Goal: Task Accomplishment & Management: Manage account settings

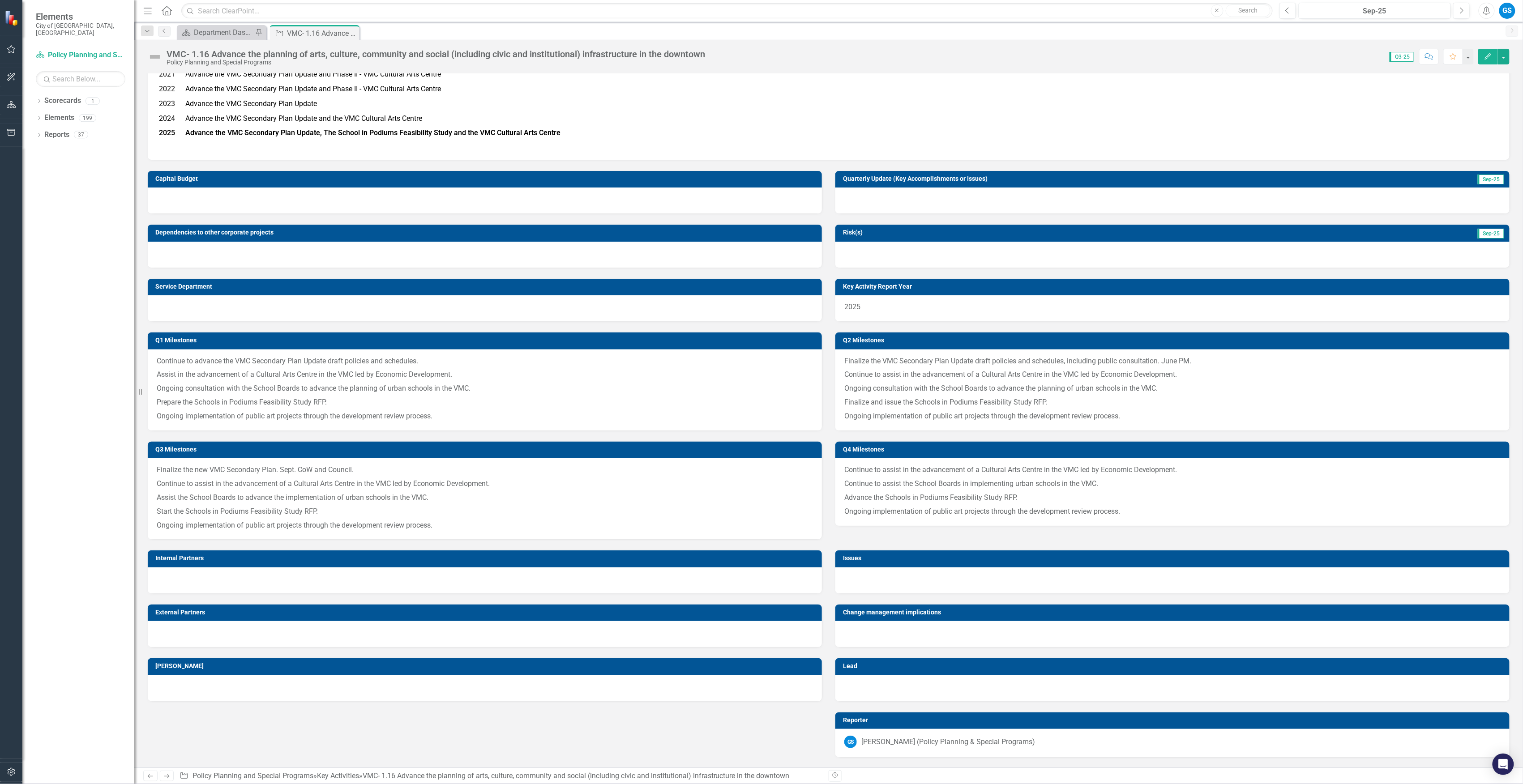
scroll to position [179, 0]
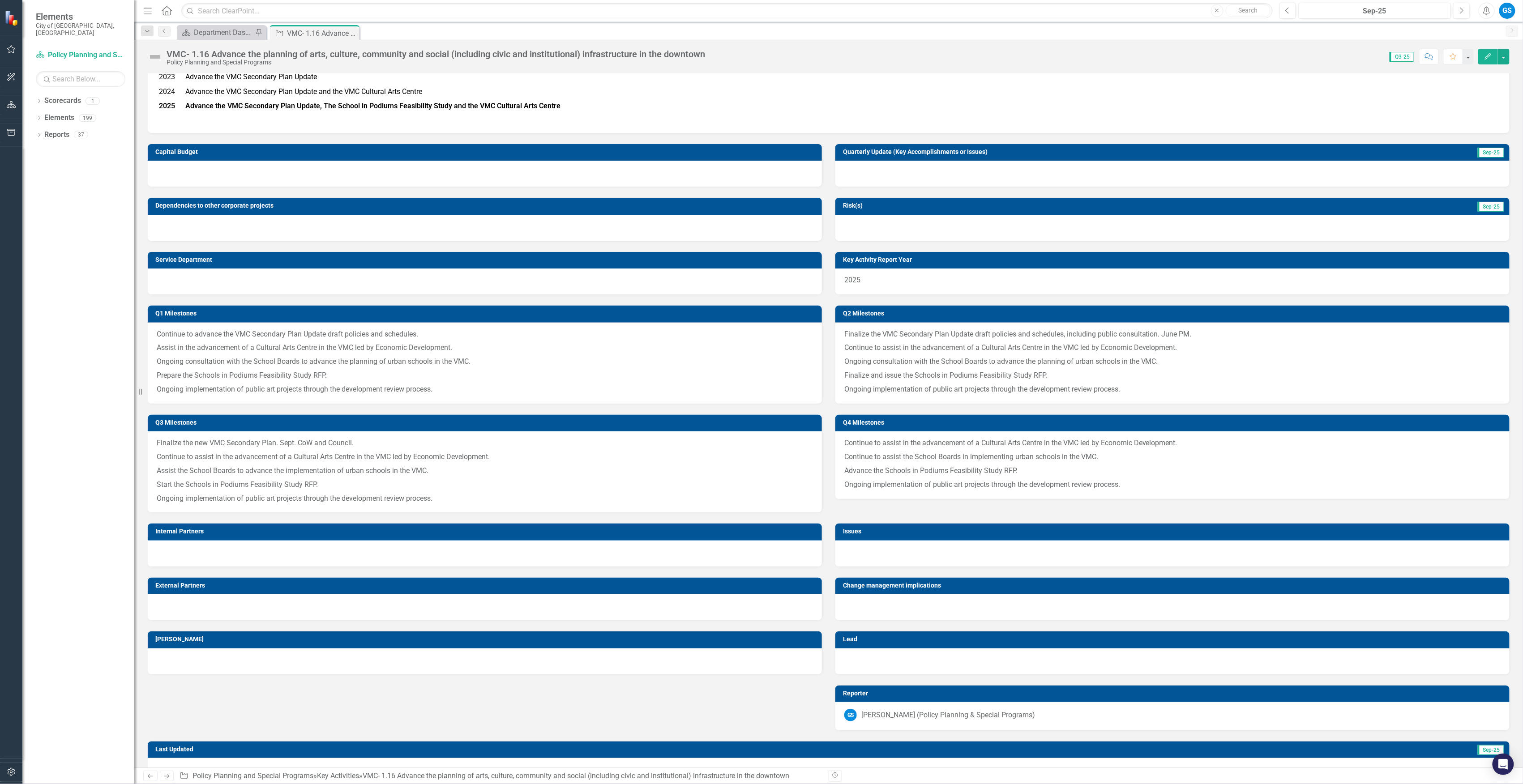
click at [1044, 469] on p "Advance the Schools in Podiums Feasibility Study RFP." at bounding box center [1173, 471] width 656 height 14
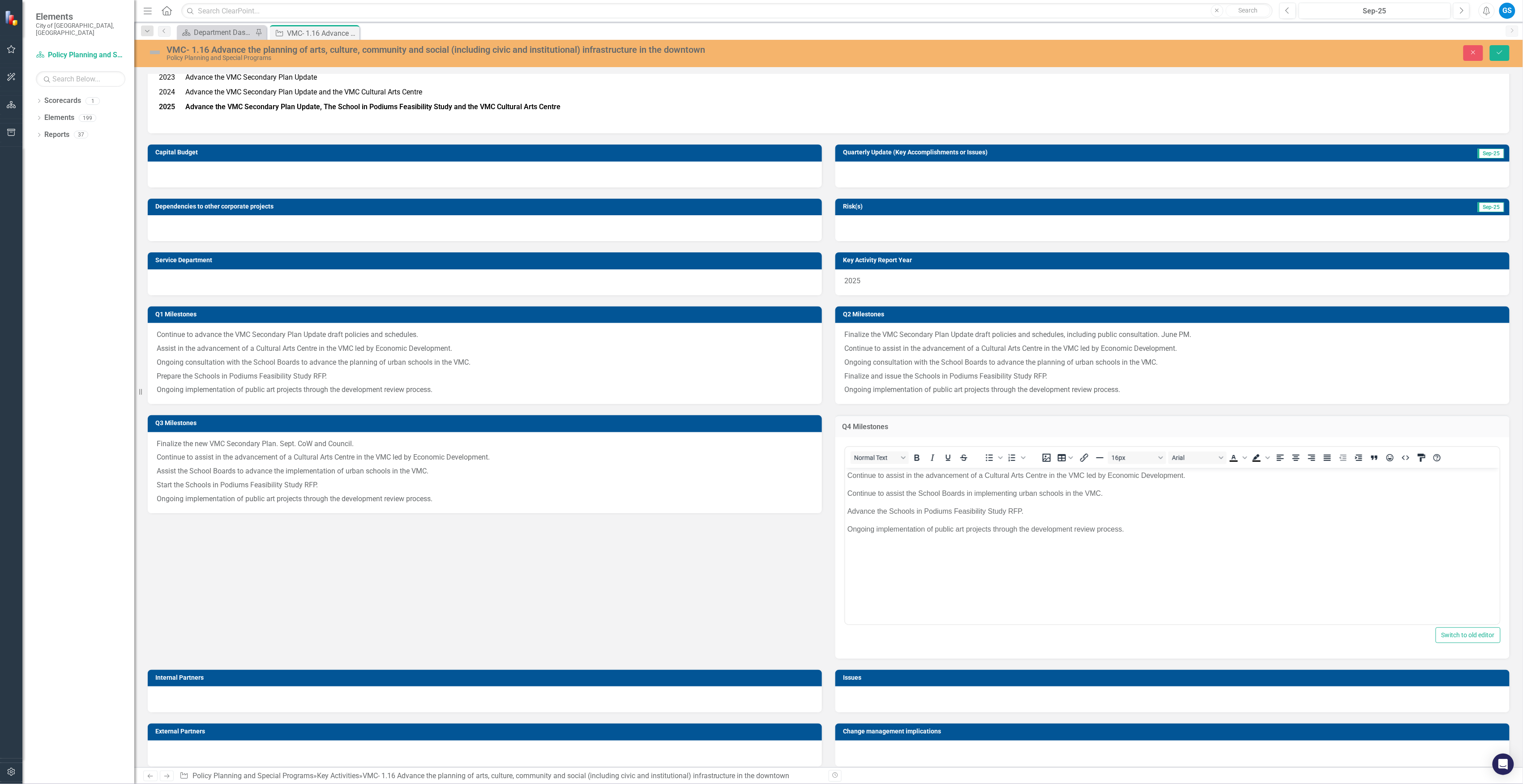
scroll to position [0, 0]
click at [875, 530] on p "Ongoing implementation of public art projects through the development review pr…" at bounding box center [1172, 529] width 650 height 11
click at [1501, 50] on icon "Save" at bounding box center [1500, 52] width 8 height 7
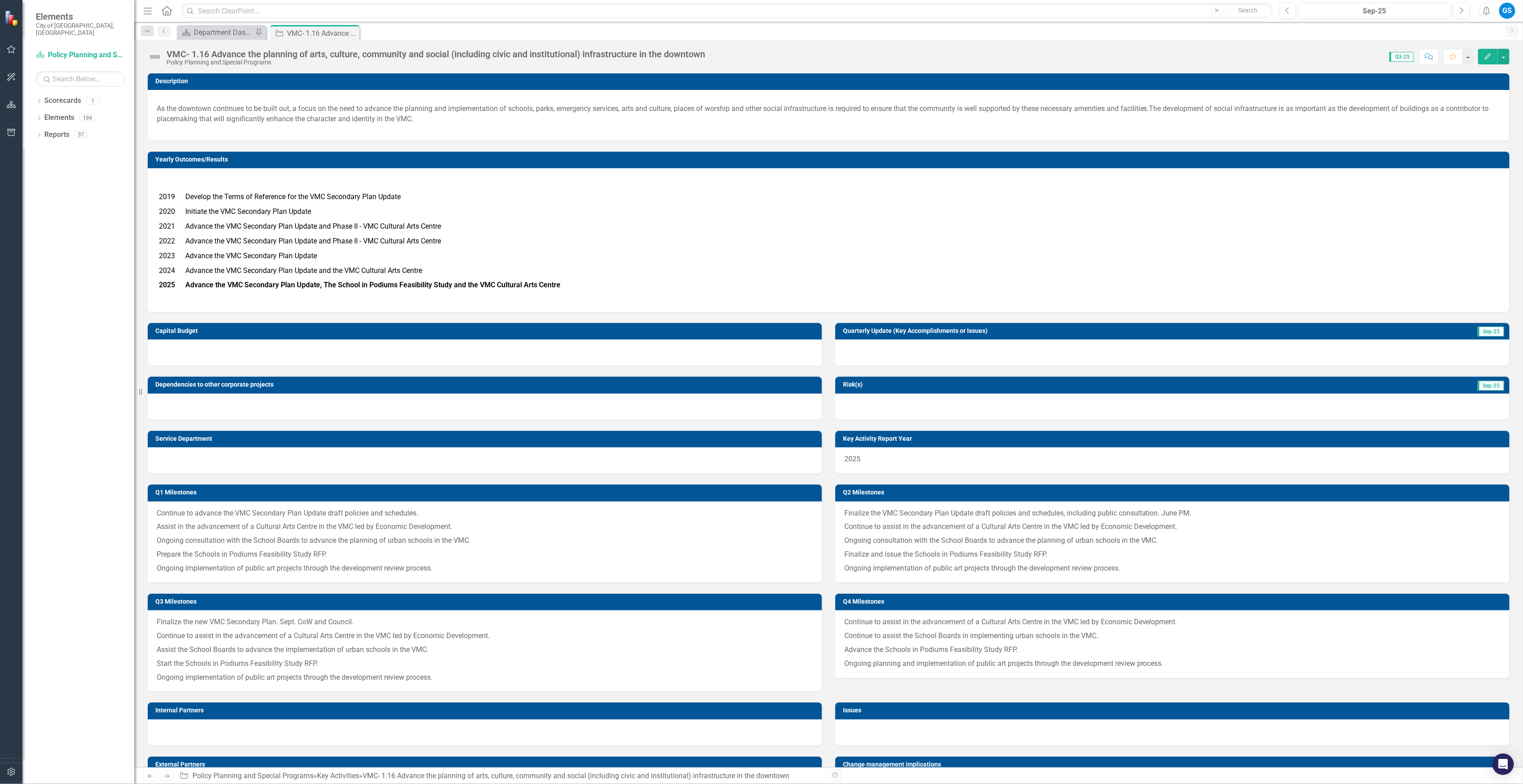
click at [154, 56] on img at bounding box center [155, 57] width 15 height 15
click at [156, 56] on img at bounding box center [155, 57] width 15 height 15
click at [1490, 57] on icon "Edit" at bounding box center [1488, 56] width 8 height 7
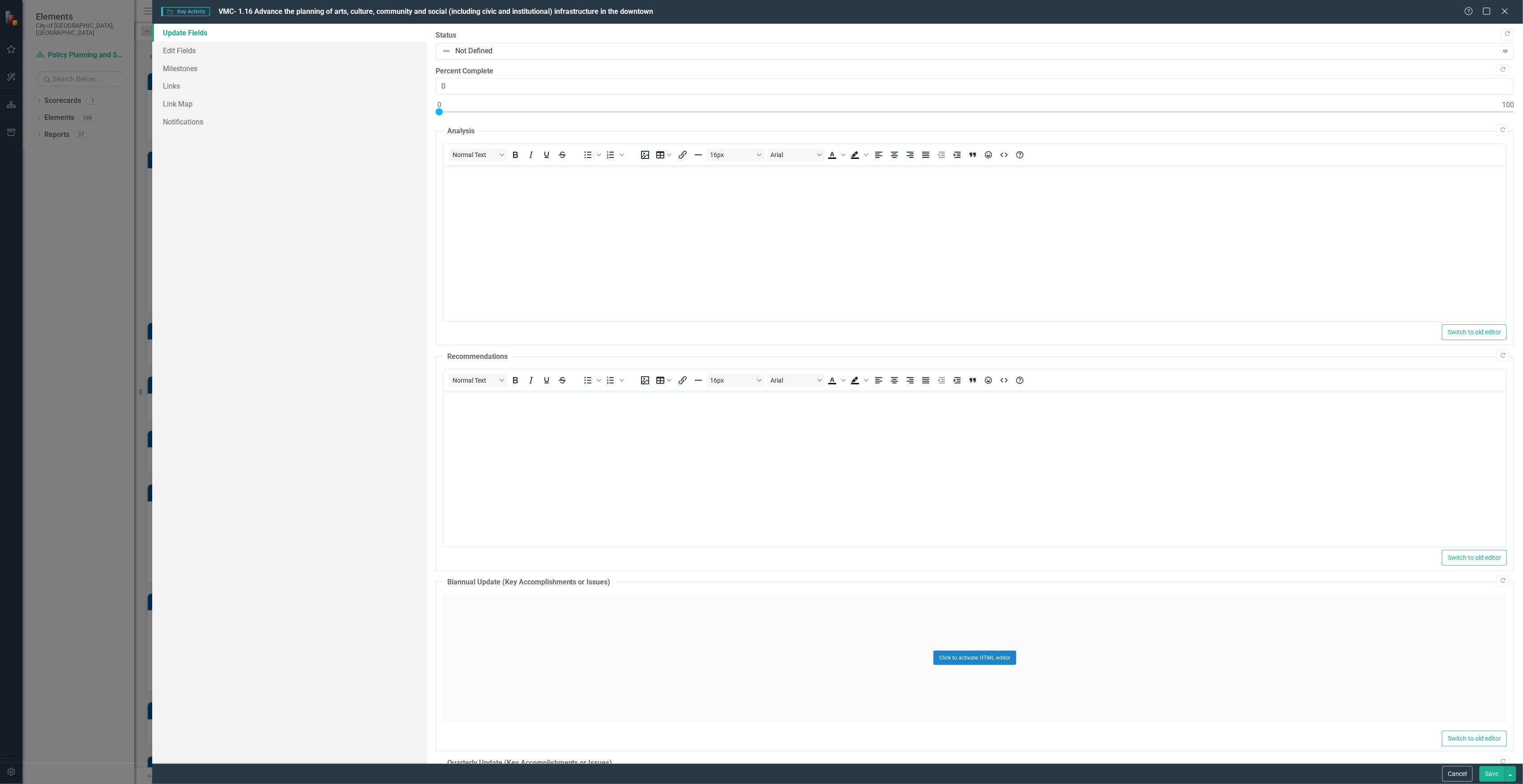
click at [142, 193] on div "Key Activity Key Activity VMC- 1.16 Advance the planning of arts, culture, comm…" at bounding box center [761, 392] width 1523 height 784
click at [1503, 11] on icon "Close" at bounding box center [1506, 11] width 9 height 7
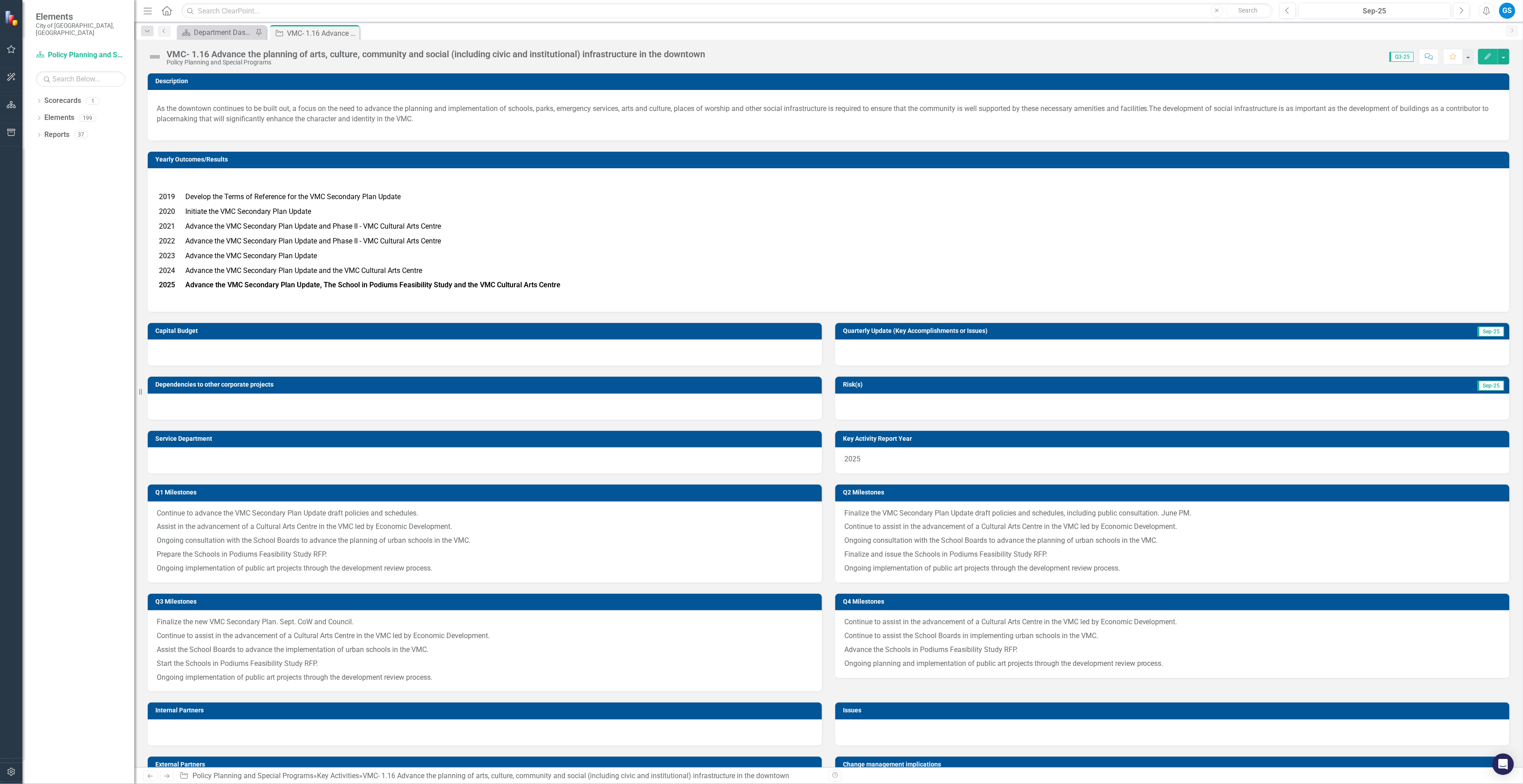
click at [154, 60] on img at bounding box center [155, 57] width 15 height 15
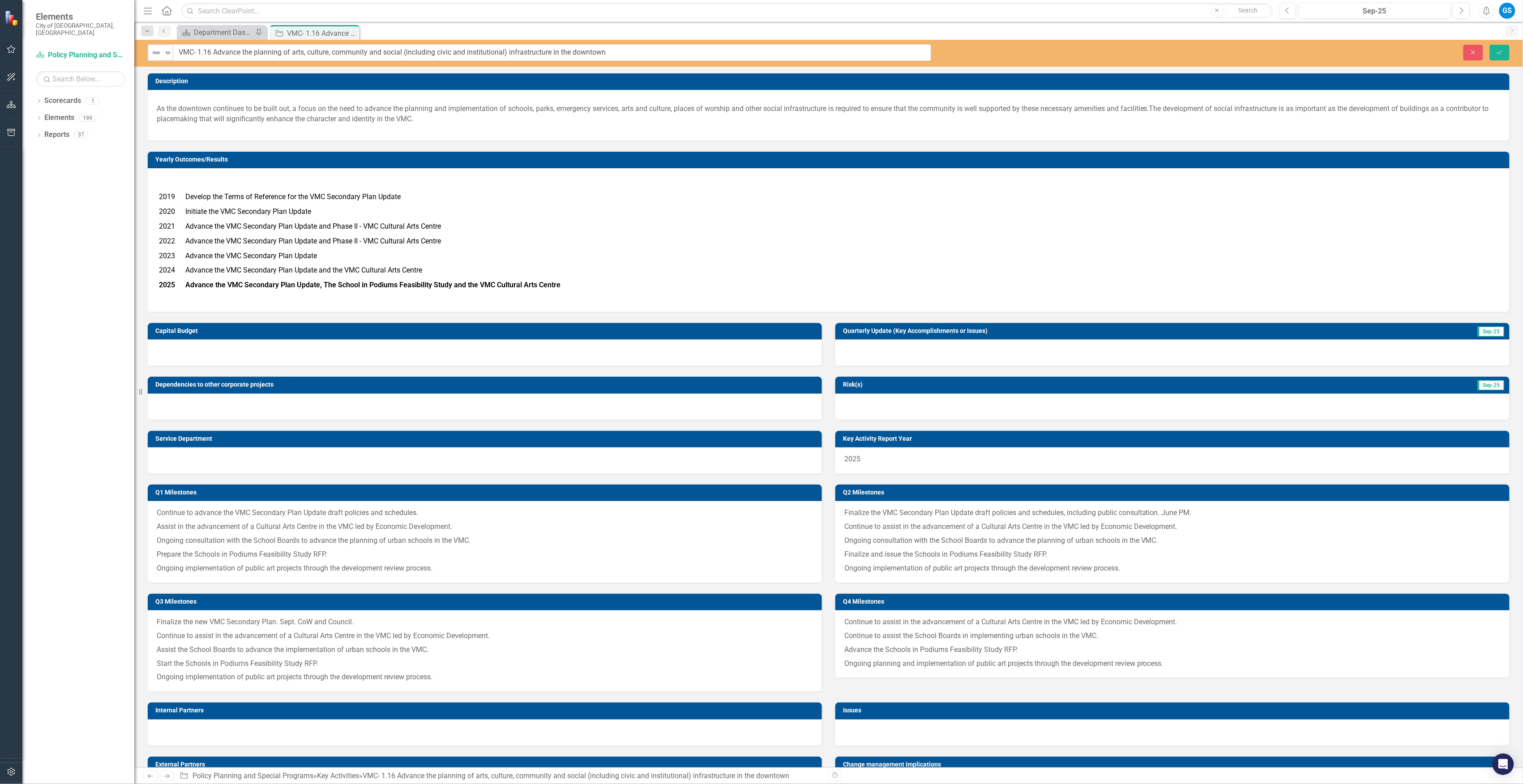
click at [167, 54] on icon "Expand" at bounding box center [168, 53] width 9 height 7
click at [183, 82] on div "Proceeding as Anticipated" at bounding box center [202, 84] width 60 height 10
click at [1502, 52] on icon "Save" at bounding box center [1500, 52] width 8 height 7
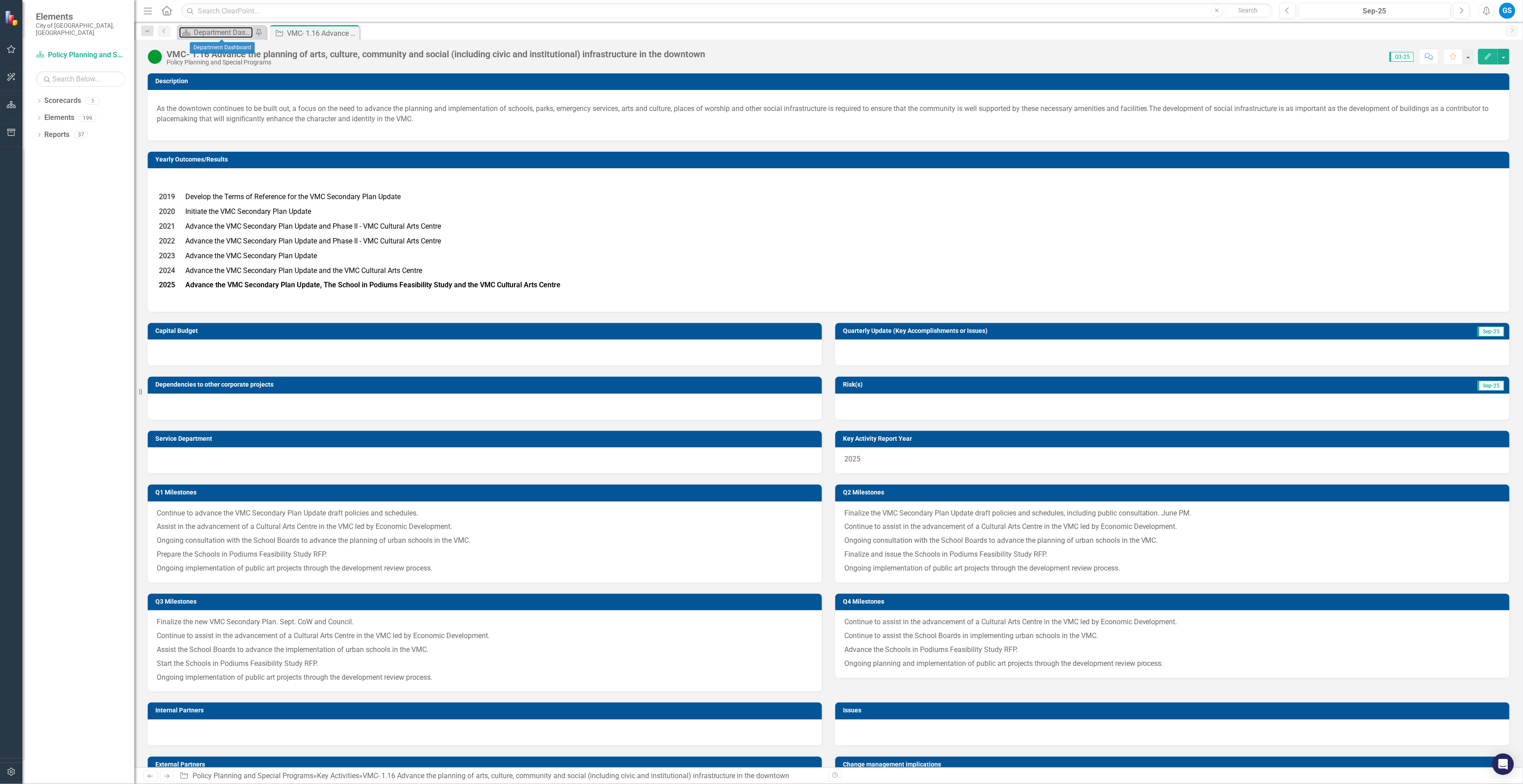
click at [208, 31] on div "Department Dashboard" at bounding box center [223, 32] width 59 height 11
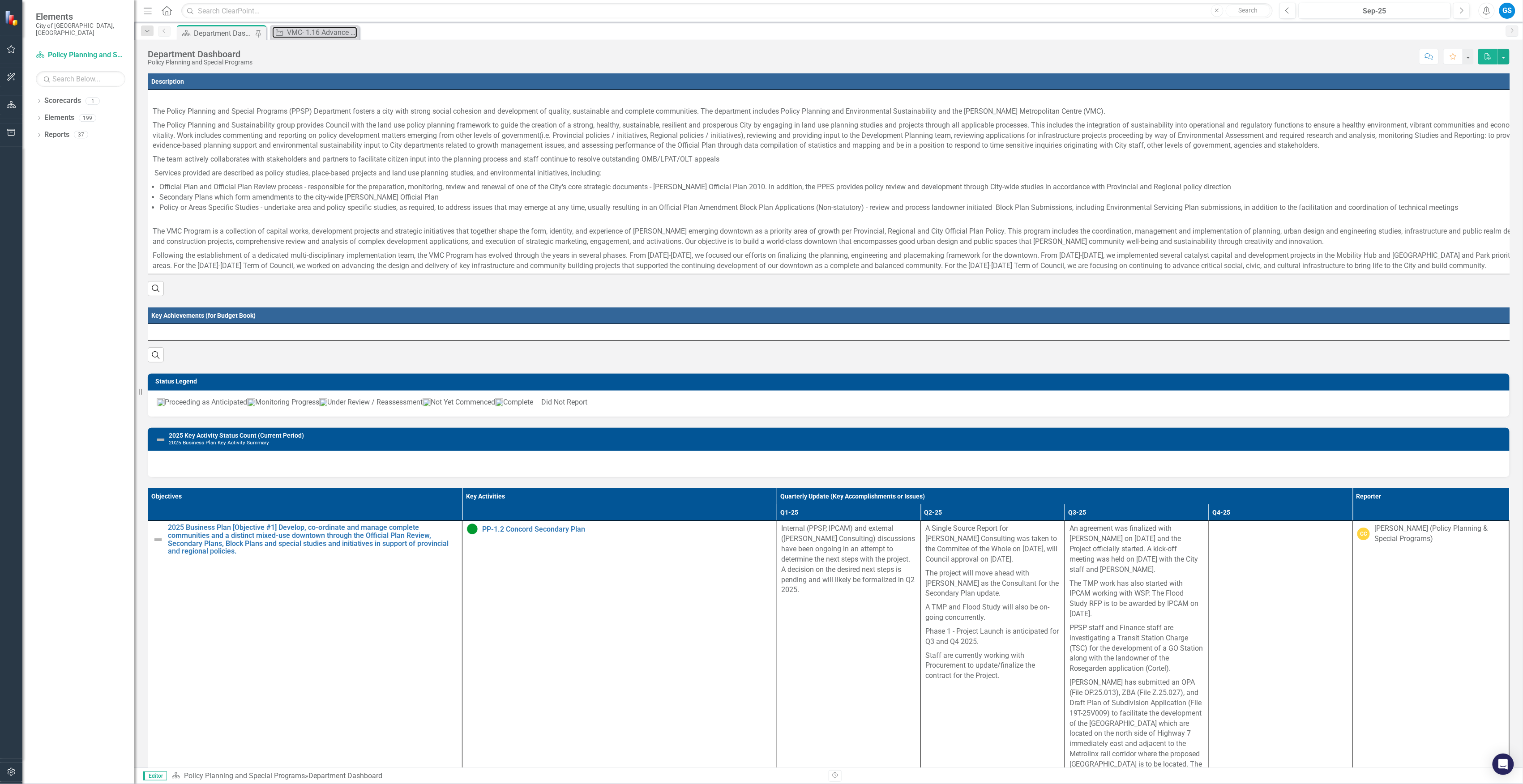
click at [310, 31] on div "VMC- 1.16 Advance the planning of arts, culture, community and social (includin…" at bounding box center [322, 32] width 71 height 11
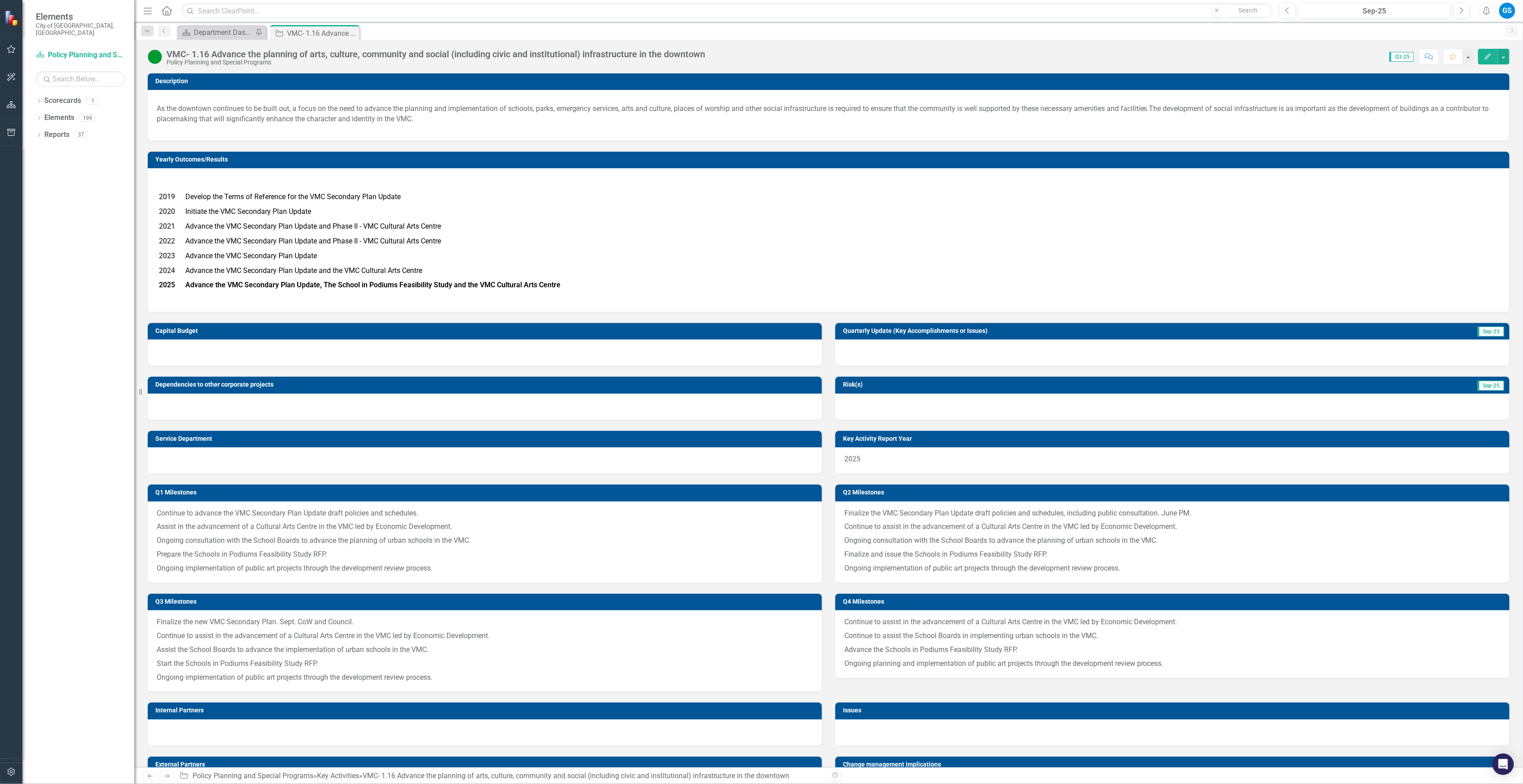
click at [0, 0] on icon "Close" at bounding box center [0, 0] width 0 height 0
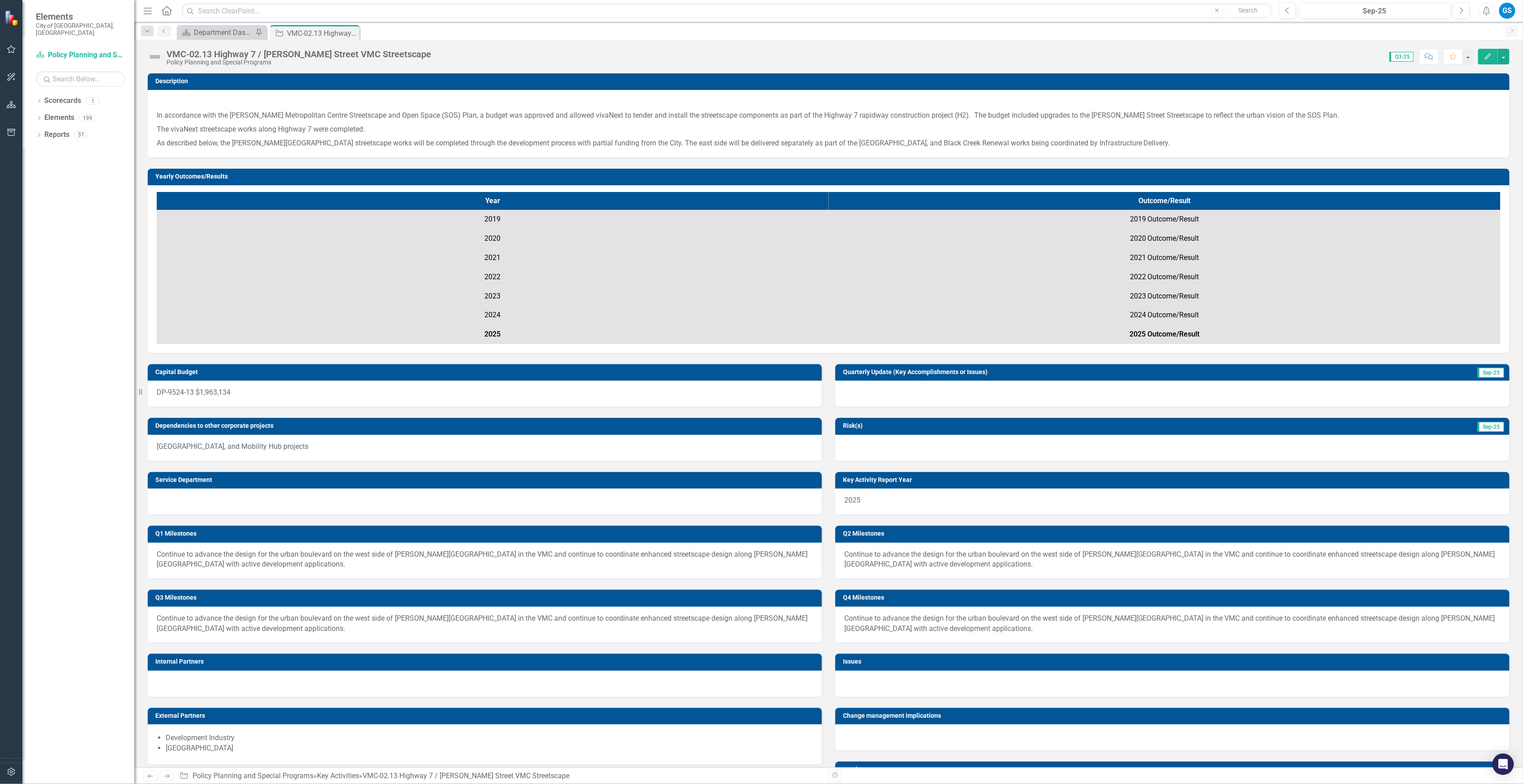
click at [154, 57] on img at bounding box center [155, 57] width 15 height 15
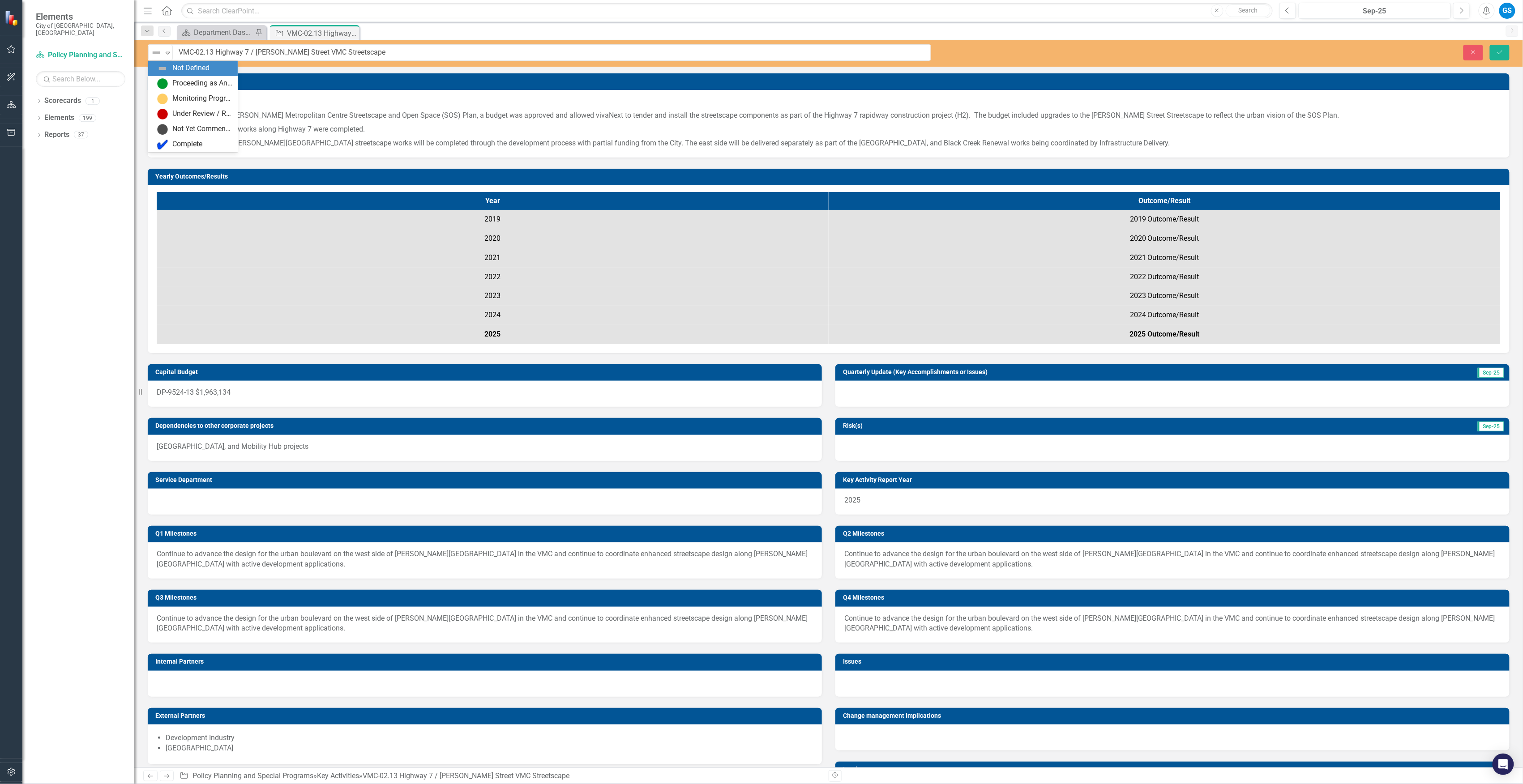
click at [169, 55] on icon "Expand" at bounding box center [168, 53] width 9 height 7
click at [181, 81] on div "Proceeding as Anticipated" at bounding box center [202, 84] width 60 height 10
click at [1500, 51] on icon "Save" at bounding box center [1500, 52] width 8 height 7
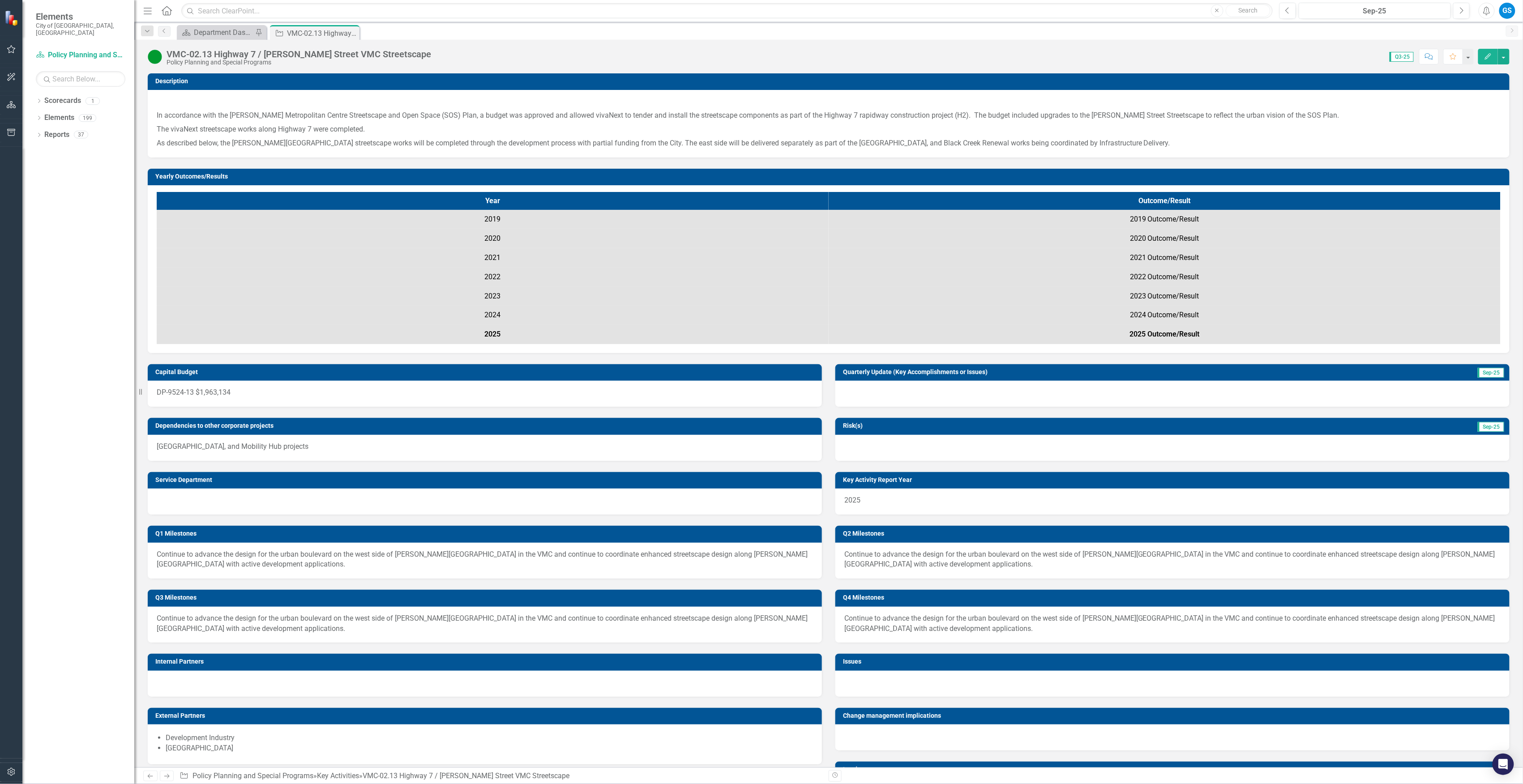
click at [0, 0] on icon "Close" at bounding box center [0, 0] width 0 height 0
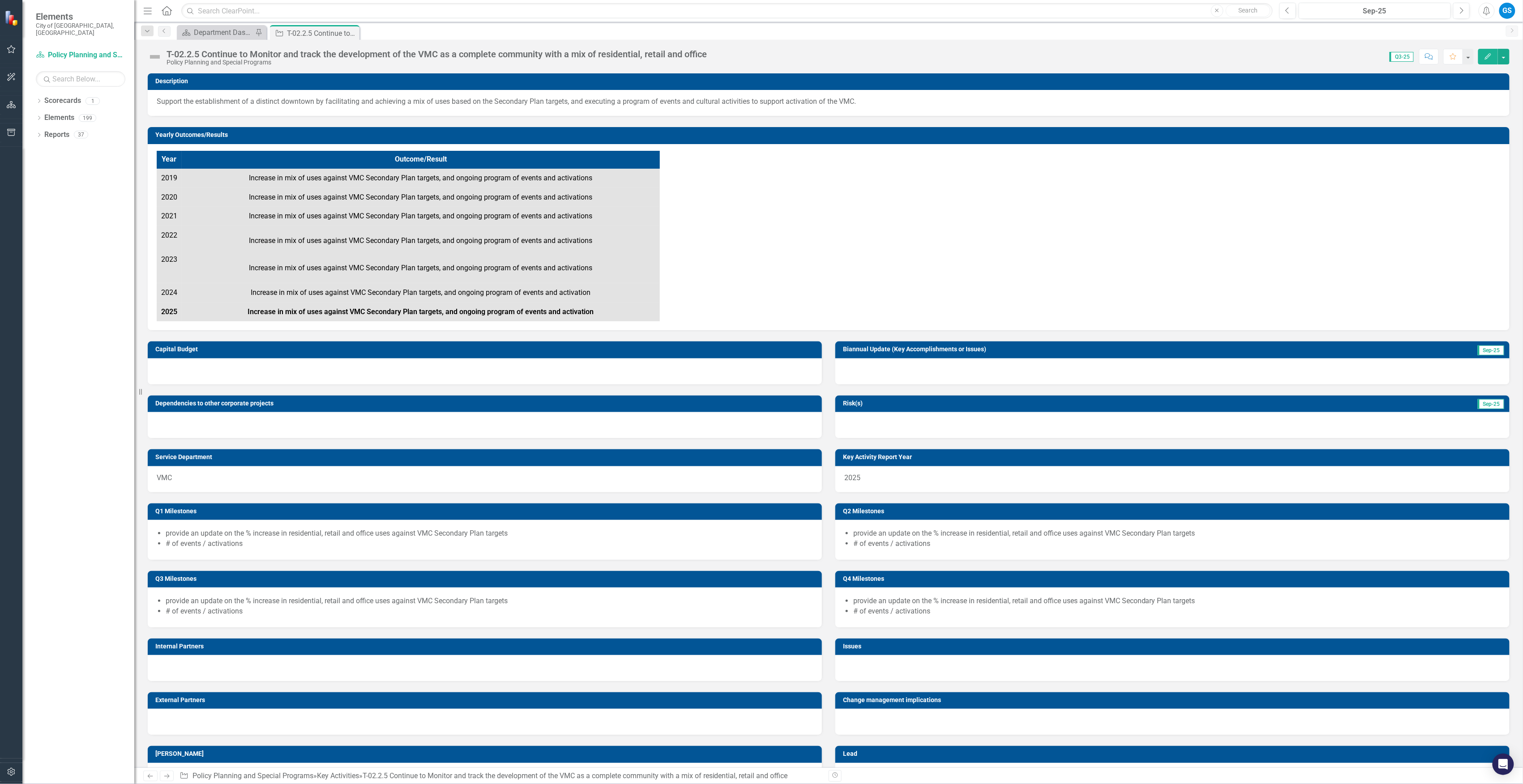
click at [156, 57] on img at bounding box center [155, 57] width 15 height 15
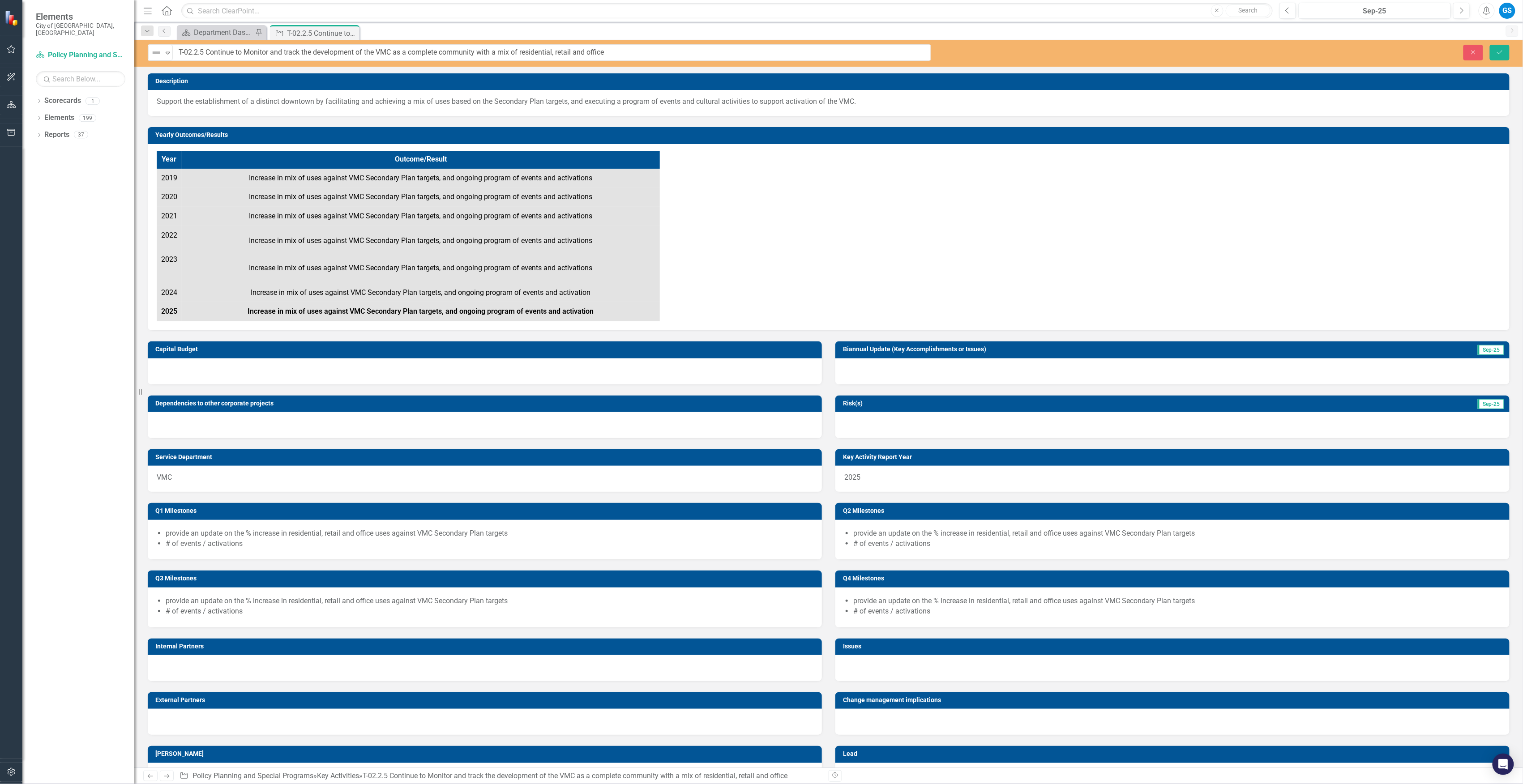
click at [169, 55] on icon "Expand" at bounding box center [168, 53] width 9 height 7
click at [177, 81] on div "Proceeding as Anticipated" at bounding box center [202, 84] width 60 height 10
click at [1501, 49] on icon "Save" at bounding box center [1500, 52] width 8 height 7
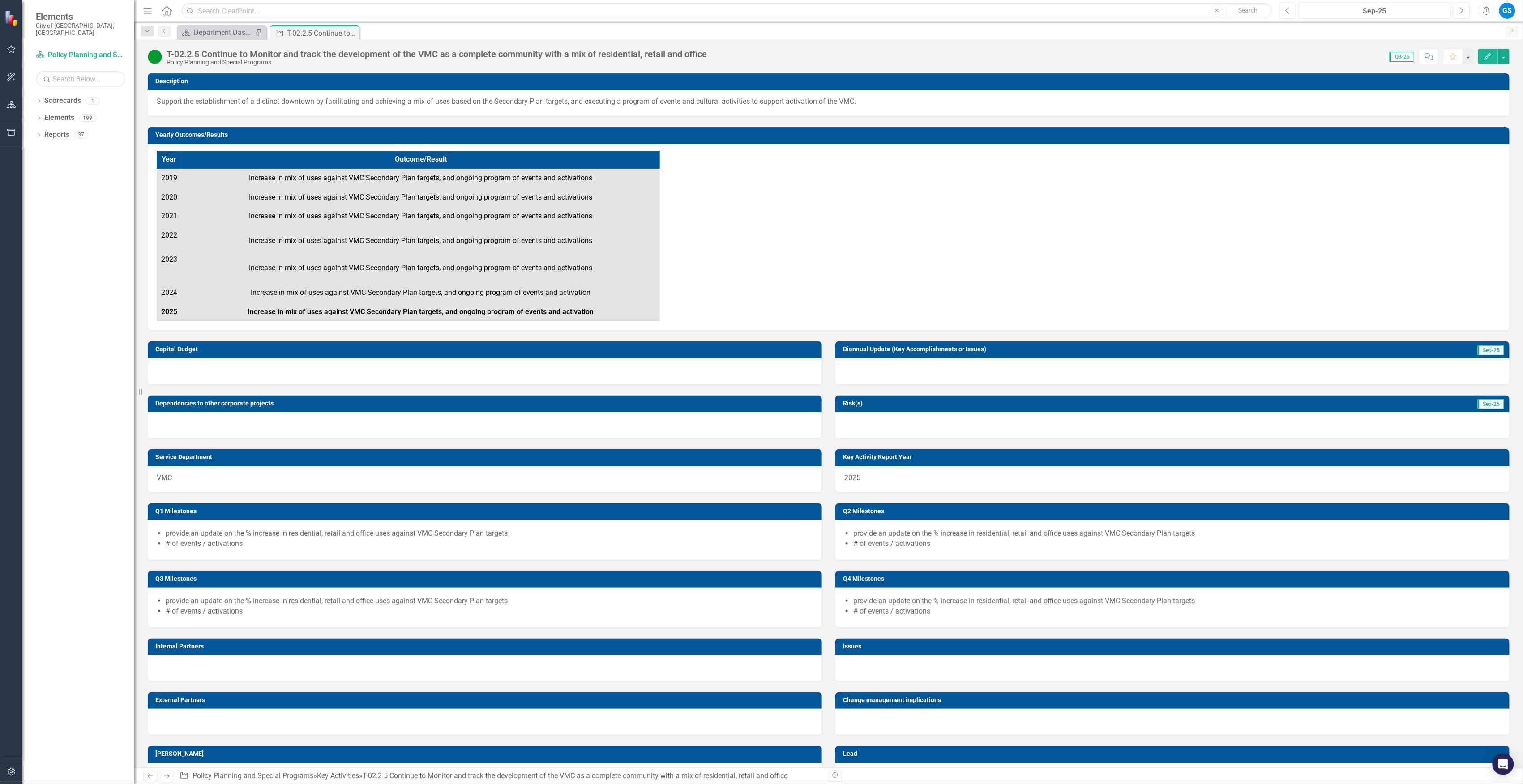
click at [0, 0] on icon "Close" at bounding box center [0, 0] width 0 height 0
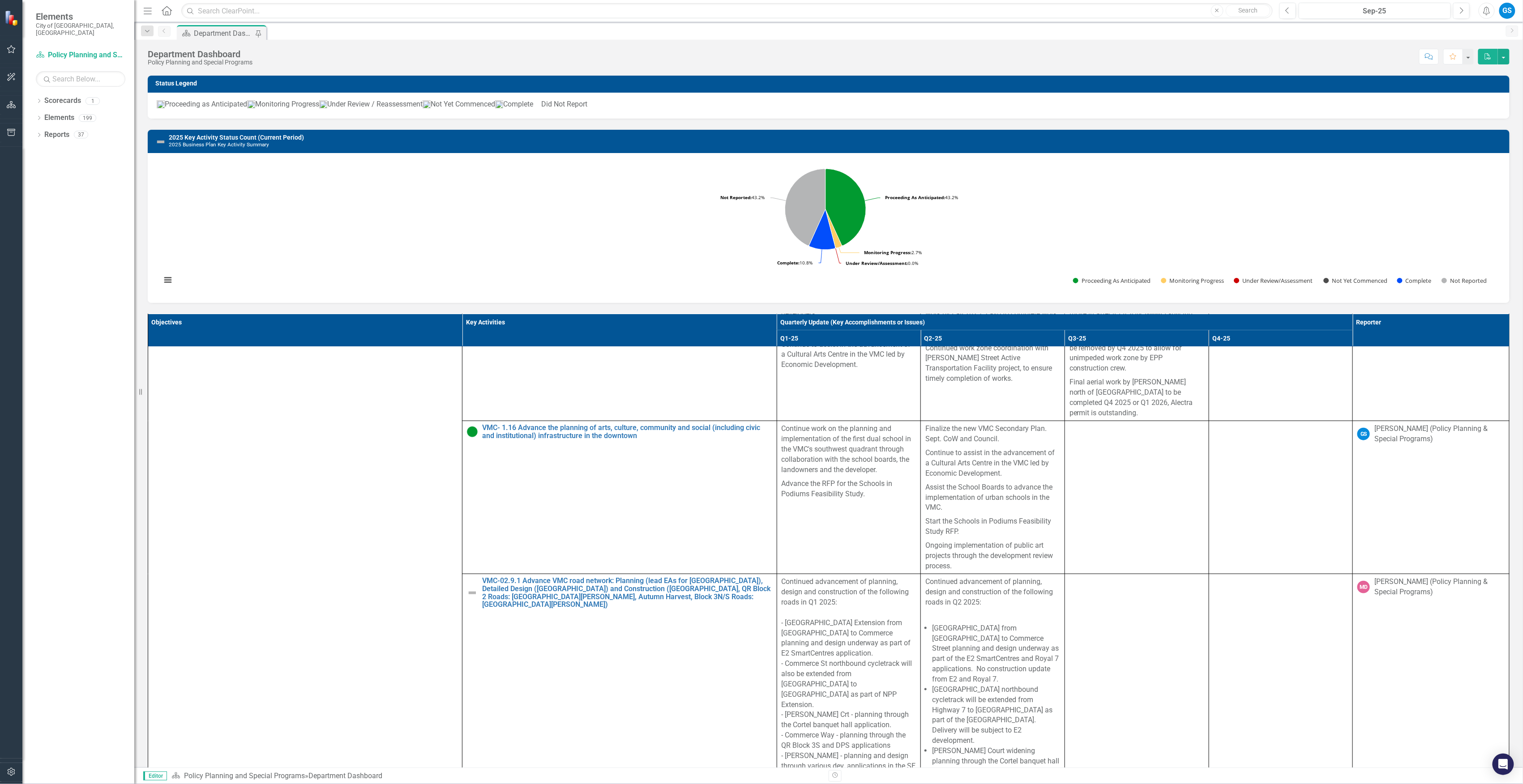
scroll to position [2924, 0]
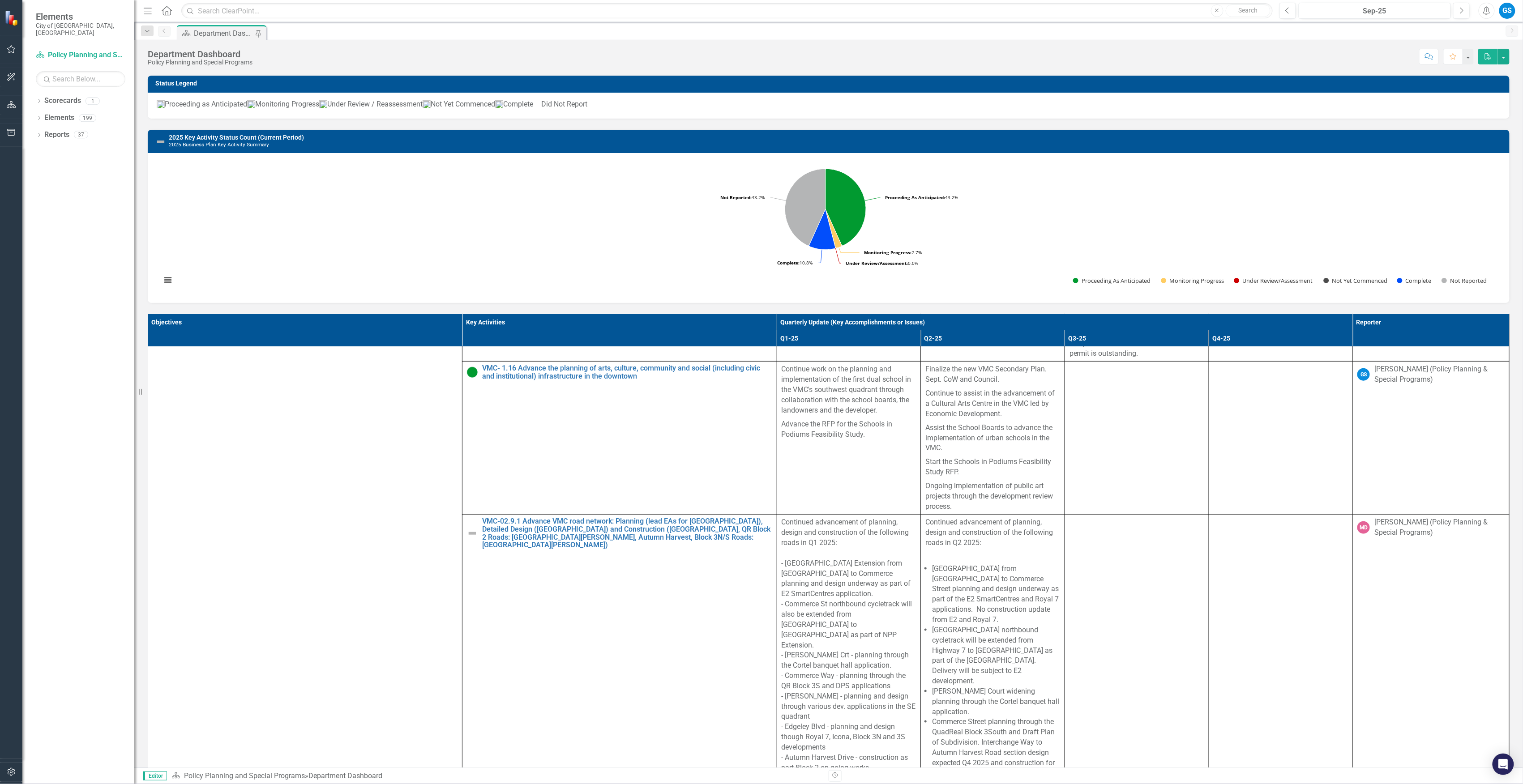
click at [971, 456] on p "Assist the School Boards to advance the implementation of urban schools in the …" at bounding box center [992, 438] width 134 height 34
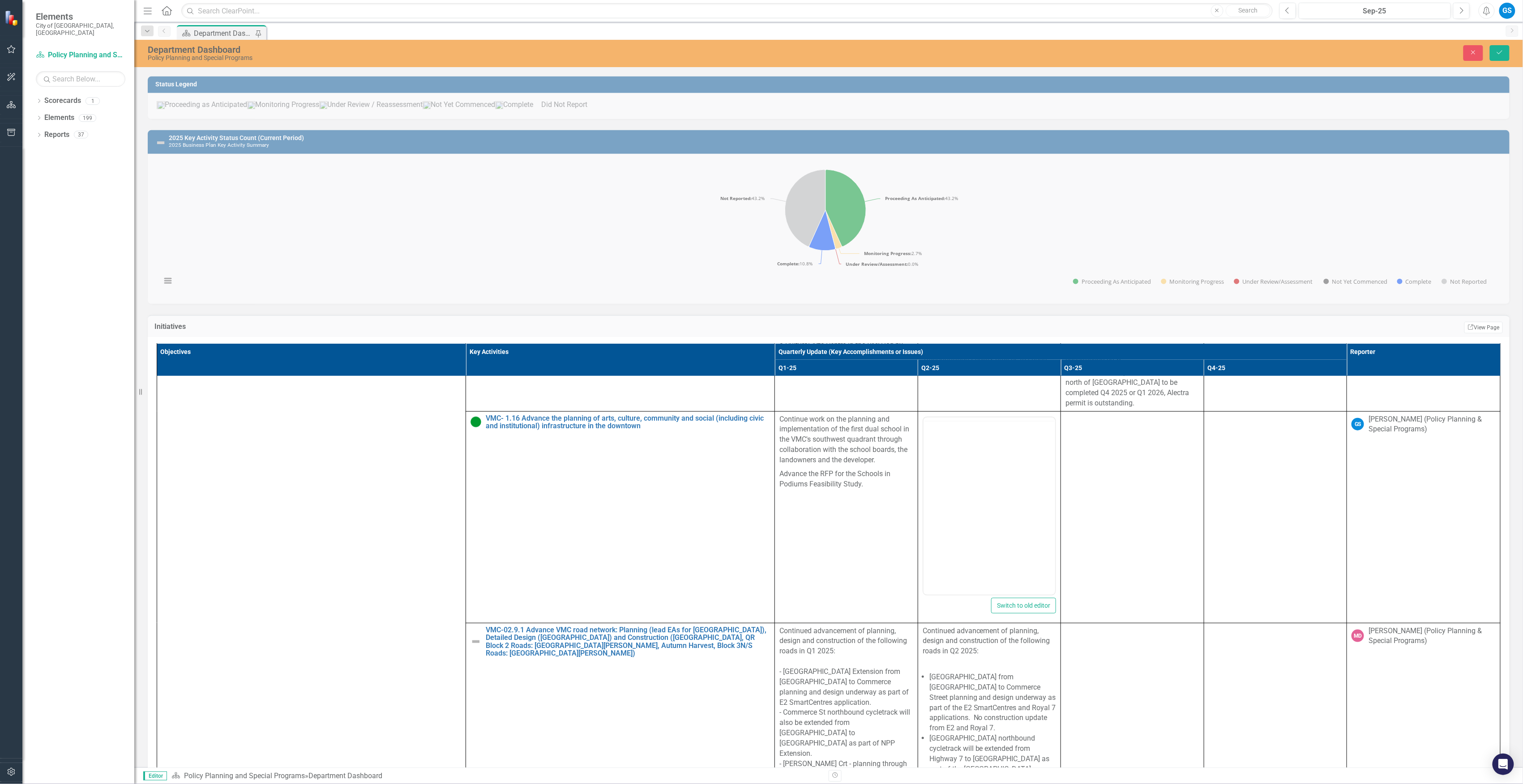
scroll to position [0, 0]
click at [965, 374] on p "Continued work zone coordination with [PERSON_NAME] Street Active Transportatio…" at bounding box center [989, 352] width 134 height 43
click at [975, 490] on body "Rich Text Area. Press ALT-0 for help." at bounding box center [989, 505] width 132 height 134
click at [1114, 578] on td at bounding box center [1133, 517] width 143 height 211
click at [1119, 582] on td at bounding box center [1133, 517] width 143 height 211
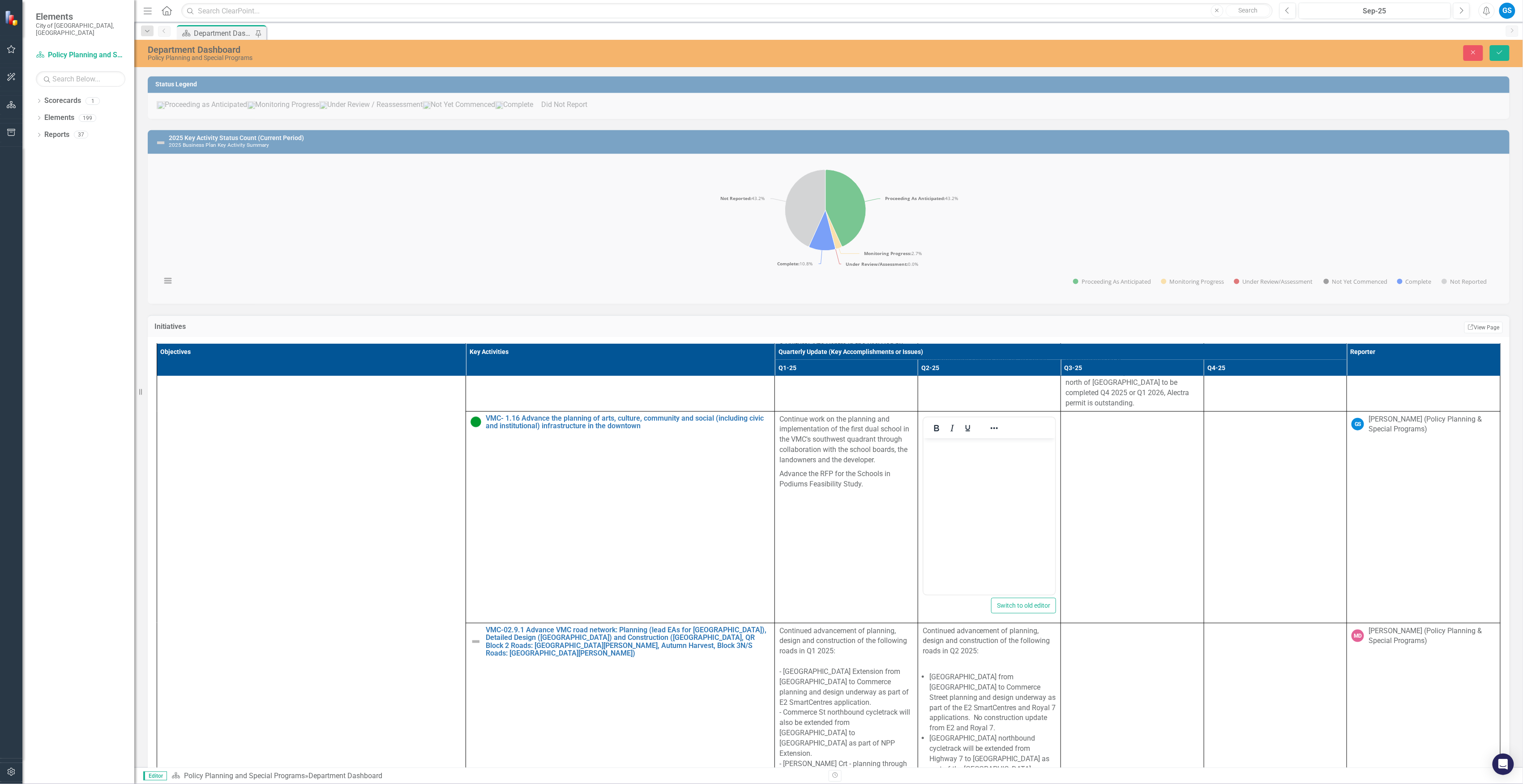
click at [1119, 582] on td at bounding box center [1133, 517] width 143 height 211
click at [837, 611] on td "Continue work on the planning and implementation of the first dual school in th…" at bounding box center [846, 517] width 143 height 211
click at [1474, 51] on icon "Close" at bounding box center [1473, 52] width 8 height 7
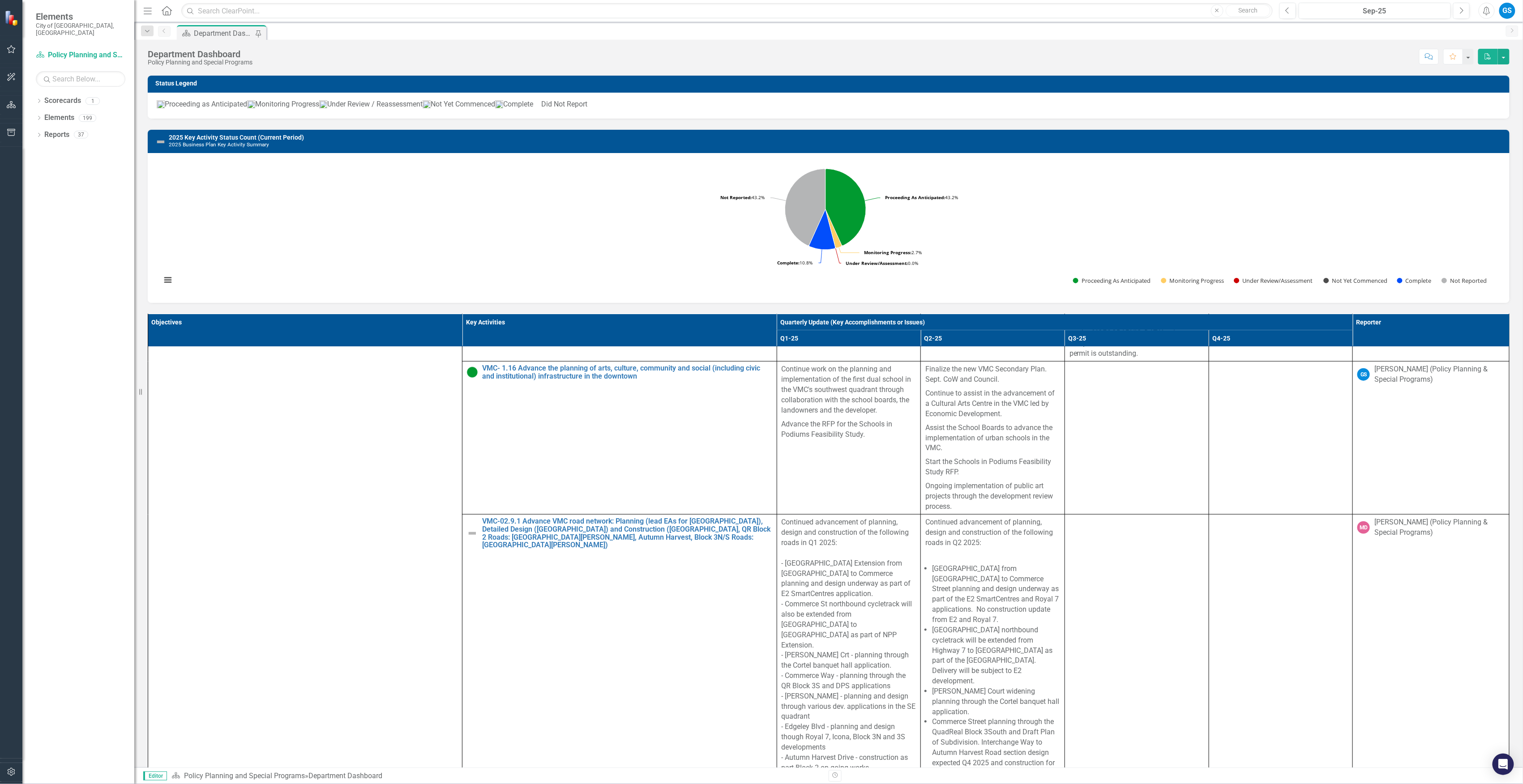
drag, startPoint x: 919, startPoint y: 457, endPoint x: 1005, endPoint y: 584, distance: 153.4
click at [1005, 512] on span "Finalize the new VMC Secondary Plan. Sept. CoW and Council. Continue to assist …" at bounding box center [992, 437] width 134 height 147
click at [1117, 514] on td at bounding box center [1137, 438] width 144 height 153
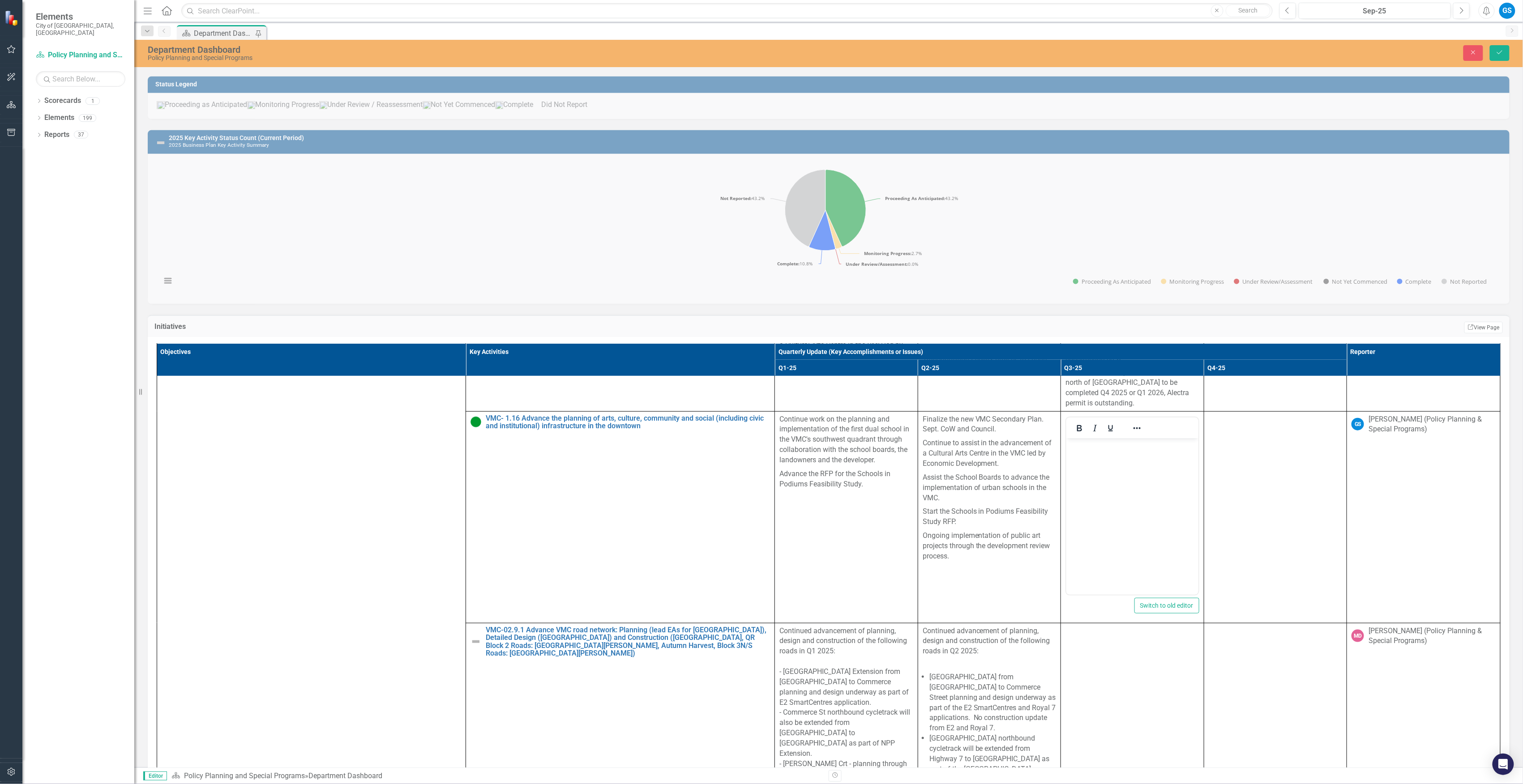
click at [1088, 453] on body "Rich Text Area. Press ALT-0 for help." at bounding box center [1132, 505] width 132 height 134
click at [1096, 487] on p "Continue to assist in the advancement of a Cultural [GEOGRAPHIC_DATA]" at bounding box center [1133, 480] width 128 height 22
click at [1141, 516] on body "Finalize the new VMC Secondary Plan Sept. CoW and October Council. Continue to …" at bounding box center [1132, 505] width 132 height 134
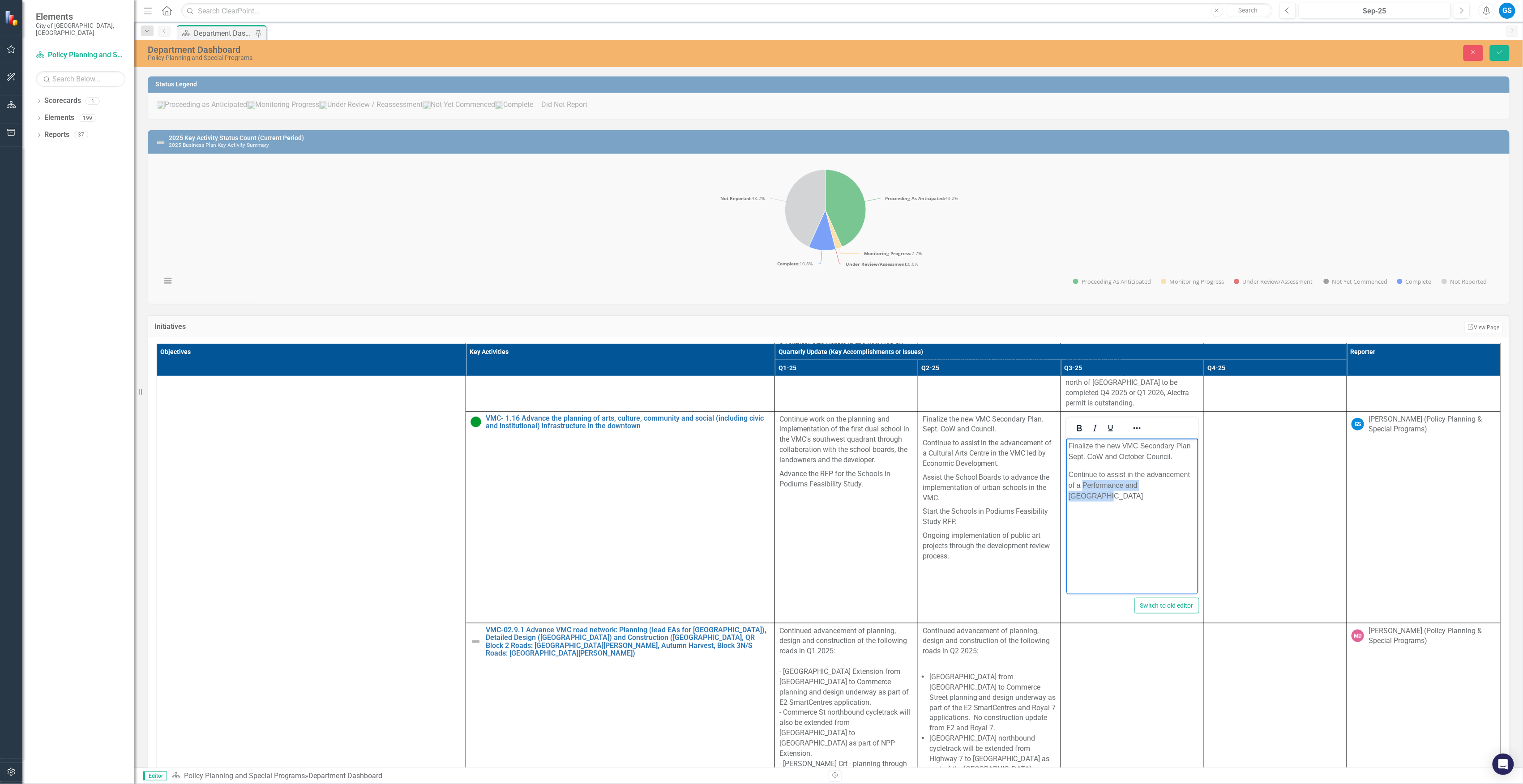
drag, startPoint x: 1084, startPoint y: 484, endPoint x: 1172, endPoint y: 488, distance: 88.1
click at [1172, 488] on p "Continue to assist in the advancement of a Performance and [GEOGRAPHIC_DATA]" at bounding box center [1133, 485] width 128 height 32
click at [1138, 506] on body "Finalize the new VMC Secondary Plan Sept. CoW and October Council. Continue to …" at bounding box center [1132, 505] width 132 height 134
drag, startPoint x: 1082, startPoint y: 486, endPoint x: 1189, endPoint y: 486, distance: 107.0
click at [1189, 486] on p "Continue to assist in the advancement of a Performing Arts & Cultural Center" at bounding box center [1133, 480] width 128 height 22
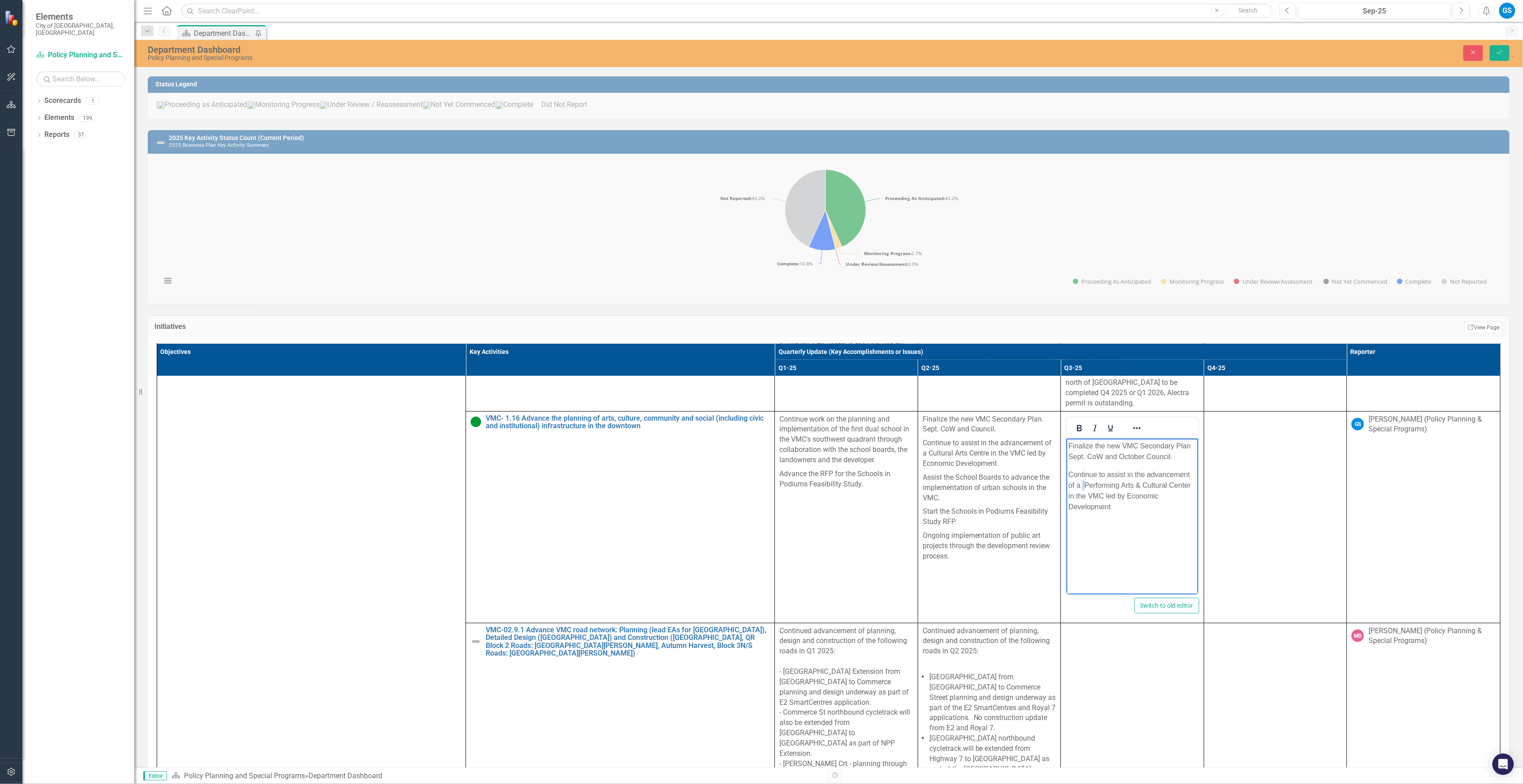
drag, startPoint x: 1082, startPoint y: 485, endPoint x: 1087, endPoint y: 488, distance: 5.8
click at [1086, 486] on p "Continue to assist in the advancement of a Performing Arts & Cultural Center in…" at bounding box center [1133, 490] width 128 height 43
drag, startPoint x: 1115, startPoint y: 508, endPoint x: 1152, endPoint y: 509, distance: 37.0
click at [1115, 509] on p "Continue to assist in the advancement of a Performing Arts & Cultural Center in…" at bounding box center [1133, 490] width 128 height 43
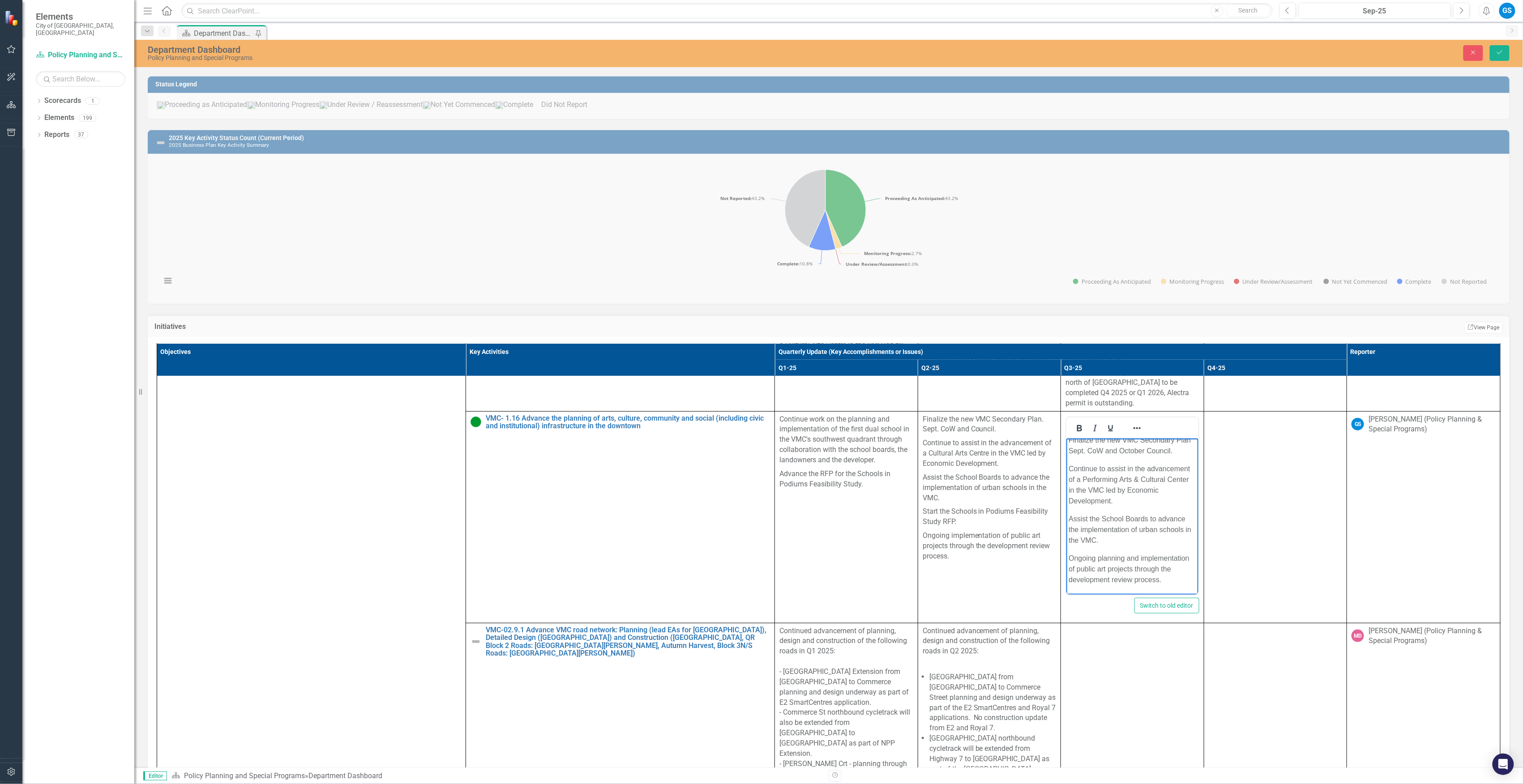
click at [1119, 545] on p "Assist the School Boards to advance the implementation of urban schools in the …" at bounding box center [1133, 529] width 128 height 32
copy body "Finalize the new VMC Secondary Plan Sept. CoW and October Council. Continue to …"
click at [1503, 52] on icon "Save" at bounding box center [1500, 52] width 8 height 7
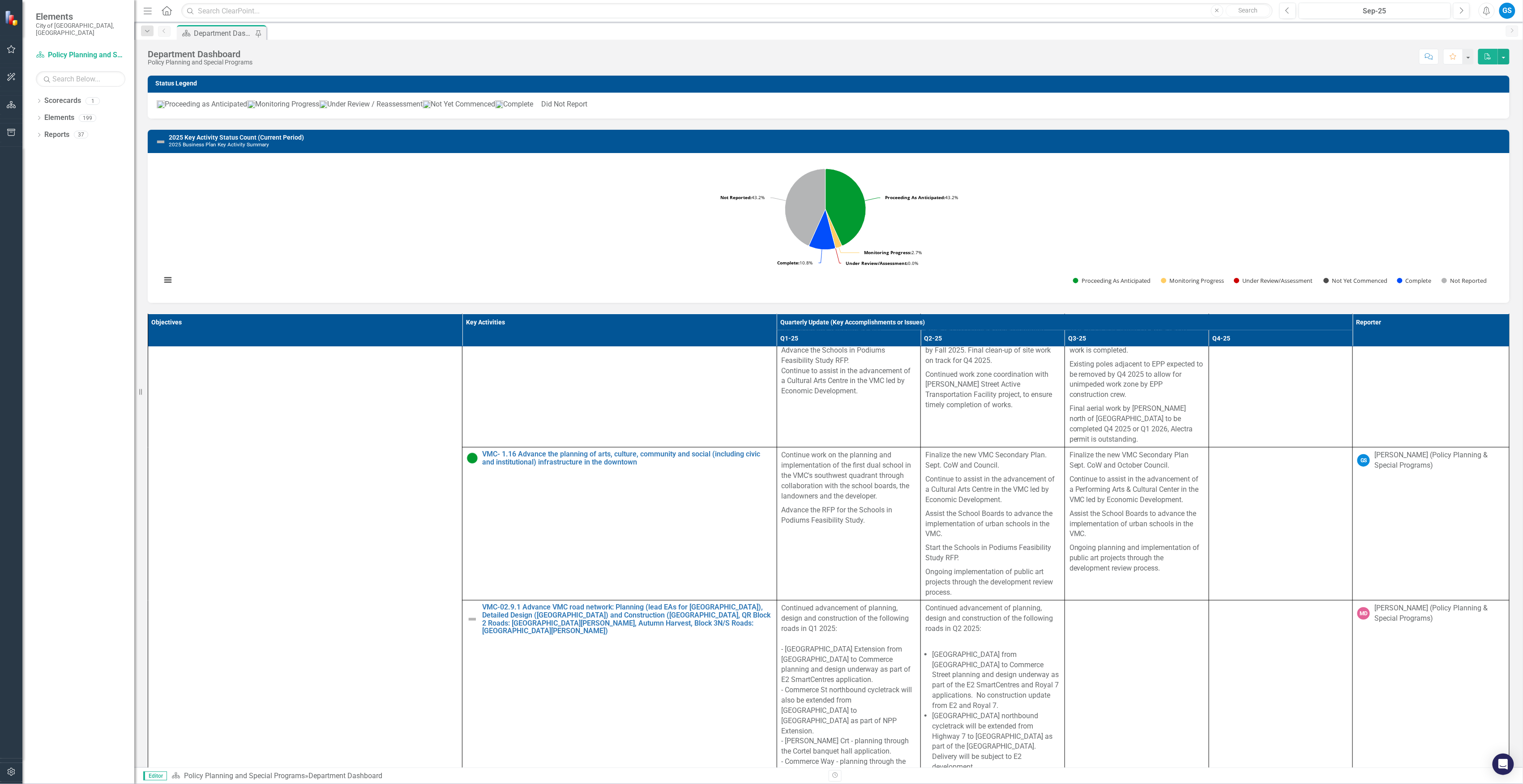
scroll to position [2864, 0]
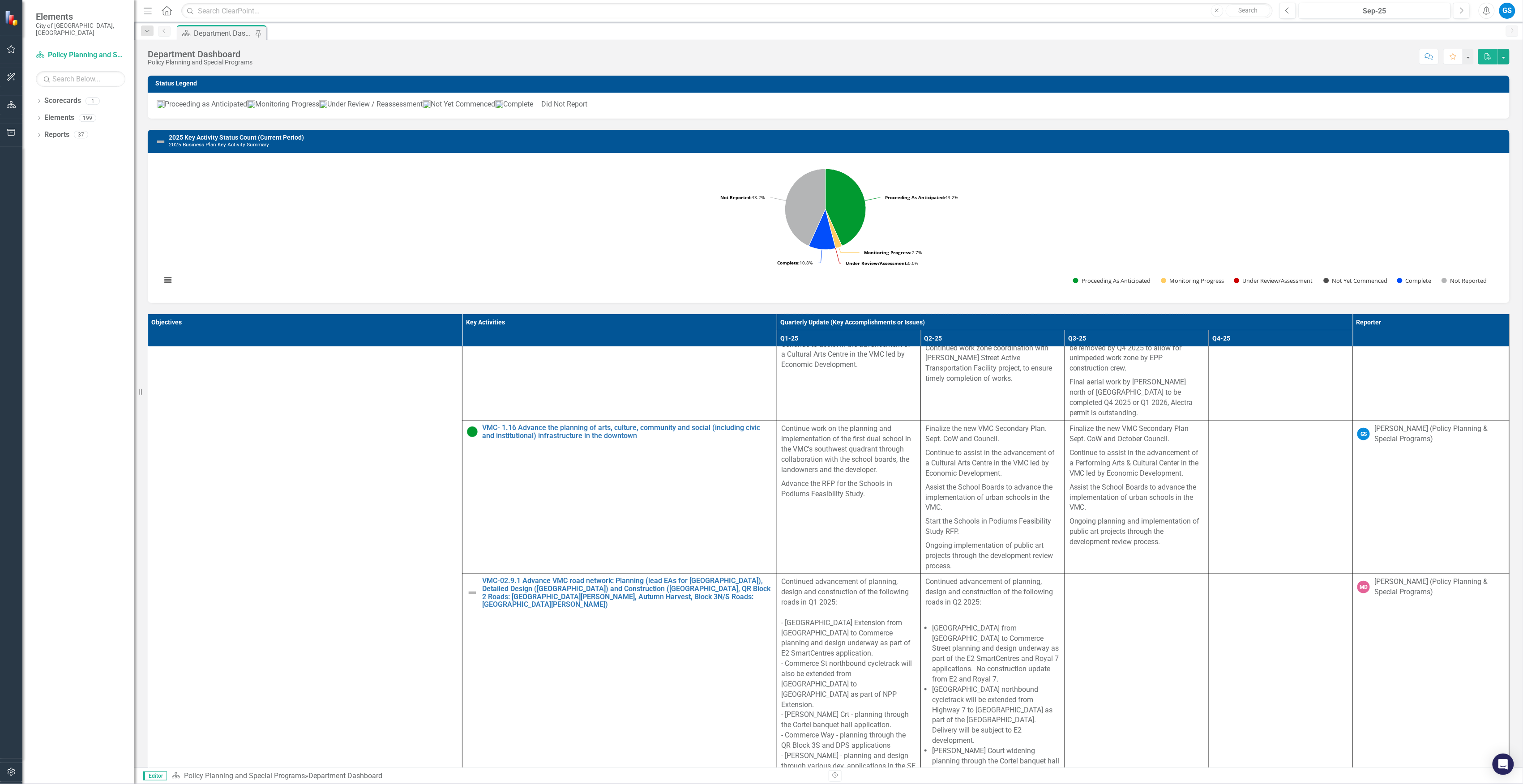
click at [1290, 574] on td at bounding box center [1281, 498] width 144 height 153
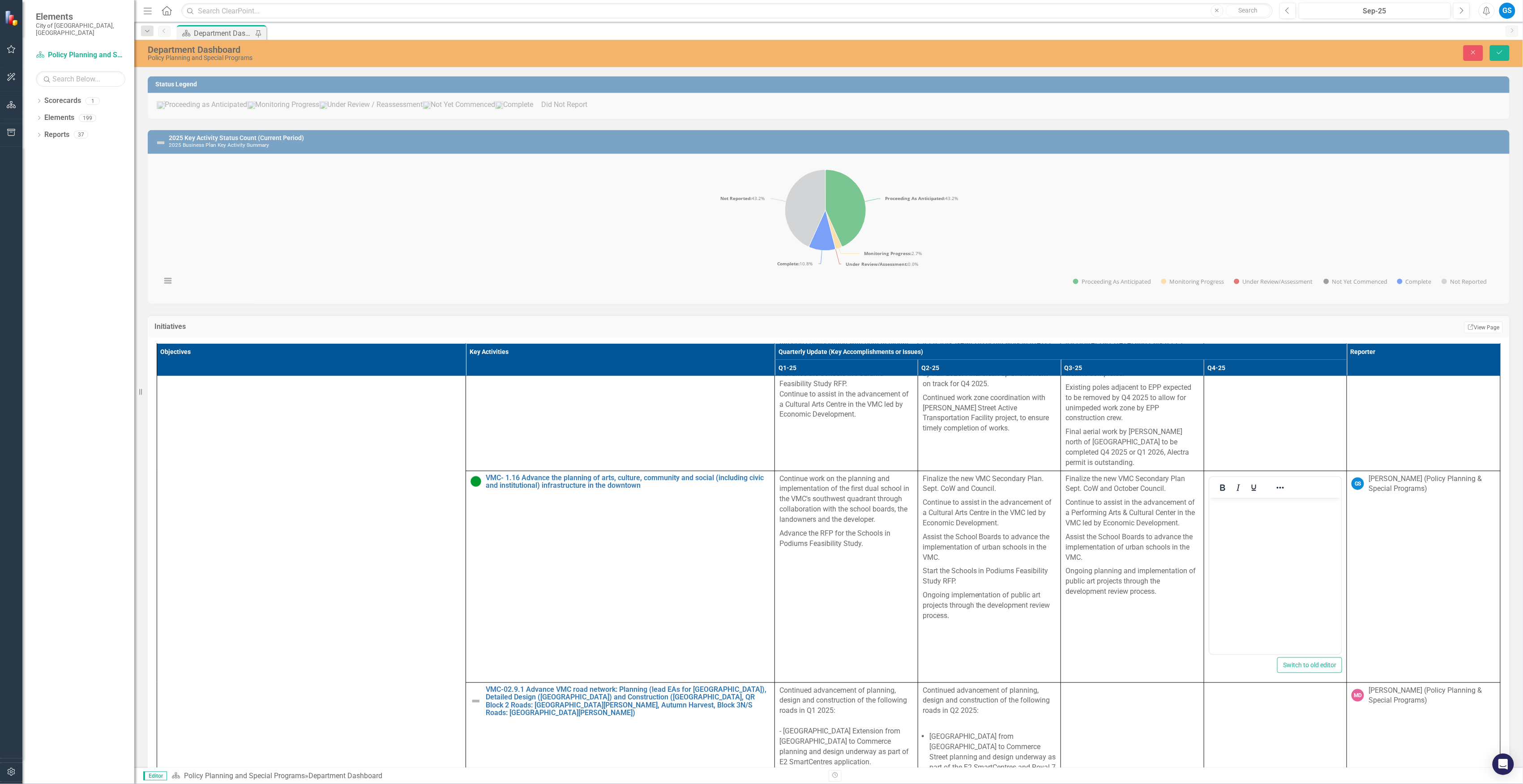
scroll to position [0, 0]
click at [1250, 519] on body "Rich Text Area. Press ALT-0 for help." at bounding box center [1276, 565] width 132 height 134
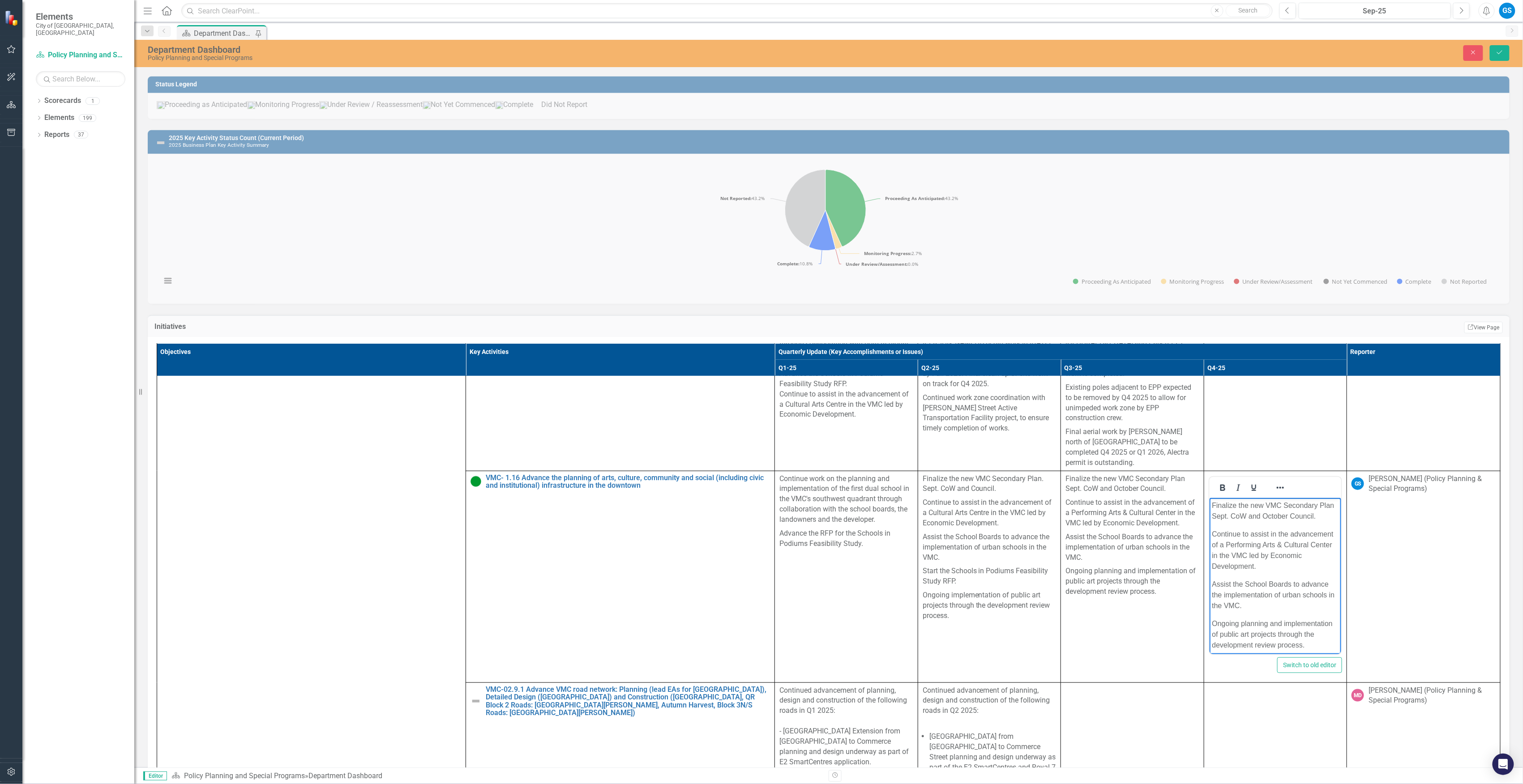
scroll to position [16, 0]
click at [1506, 54] on button "Save" at bounding box center [1500, 53] width 20 height 16
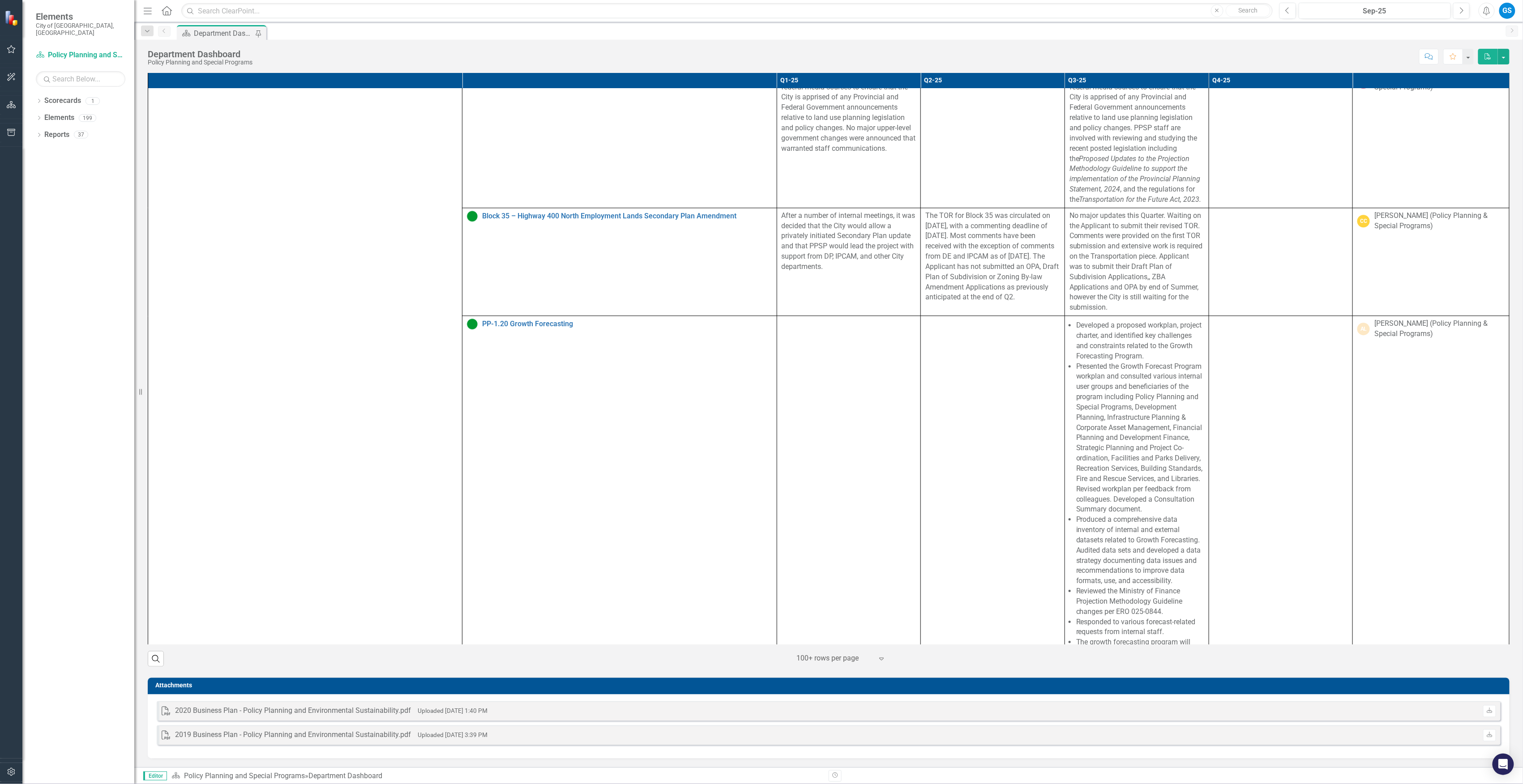
scroll to position [1432, 0]
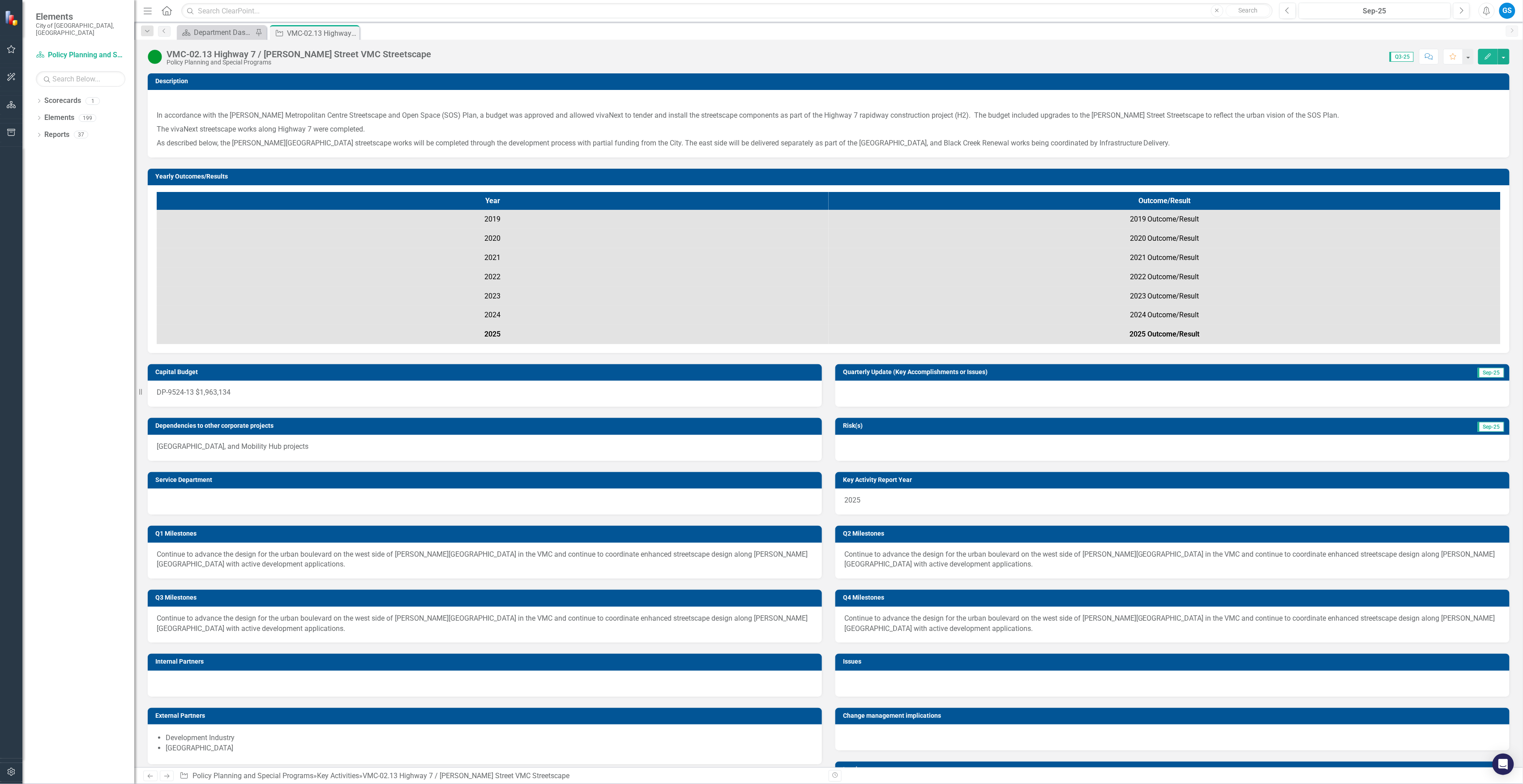
click at [459, 129] on p "The vivaNext streetscape works along Highway 7 were completed." at bounding box center [829, 129] width 1344 height 14
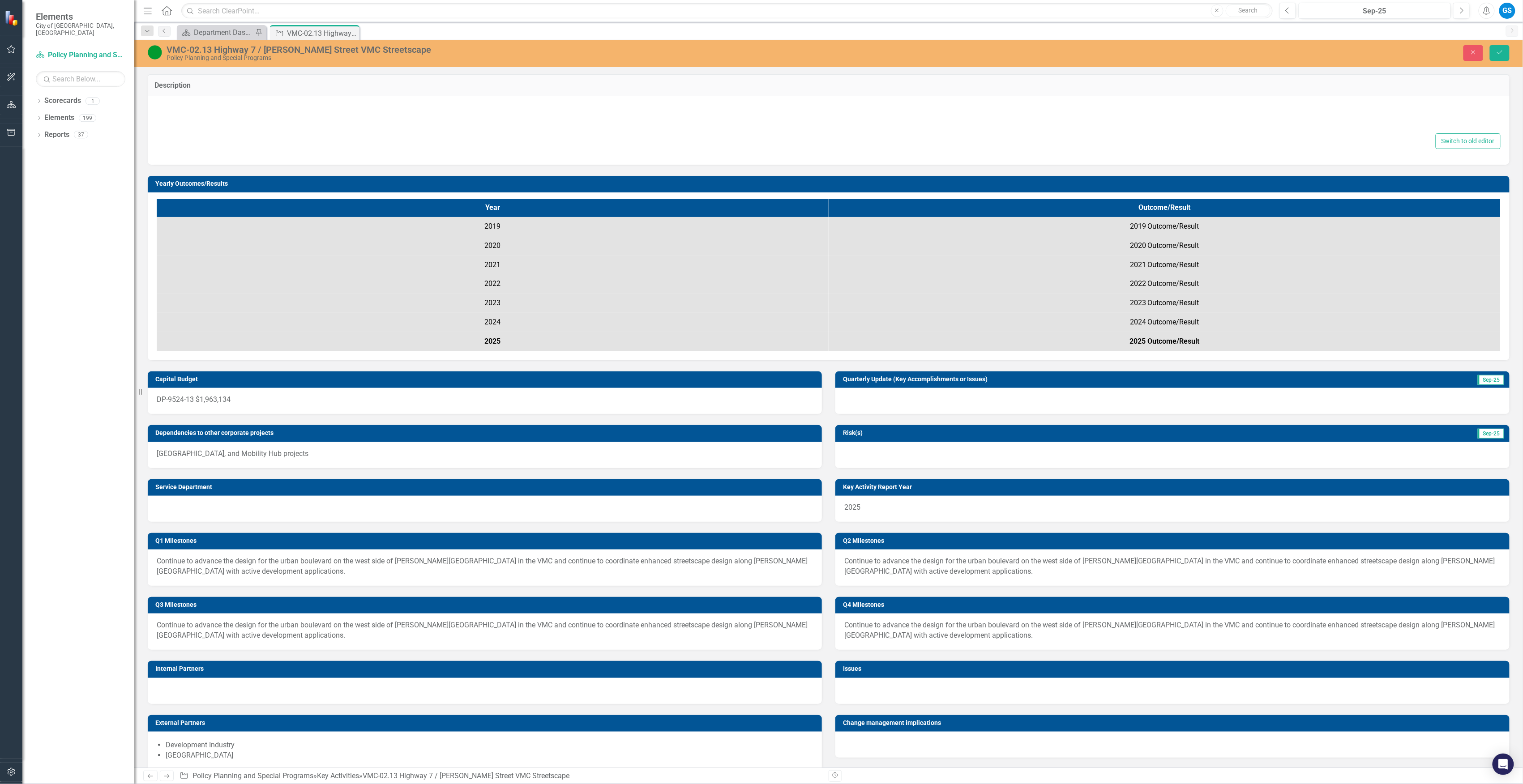
type textarea "<p>&nbsp;</p> <p>In accordance with the Vaughan Metropolitan Centre Streetscape…"
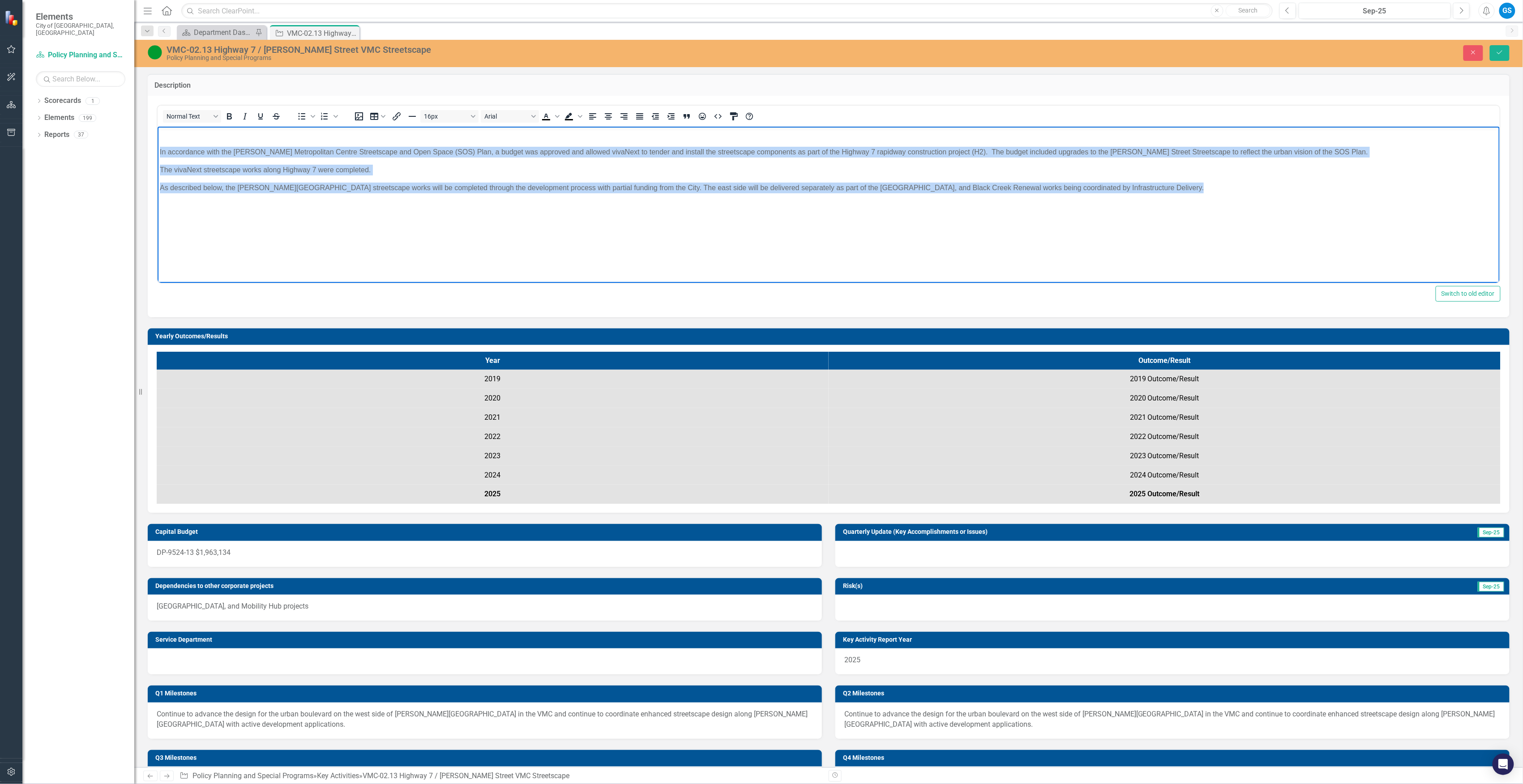
drag, startPoint x: 1177, startPoint y: 187, endPoint x: 144, endPoint y: 151, distance: 1033.6
click at [157, 151] on html "In accordance with the Vaughan Metropolitan Centre Streetscape and Open Space (…" at bounding box center [828, 193] width 1342 height 134
copy body "In accordance with the Vaughan Metropolitan Centre Streetscape and Open Space (…"
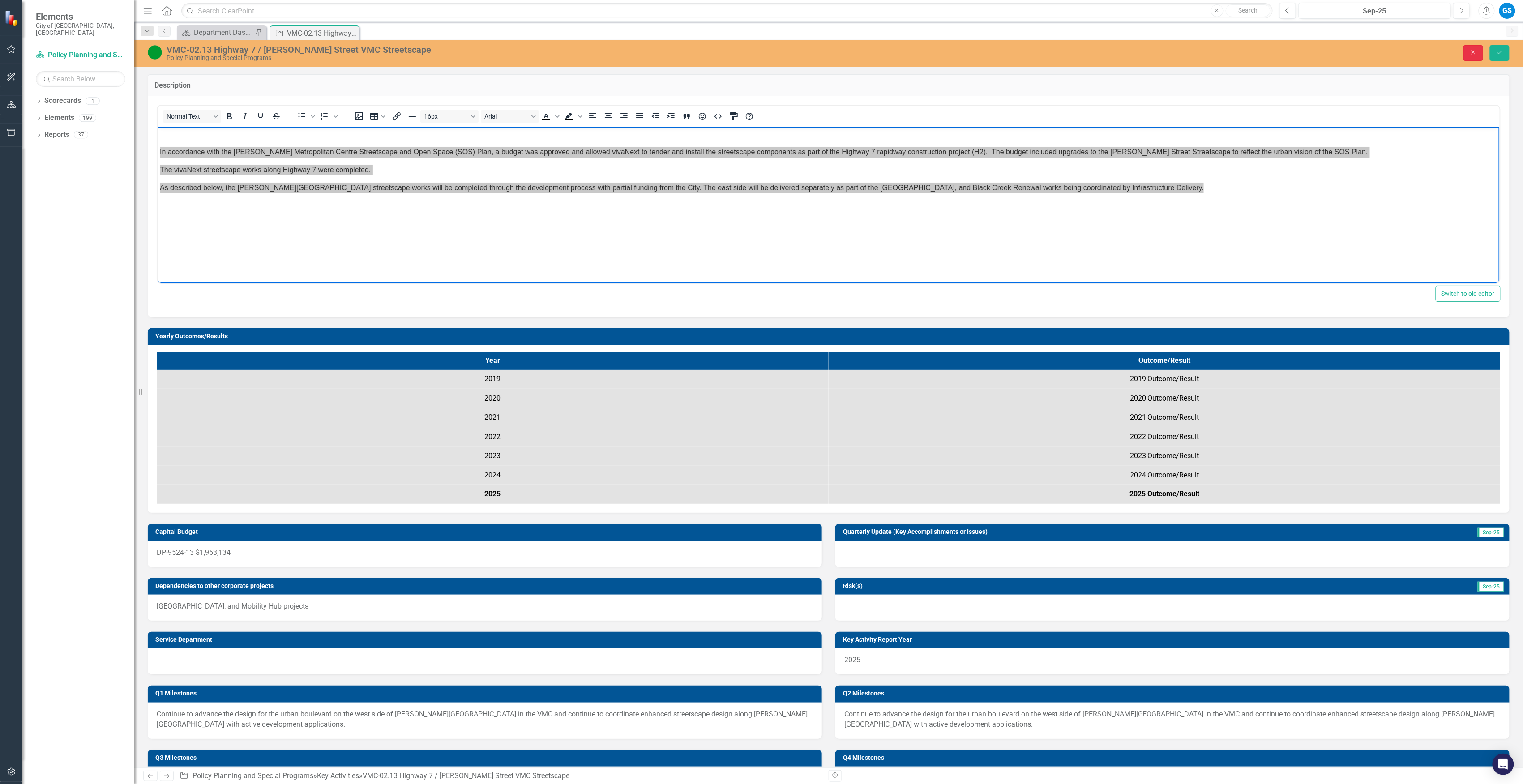
click at [1475, 53] on icon "Close" at bounding box center [1473, 52] width 8 height 7
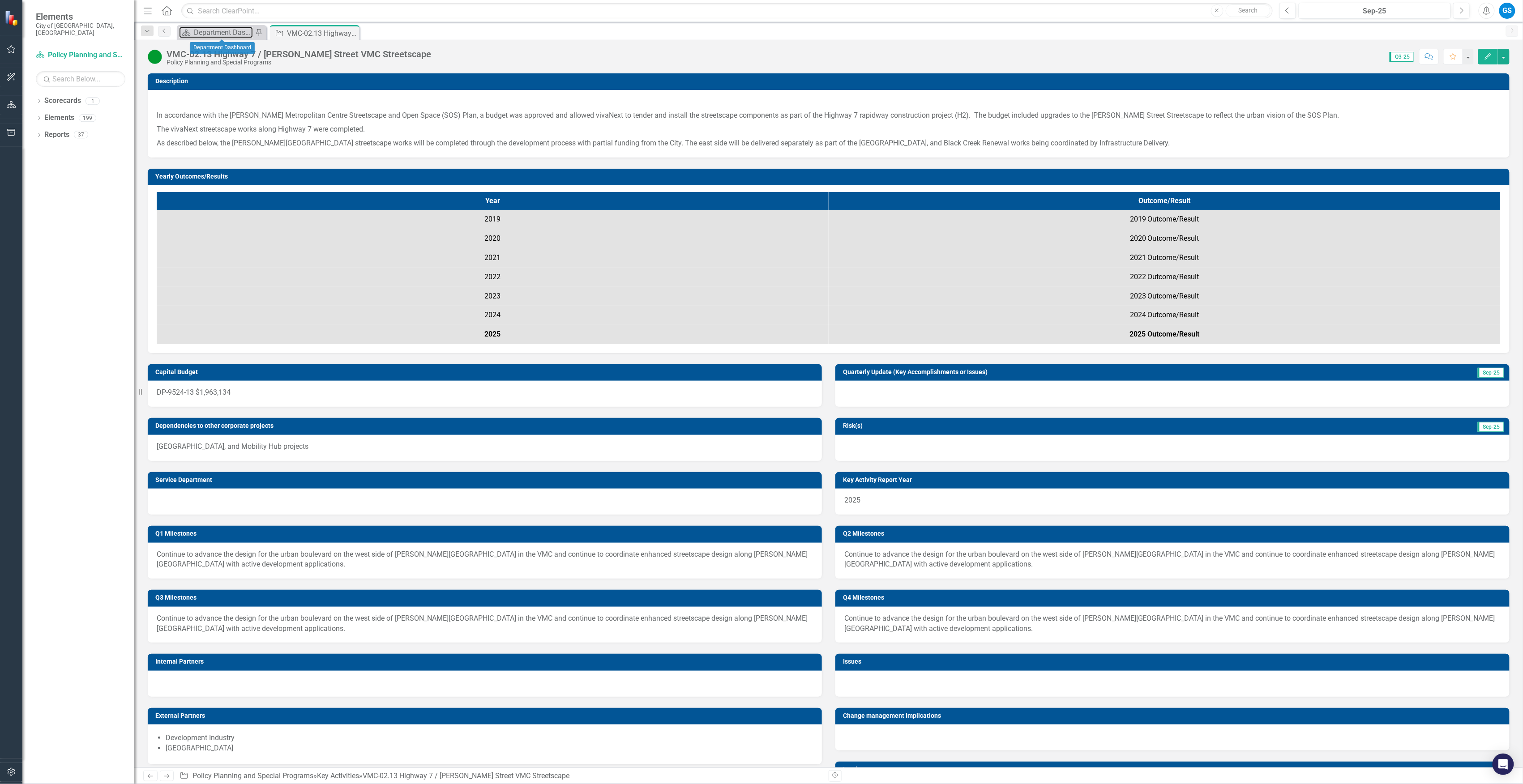
click at [220, 33] on div "Department Dashboard" at bounding box center [223, 32] width 59 height 11
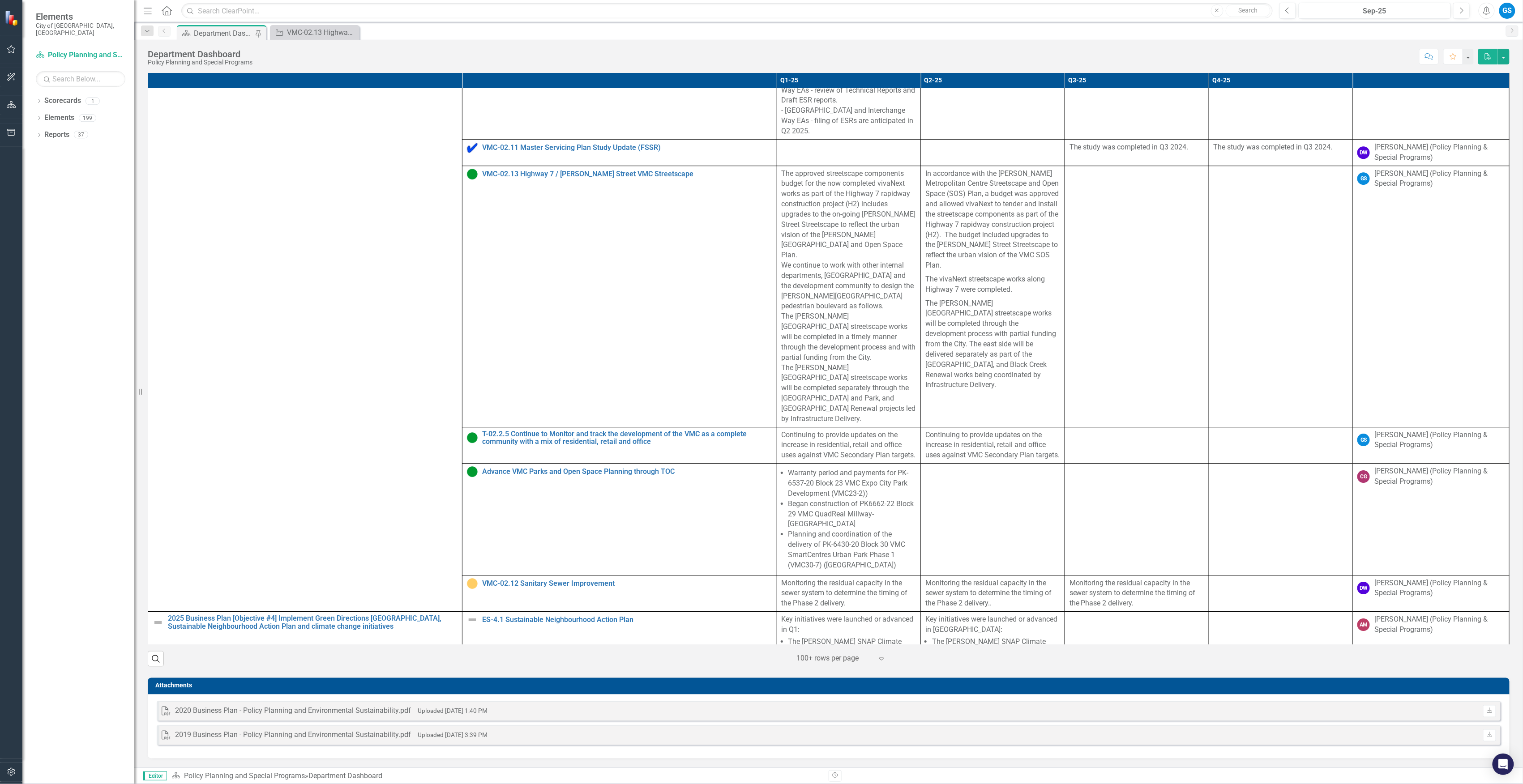
scroll to position [3878, 0]
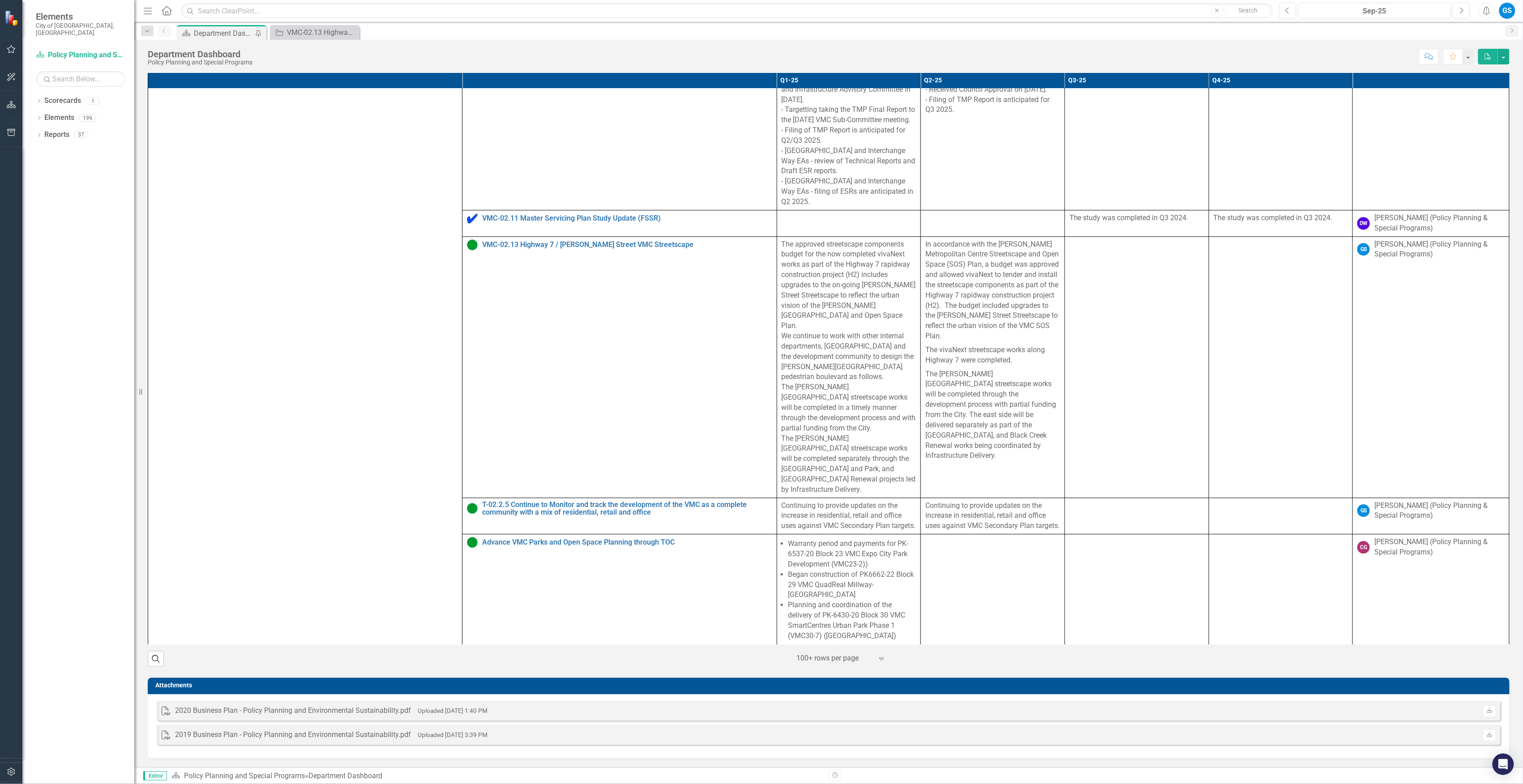
click at [1130, 445] on td at bounding box center [1137, 368] width 144 height 262
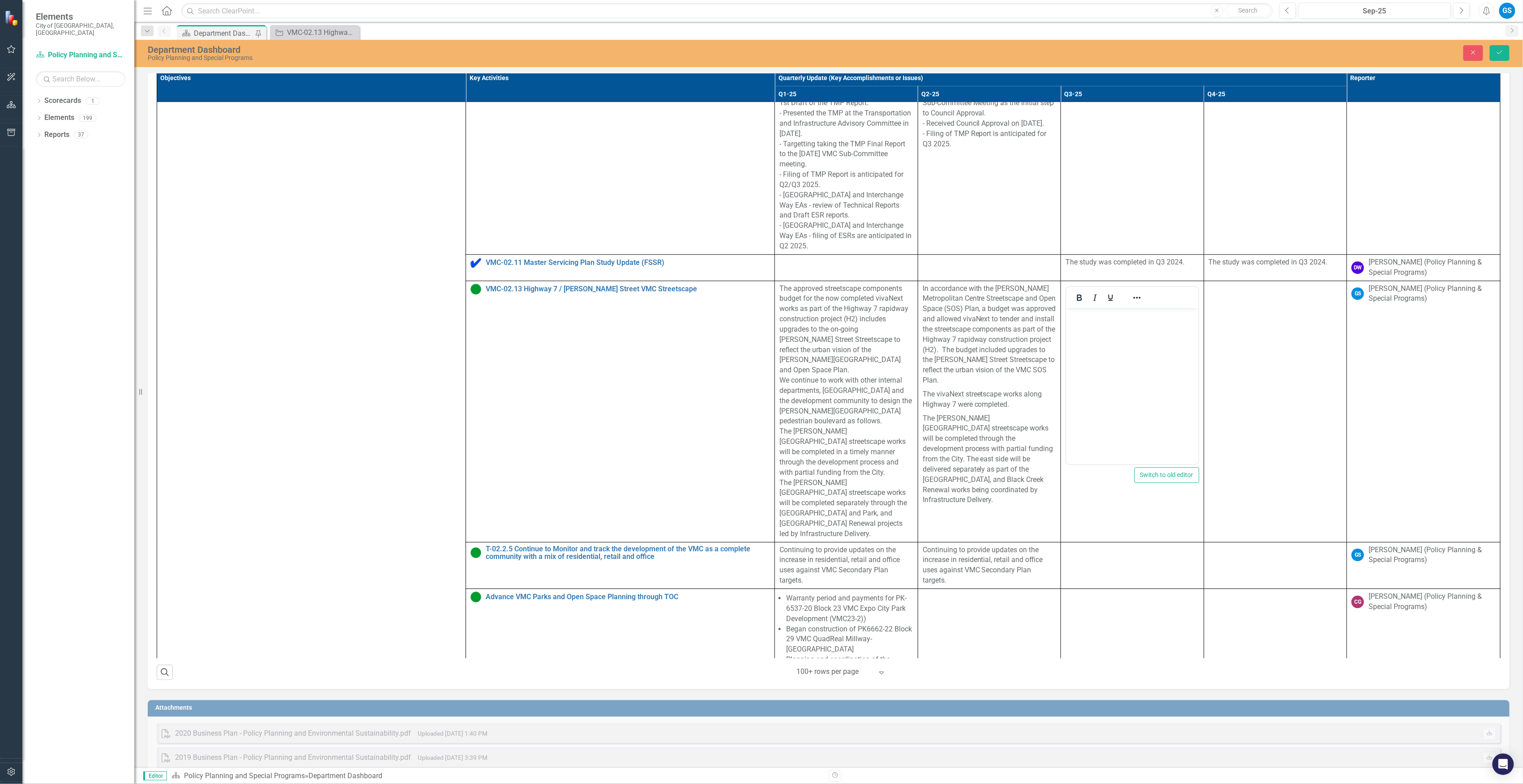
scroll to position [0, 0]
click at [1125, 355] on body "Rich Text Area. Press ALT-0 for help." at bounding box center [1132, 375] width 132 height 134
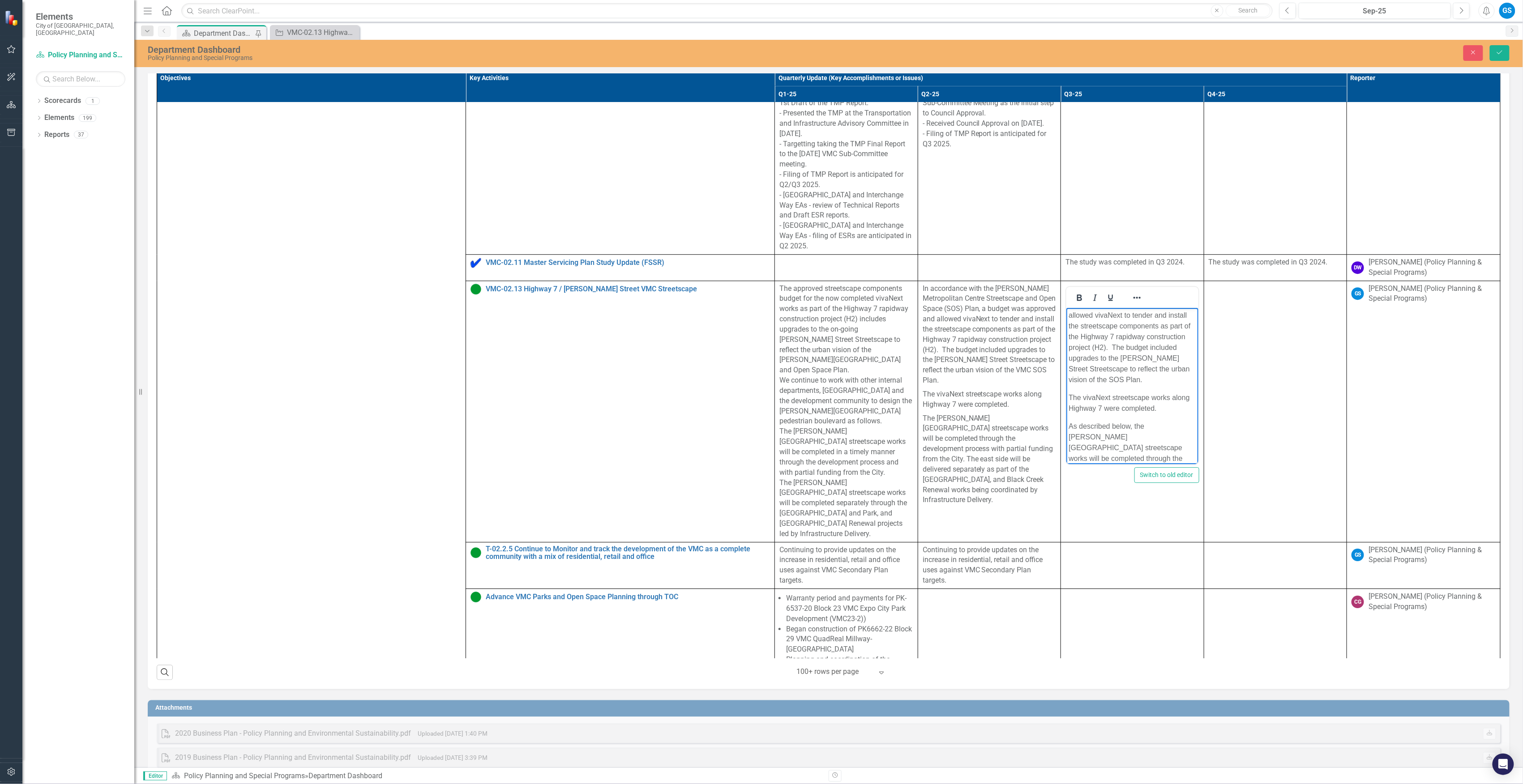
scroll to position [116, 0]
drag, startPoint x: 1191, startPoint y: 395, endPoint x: 2259, endPoint y: 792, distance: 1139.4
drag, startPoint x: 1145, startPoint y: 352, endPoint x: 1050, endPoint y: 354, distance: 95.0
click at [1066, 354] on html "In accordance with the Vaughan Metropolitan Centre Streetscape and Open Space (…" at bounding box center [1132, 328] width 132 height 273
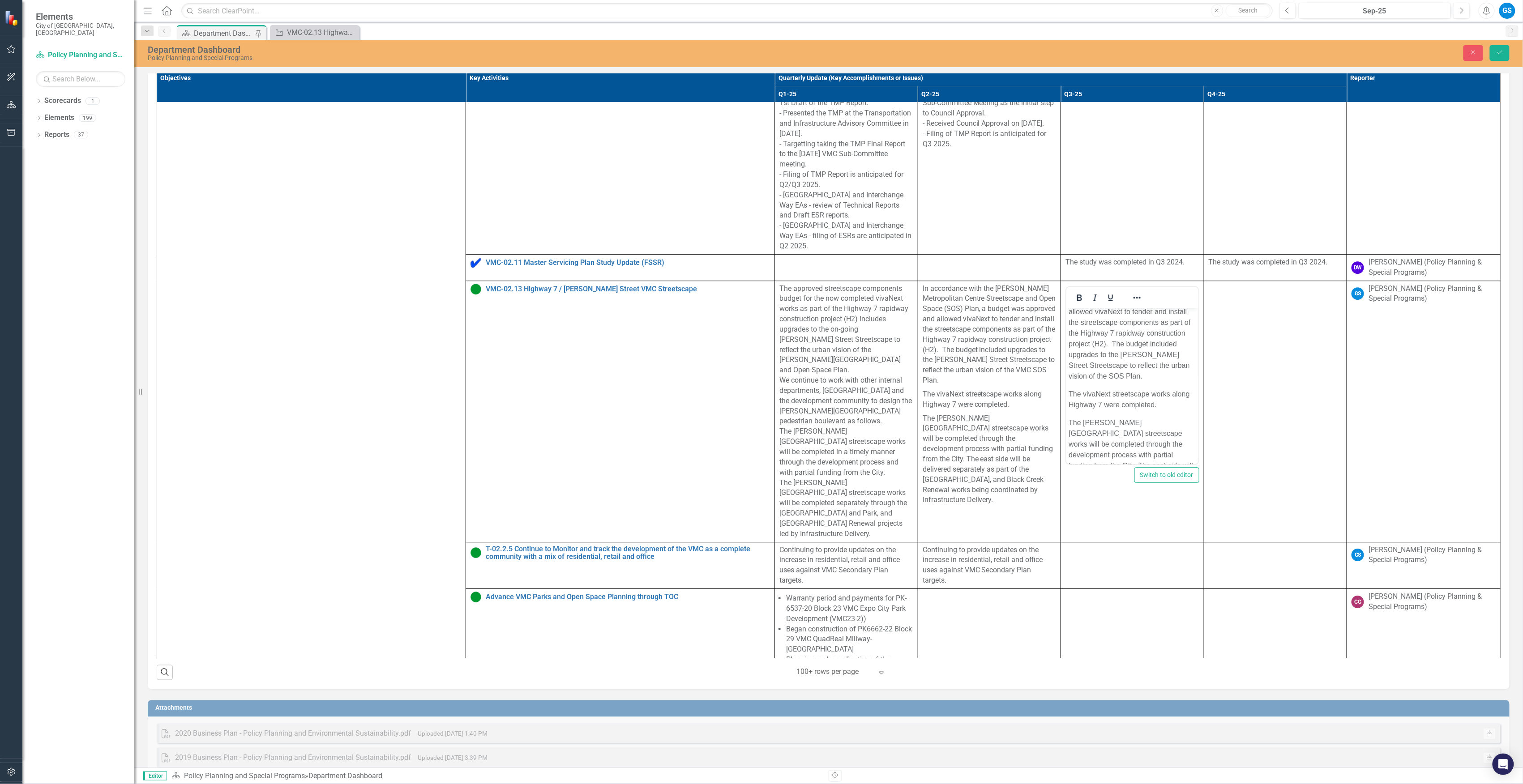
drag, startPoint x: 1190, startPoint y: 472, endPoint x: 1189, endPoint y: 447, distance: 25.0
click at [1189, 447] on td "Switch to old editor" at bounding box center [1133, 412] width 143 height 262
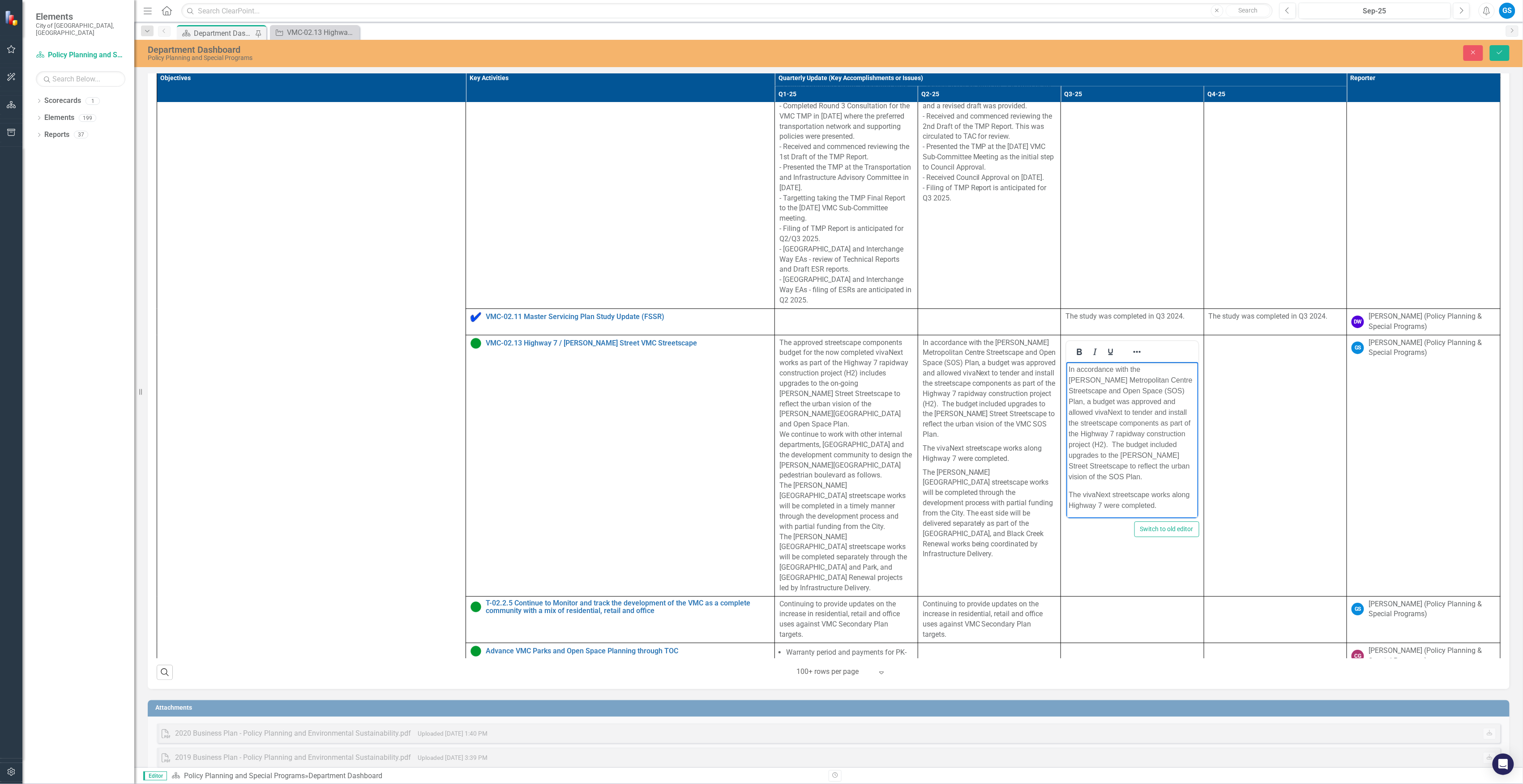
scroll to position [3878, 0]
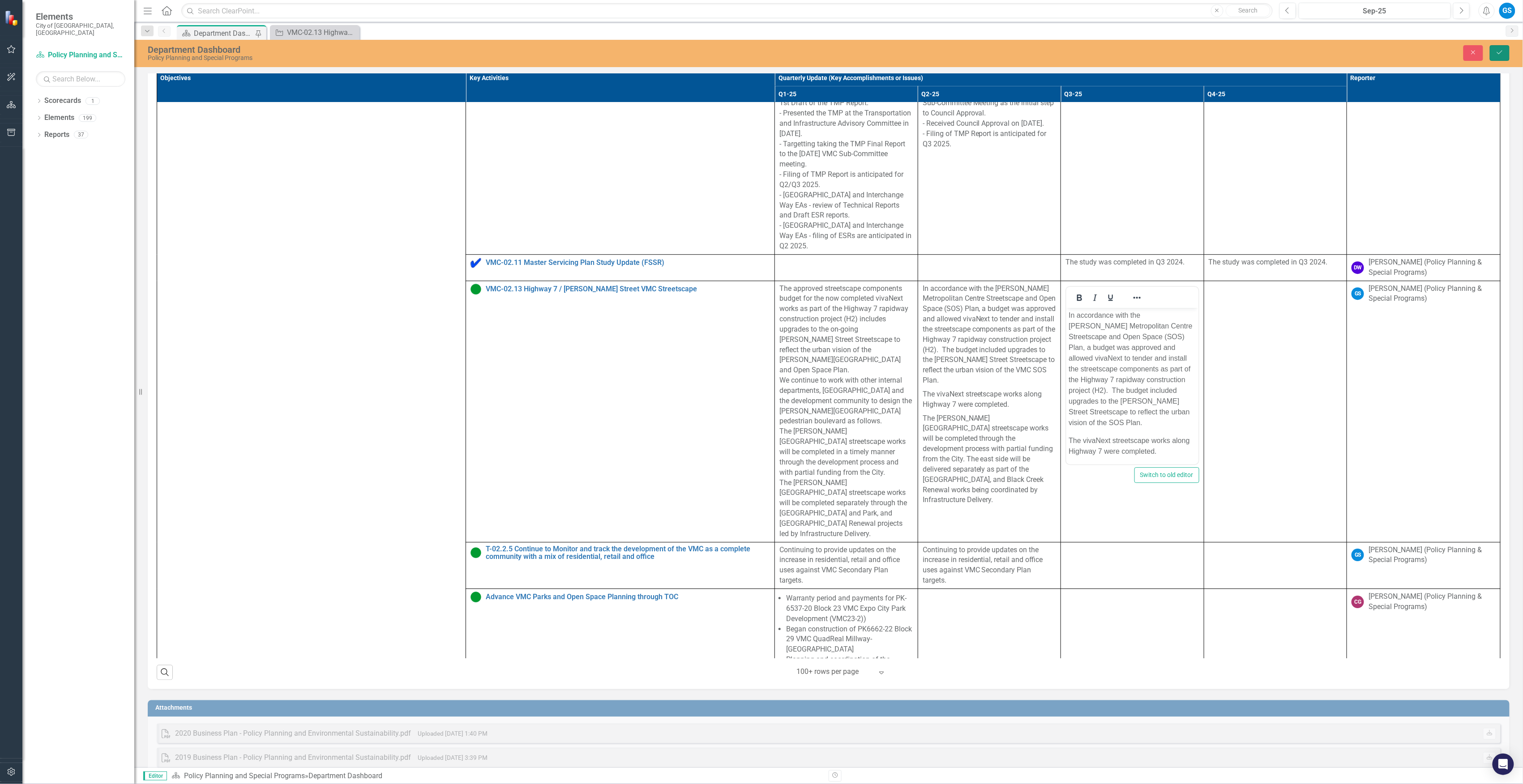
click at [1498, 52] on icon "Save" at bounding box center [1500, 52] width 8 height 7
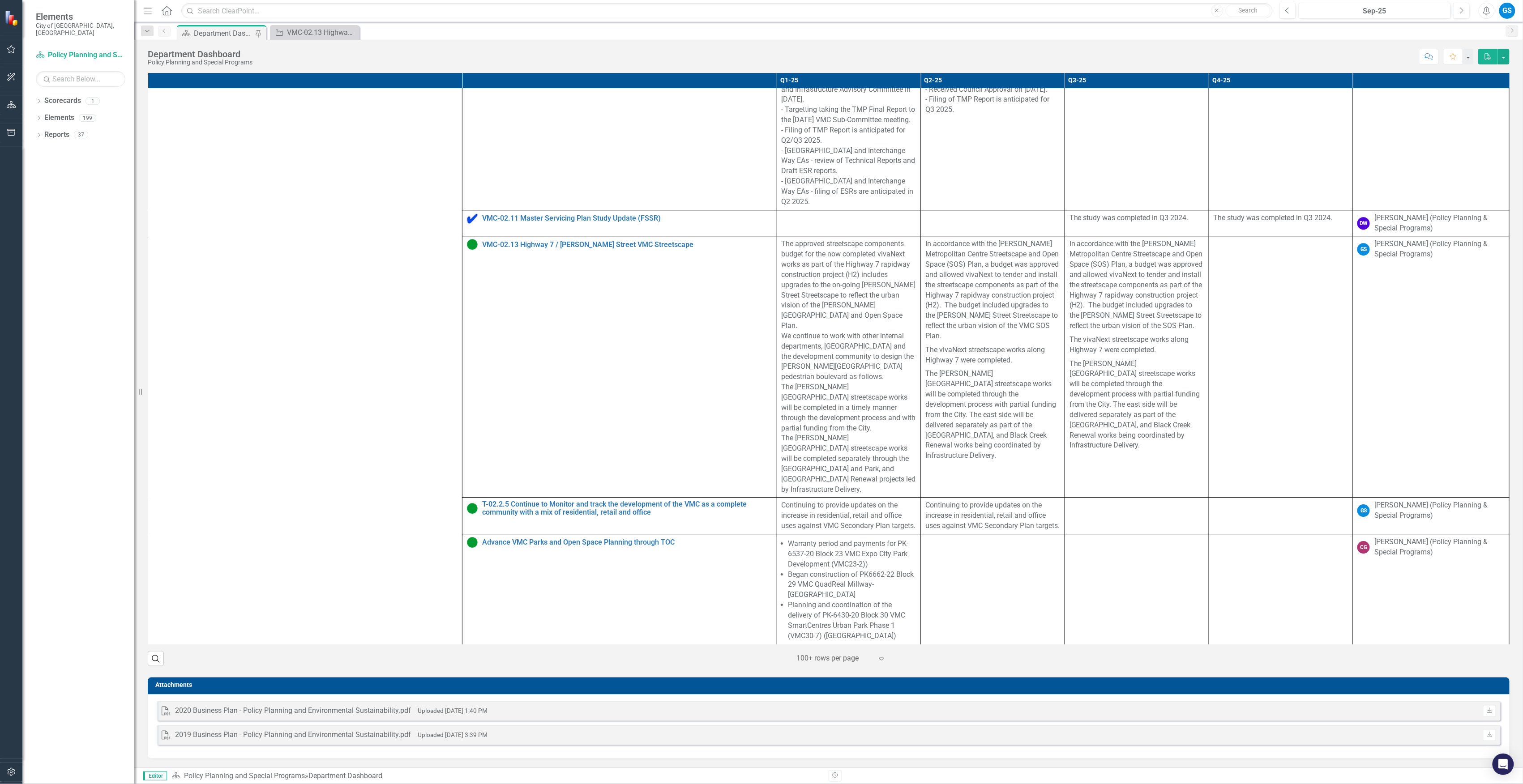
scroll to position [3819, 0]
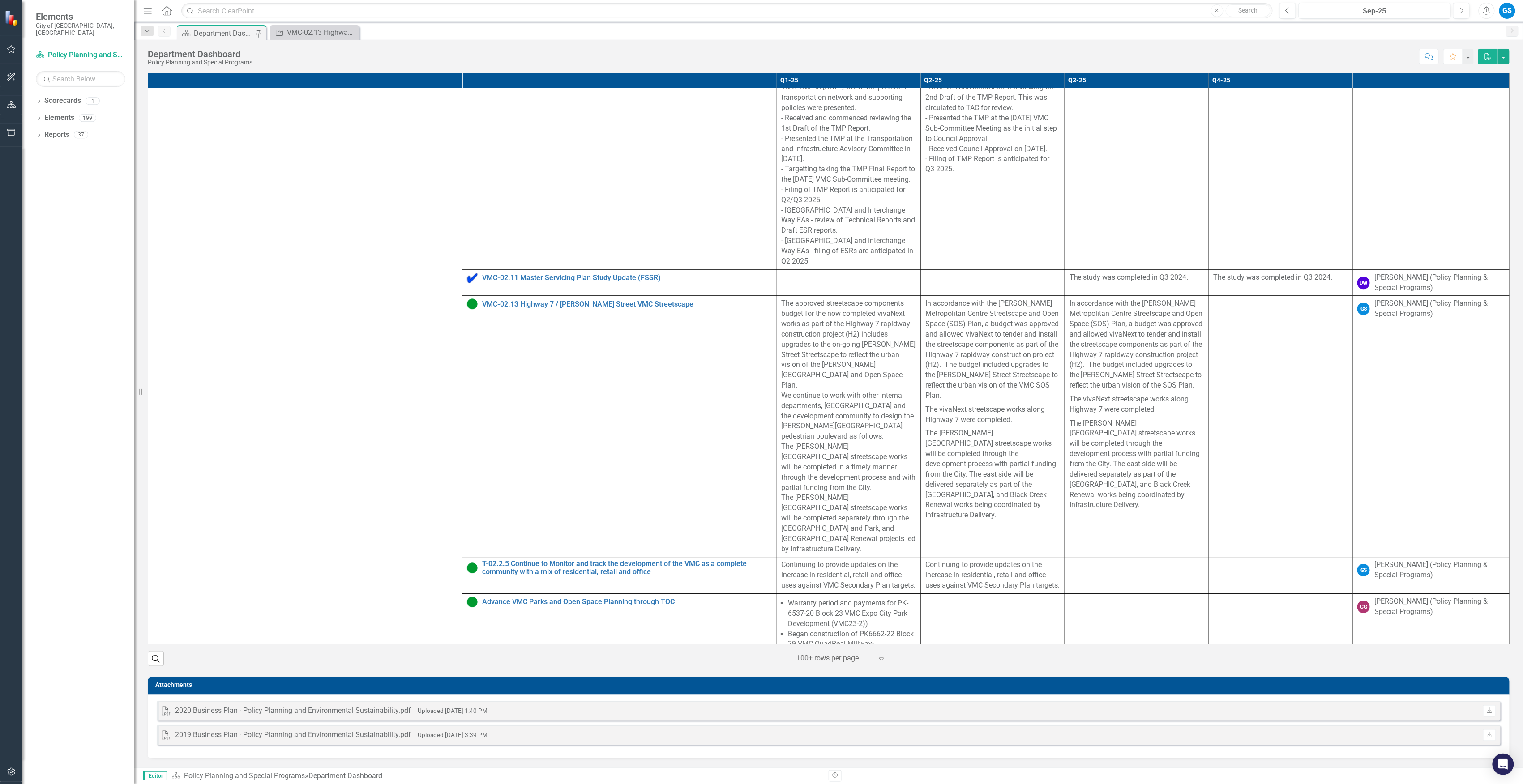
click at [1269, 427] on td at bounding box center [1281, 427] width 144 height 262
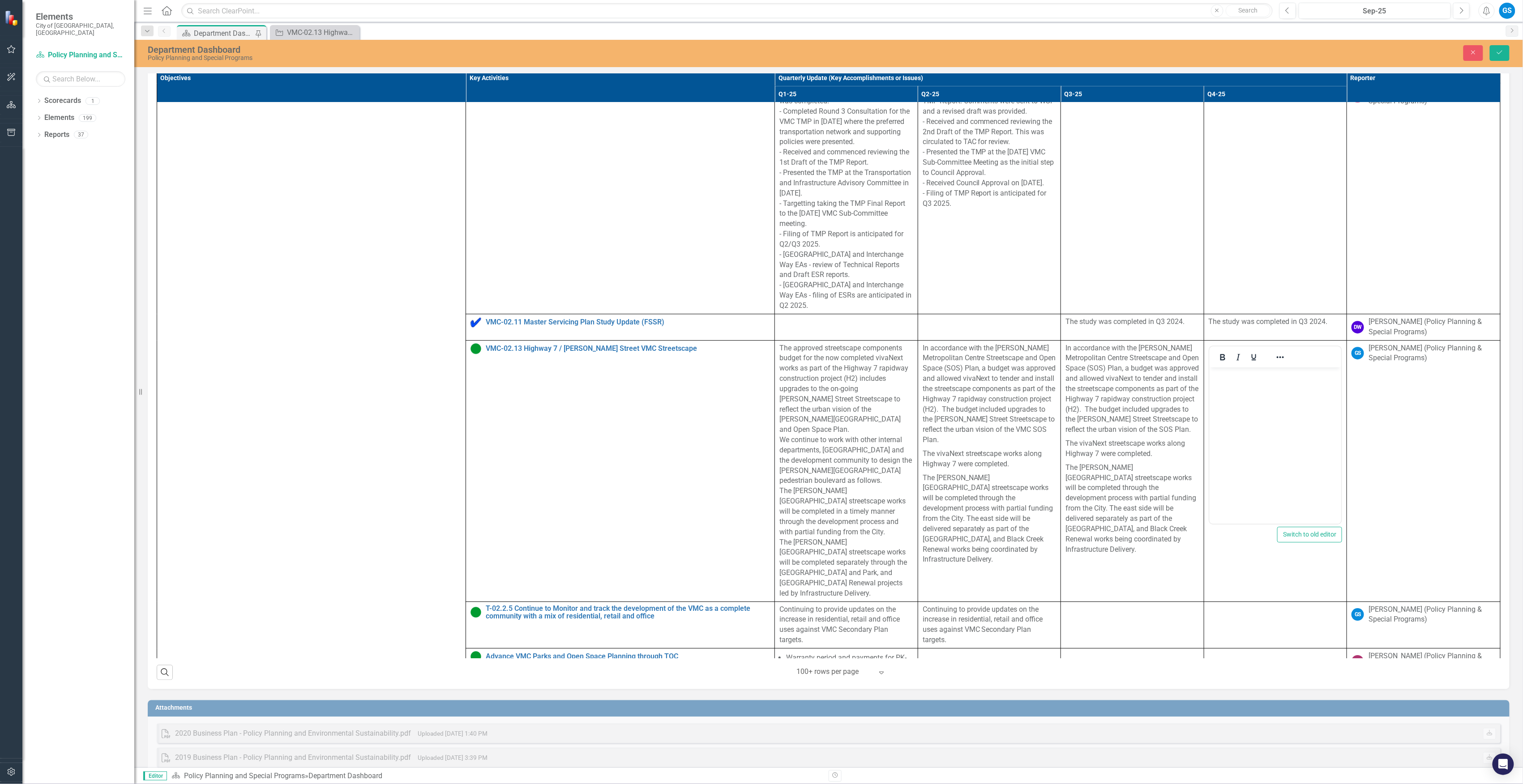
scroll to position [0, 0]
click at [1247, 407] on body "Rich Text Area. Press ALT-0 for help." at bounding box center [1276, 435] width 132 height 134
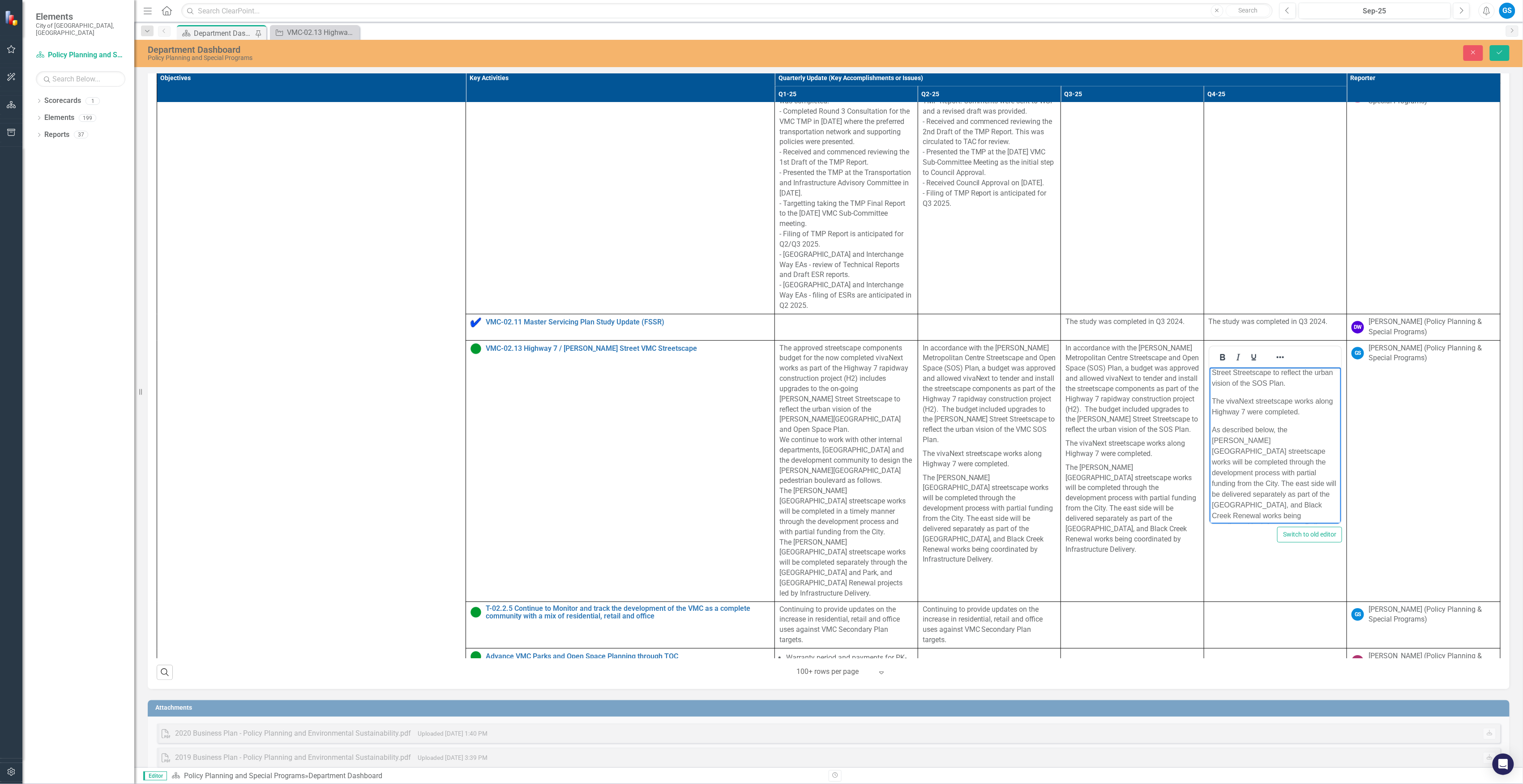
scroll to position [116, 0]
drag, startPoint x: 1277, startPoint y: 412, endPoint x: 1212, endPoint y: 413, distance: 65.0
click at [1212, 413] on p "As described below, the Jane Street west boulevard streetscape works will be co…" at bounding box center [1276, 461] width 128 height 108
click at [1261, 433] on p "The [PERSON_NAME][GEOGRAPHIC_DATA] streetscape works will be completed through …" at bounding box center [1276, 466] width 128 height 97
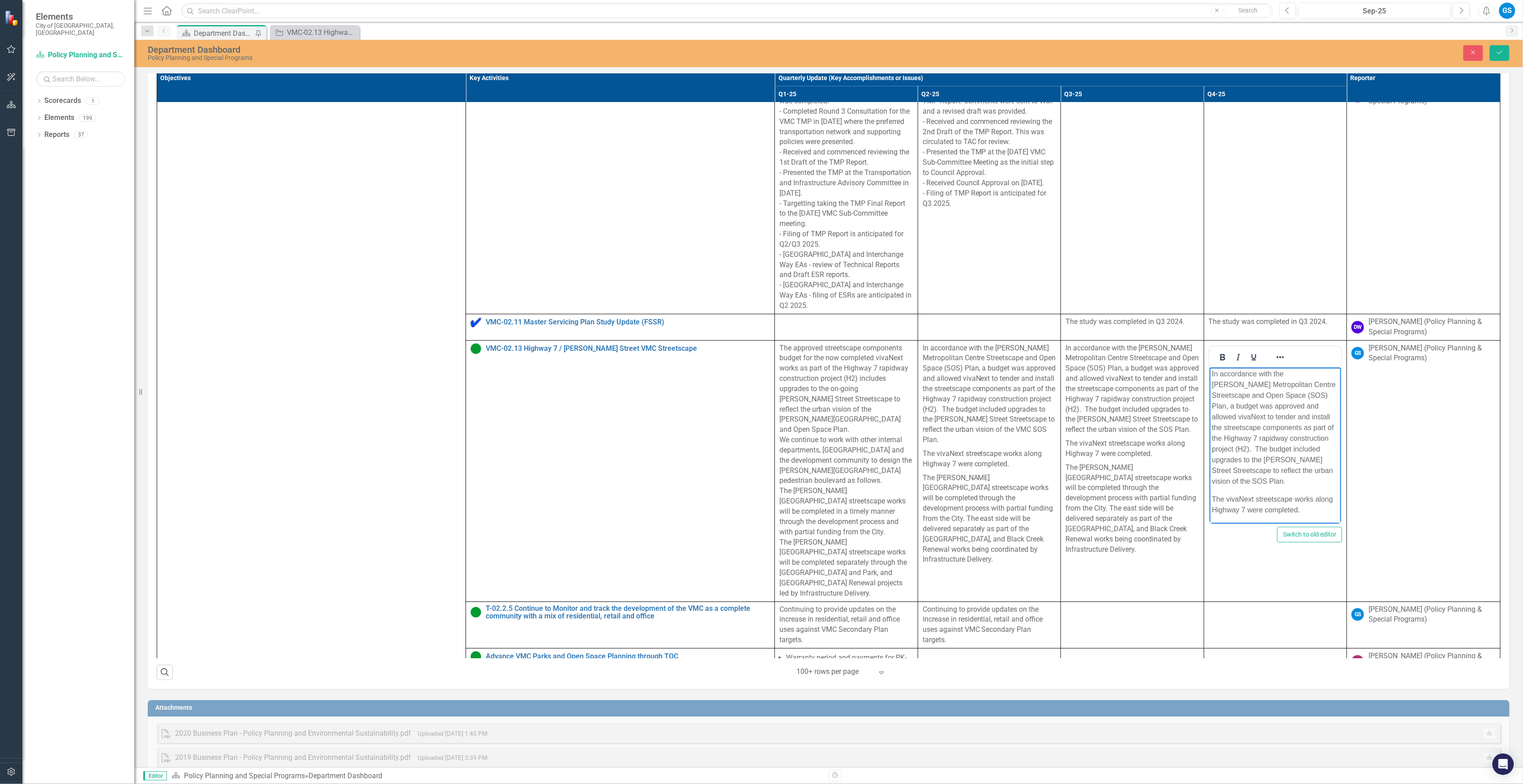
scroll to position [0, 0]
click at [1496, 54] on icon "Save" at bounding box center [1500, 52] width 8 height 7
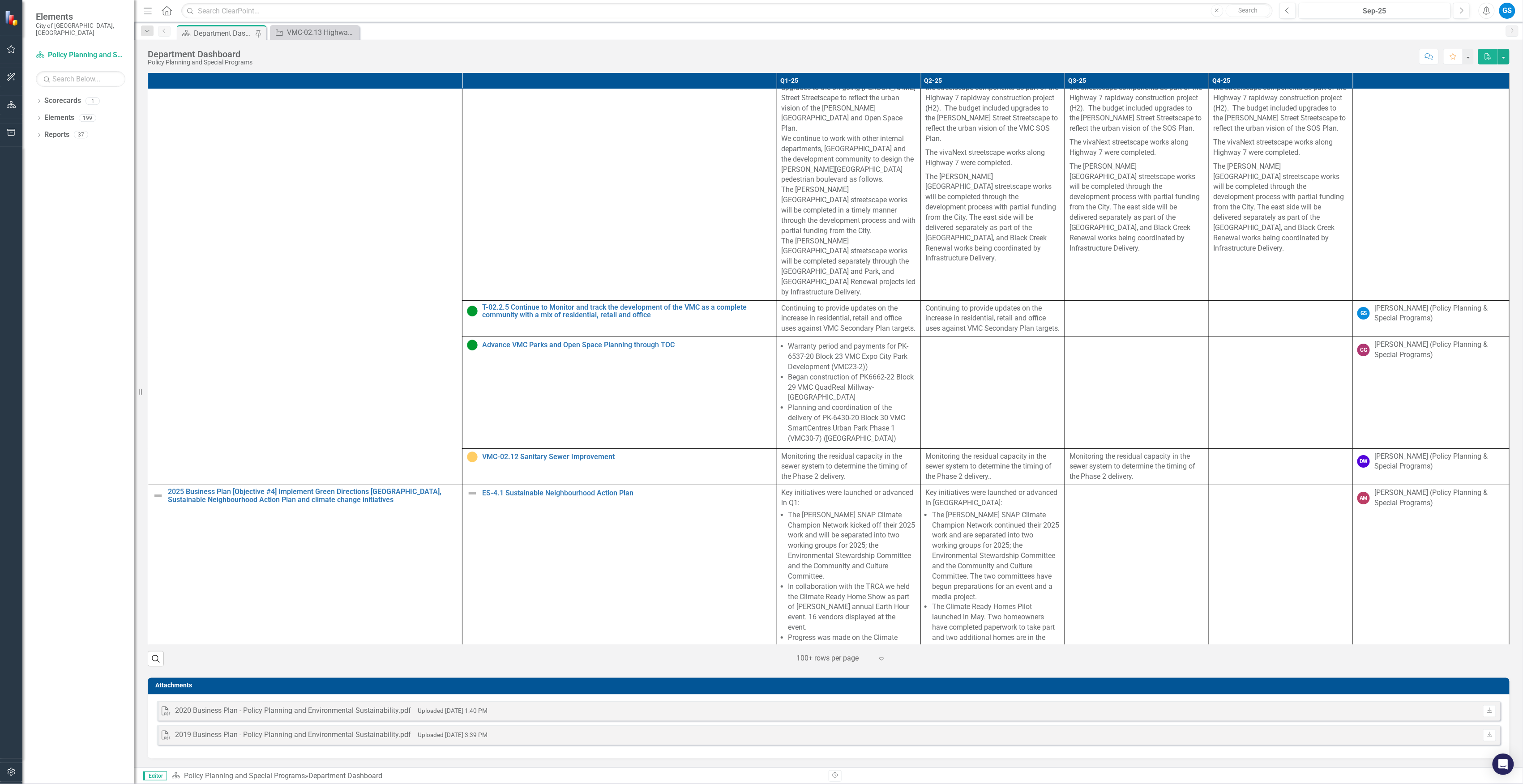
scroll to position [4057, 0]
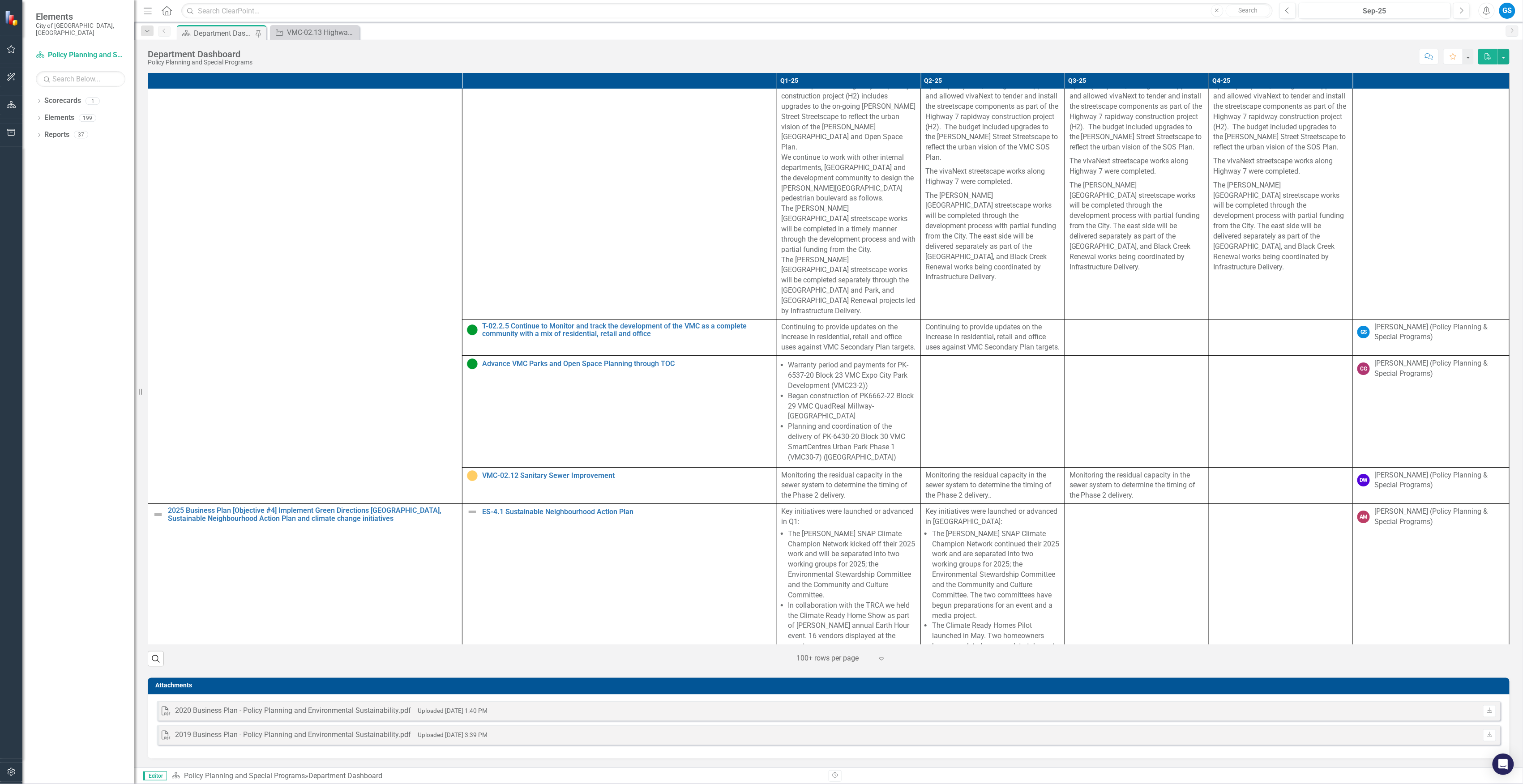
click at [1137, 356] on td at bounding box center [1137, 337] width 144 height 37
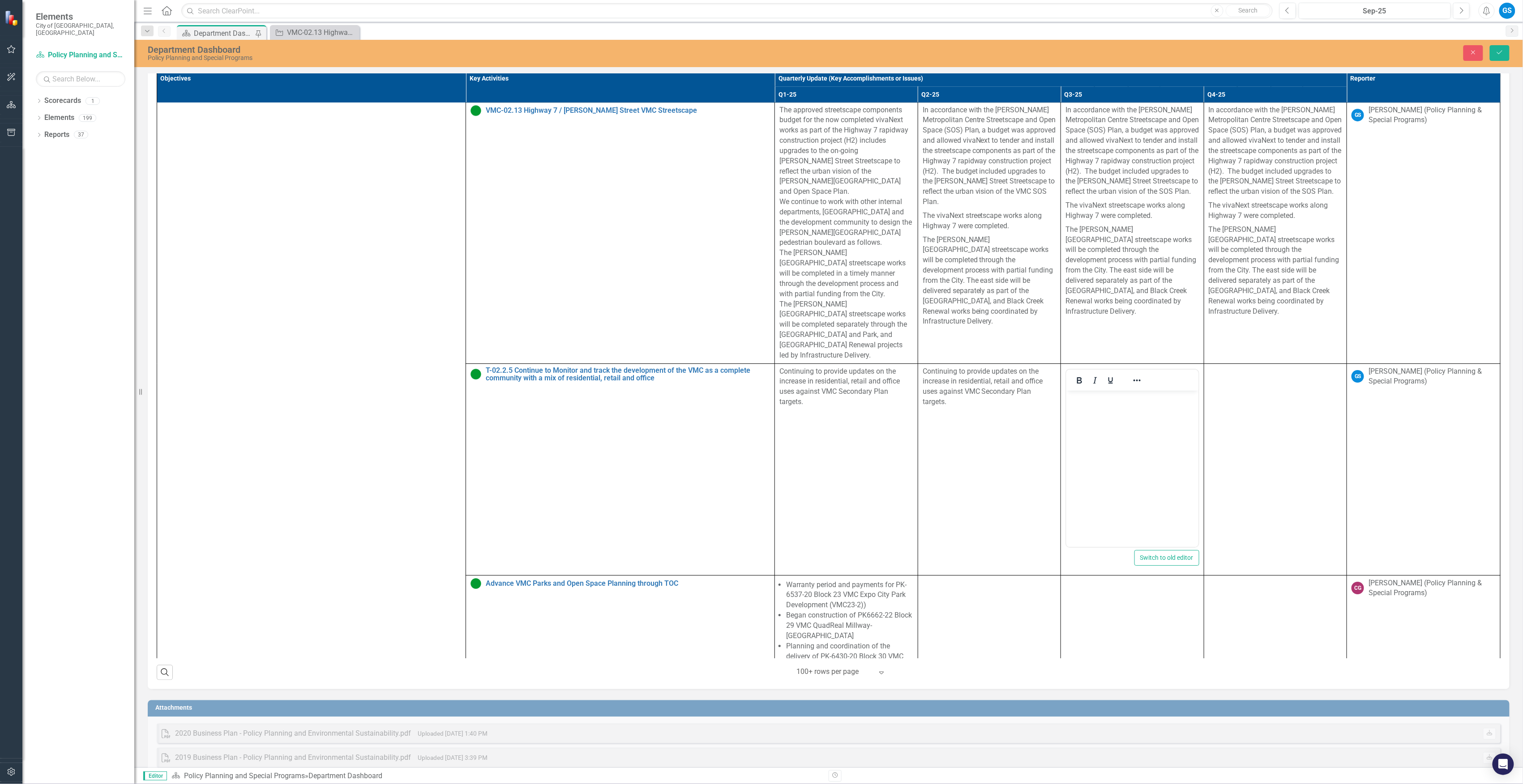
scroll to position [0, 0]
click at [1096, 405] on body "Rich Text Area. Press ALT-0 for help." at bounding box center [1132, 457] width 132 height 134
drag, startPoint x: 1104, startPoint y: 430, endPoint x: 2108, endPoint y: 839, distance: 1084.1
click at [1066, 398] on html "Continue to provide updates on the increase in residential, retail and office u…" at bounding box center [1132, 457] width 132 height 134
copy p "Continue to provide updates on the increase in residential, retail and office u…"
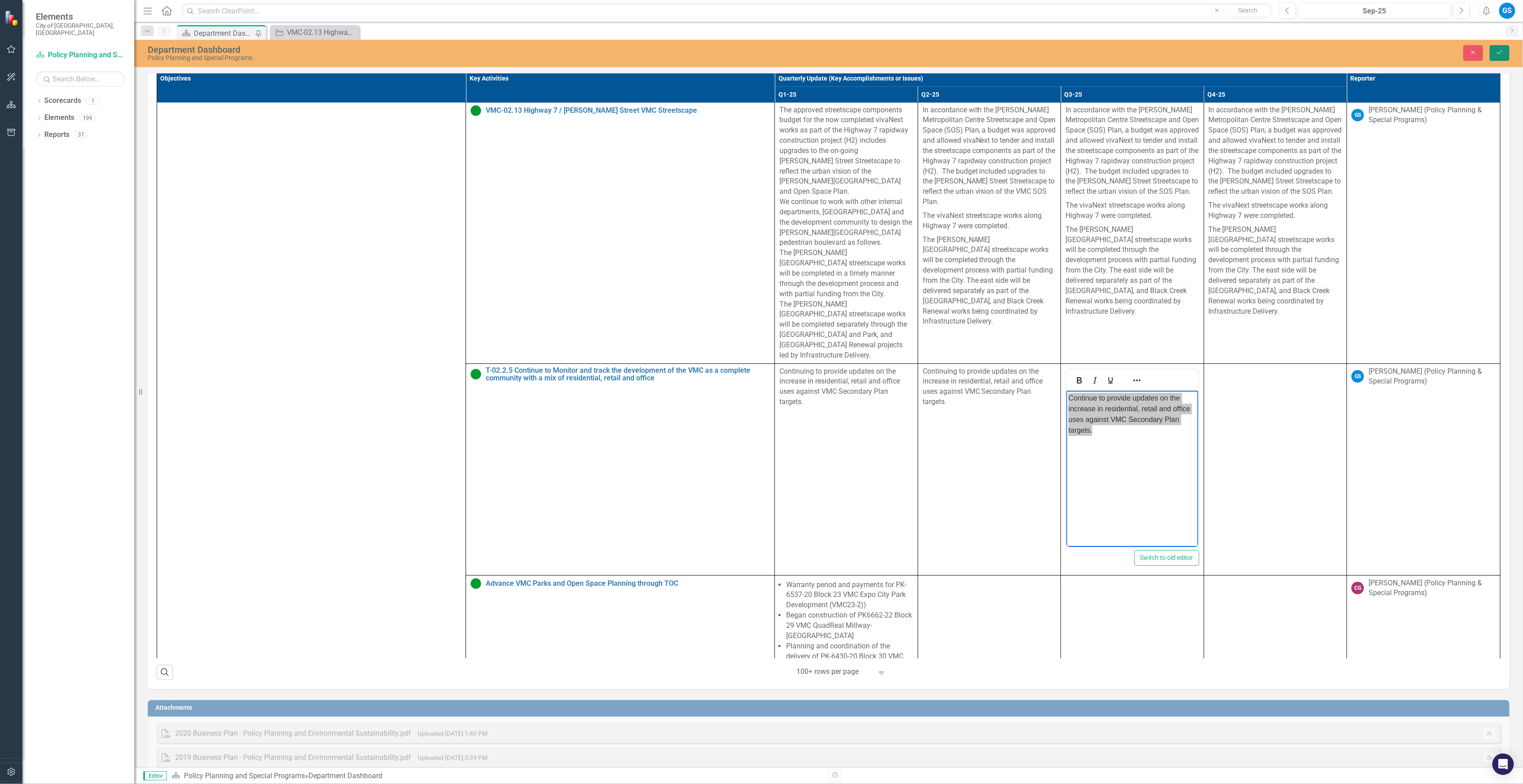
drag, startPoint x: 1503, startPoint y: 52, endPoint x: 1487, endPoint y: 94, distance: 44.9
click at [1503, 52] on icon "Save" at bounding box center [1500, 52] width 8 height 7
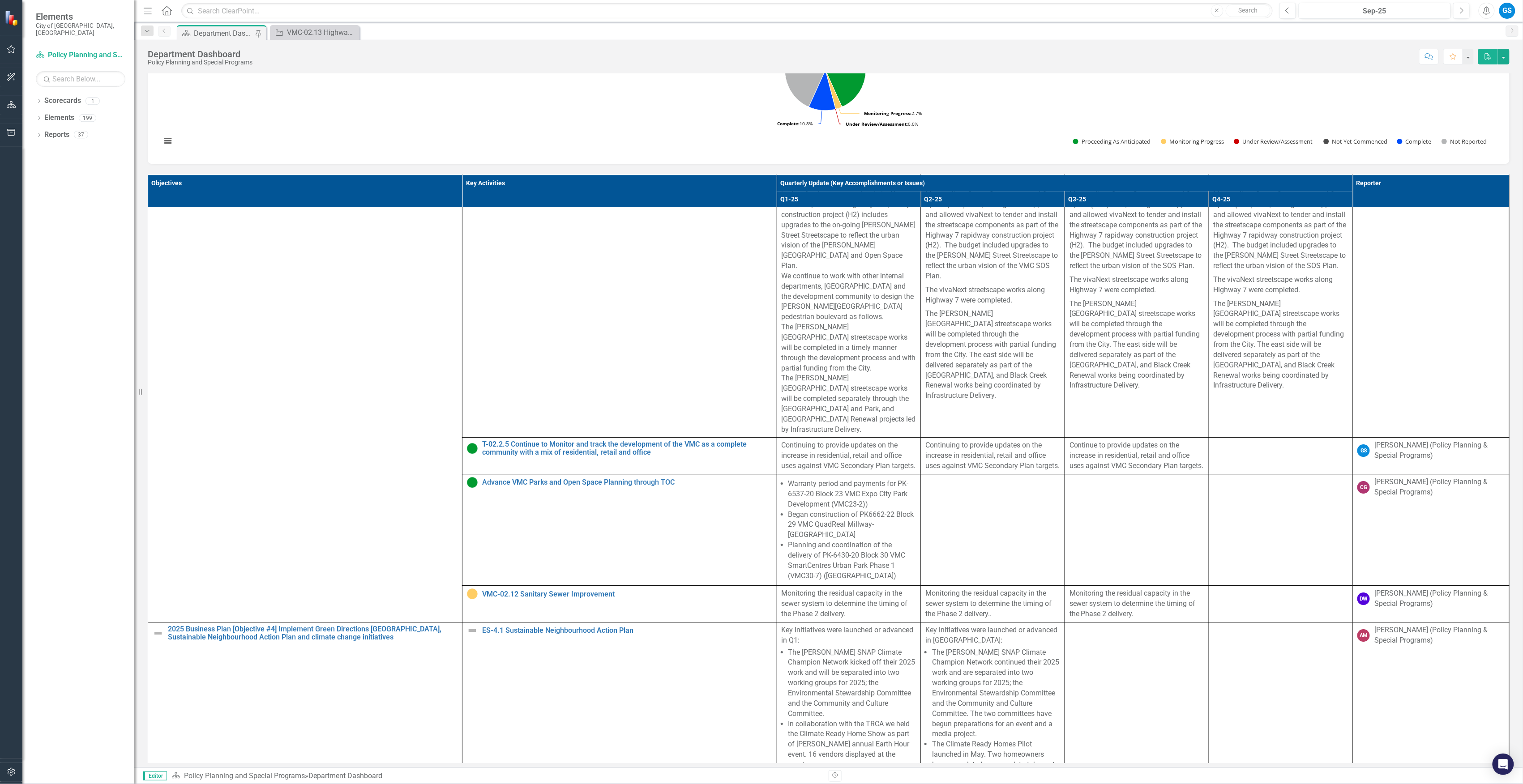
scroll to position [4117, 0]
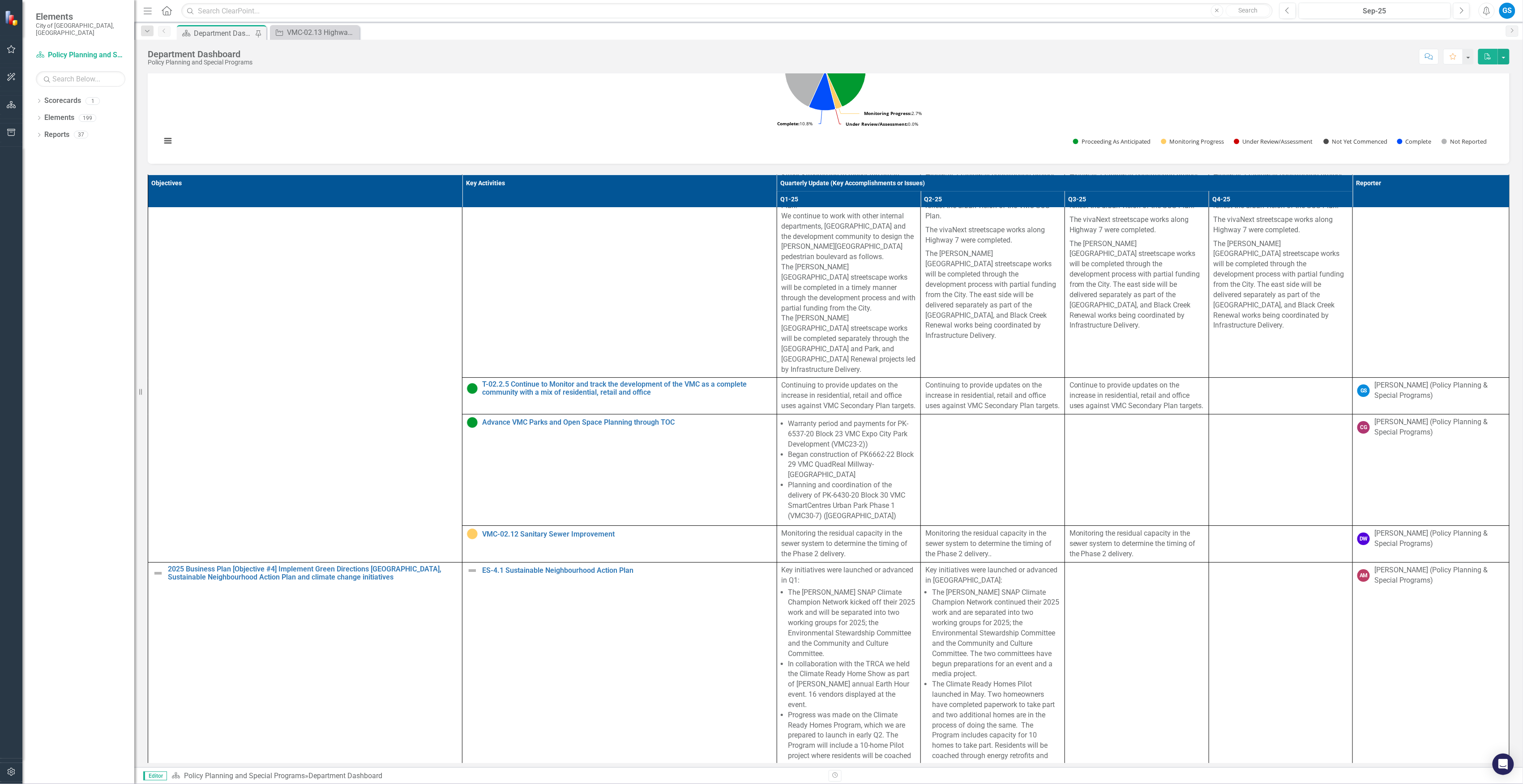
click at [1248, 414] on td at bounding box center [1281, 396] width 144 height 37
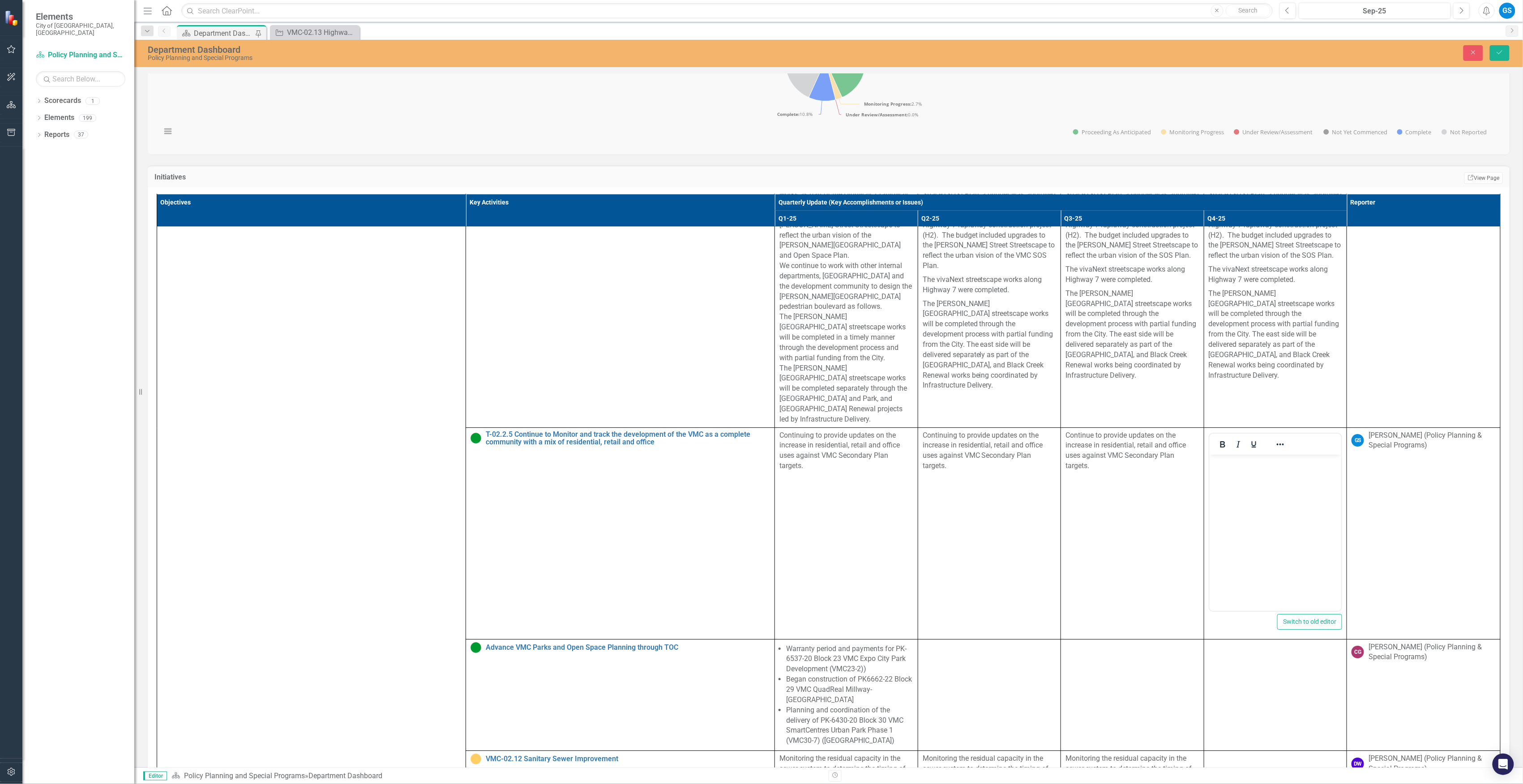
scroll to position [0, 0]
click at [1245, 489] on body "Rich Text Area. Press ALT-0 for help." at bounding box center [1276, 521] width 132 height 134
click at [1503, 53] on icon "Save" at bounding box center [1500, 52] width 8 height 7
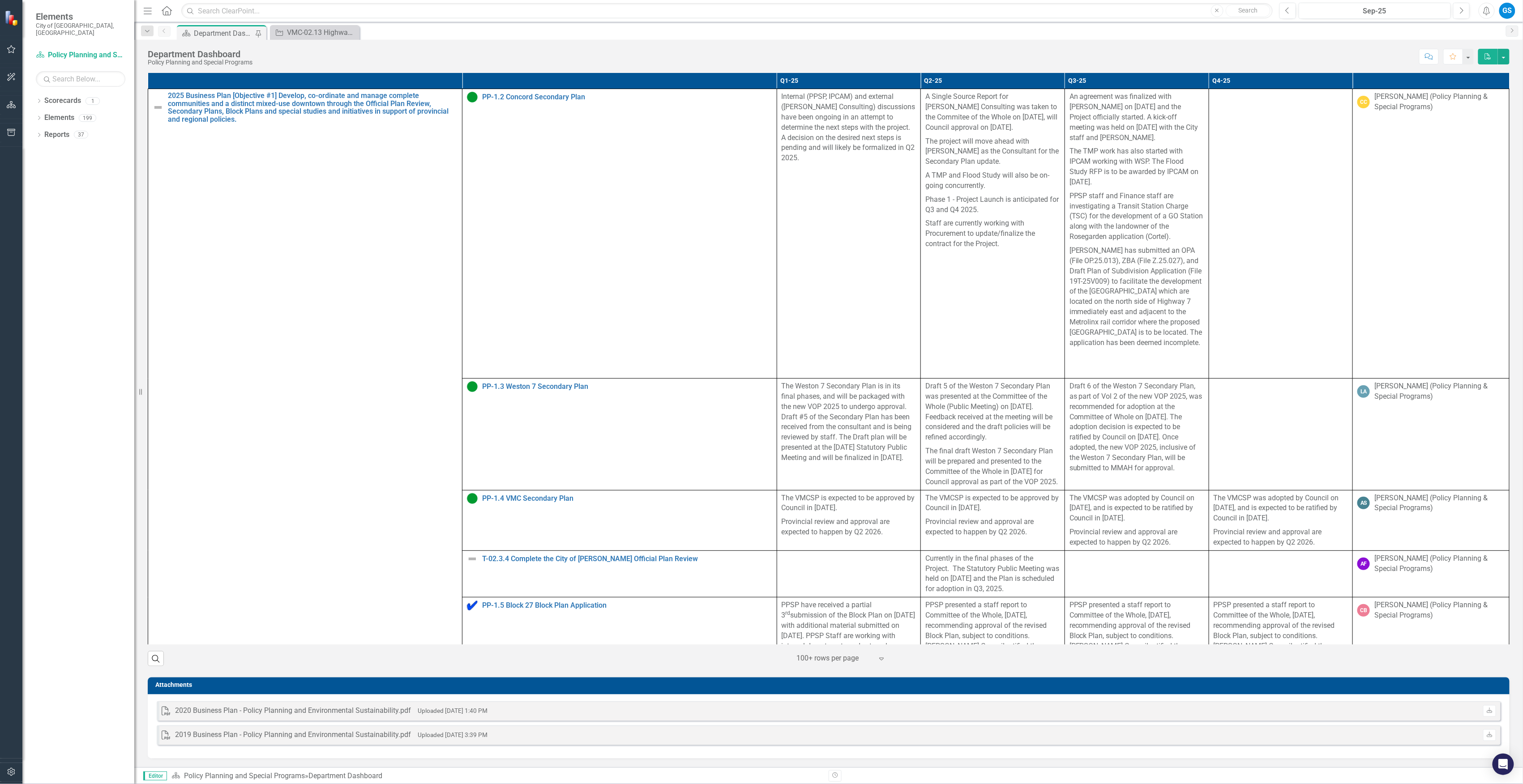
scroll to position [60, 0]
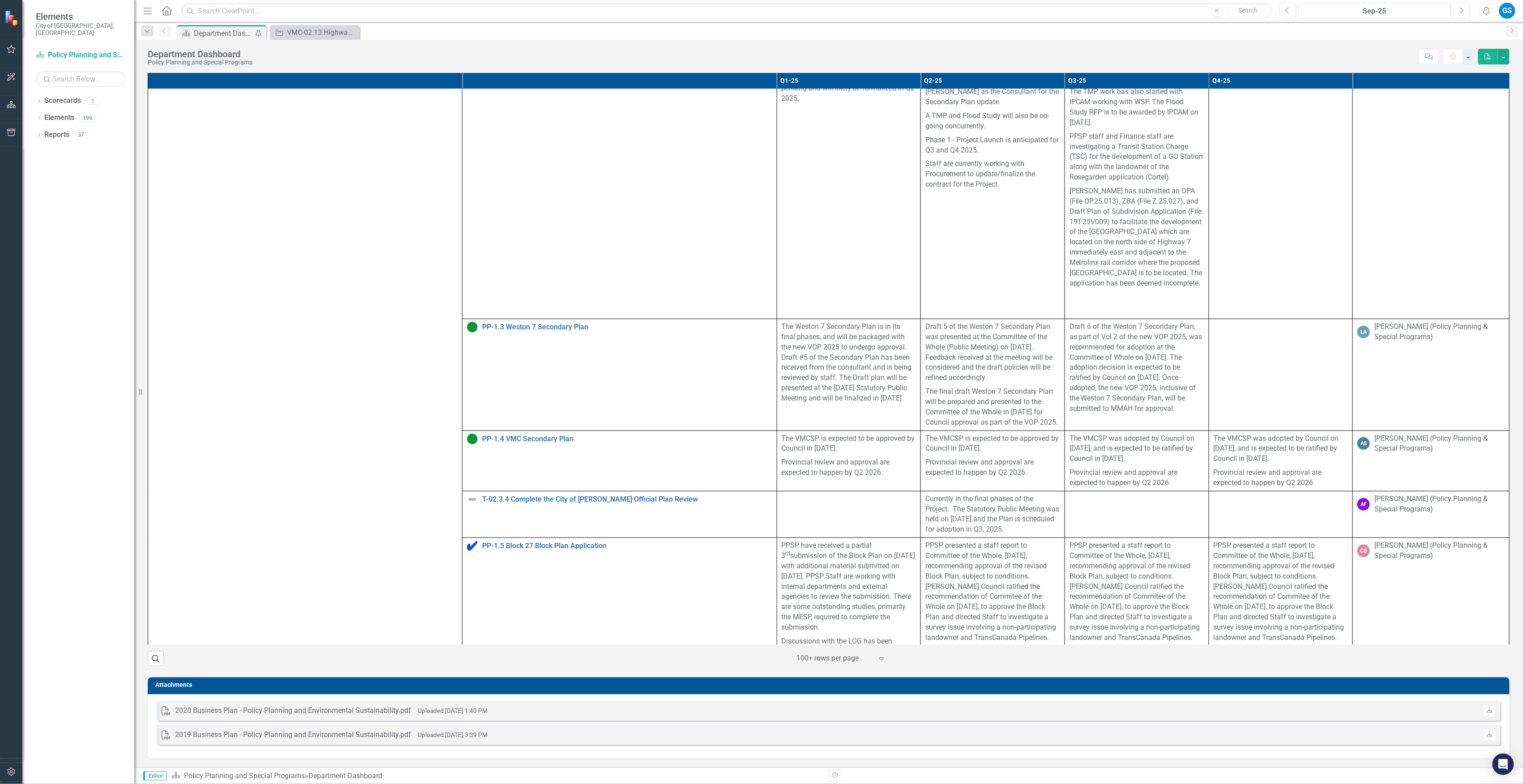
click at [1272, 445] on p "The VMCSP was adopted by Council on [DATE], and is expected to be ratified by C…" at bounding box center [1281, 450] width 134 height 33
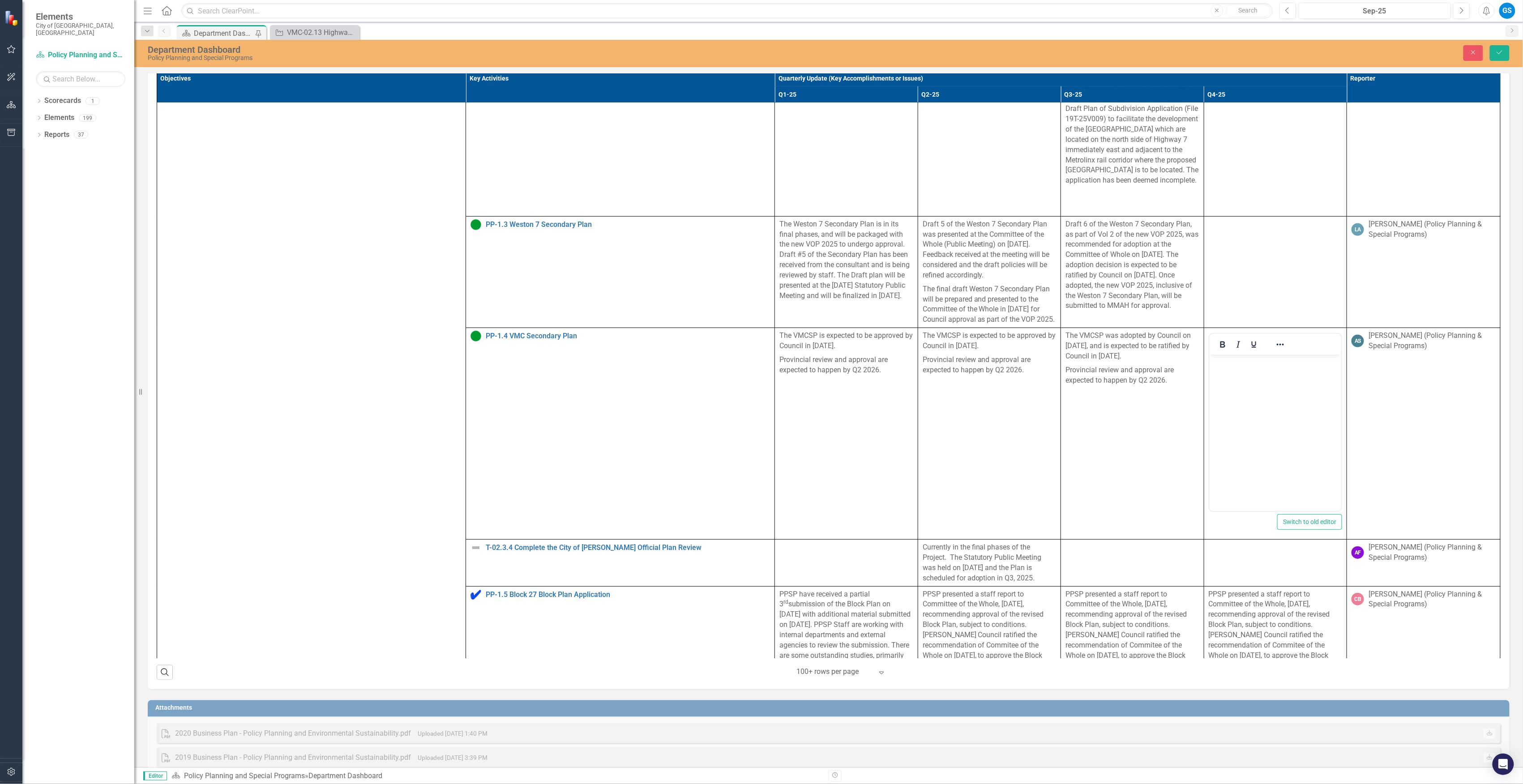
scroll to position [179, 0]
click at [1284, 527] on button "Switch to old editor" at bounding box center [1309, 519] width 65 height 16
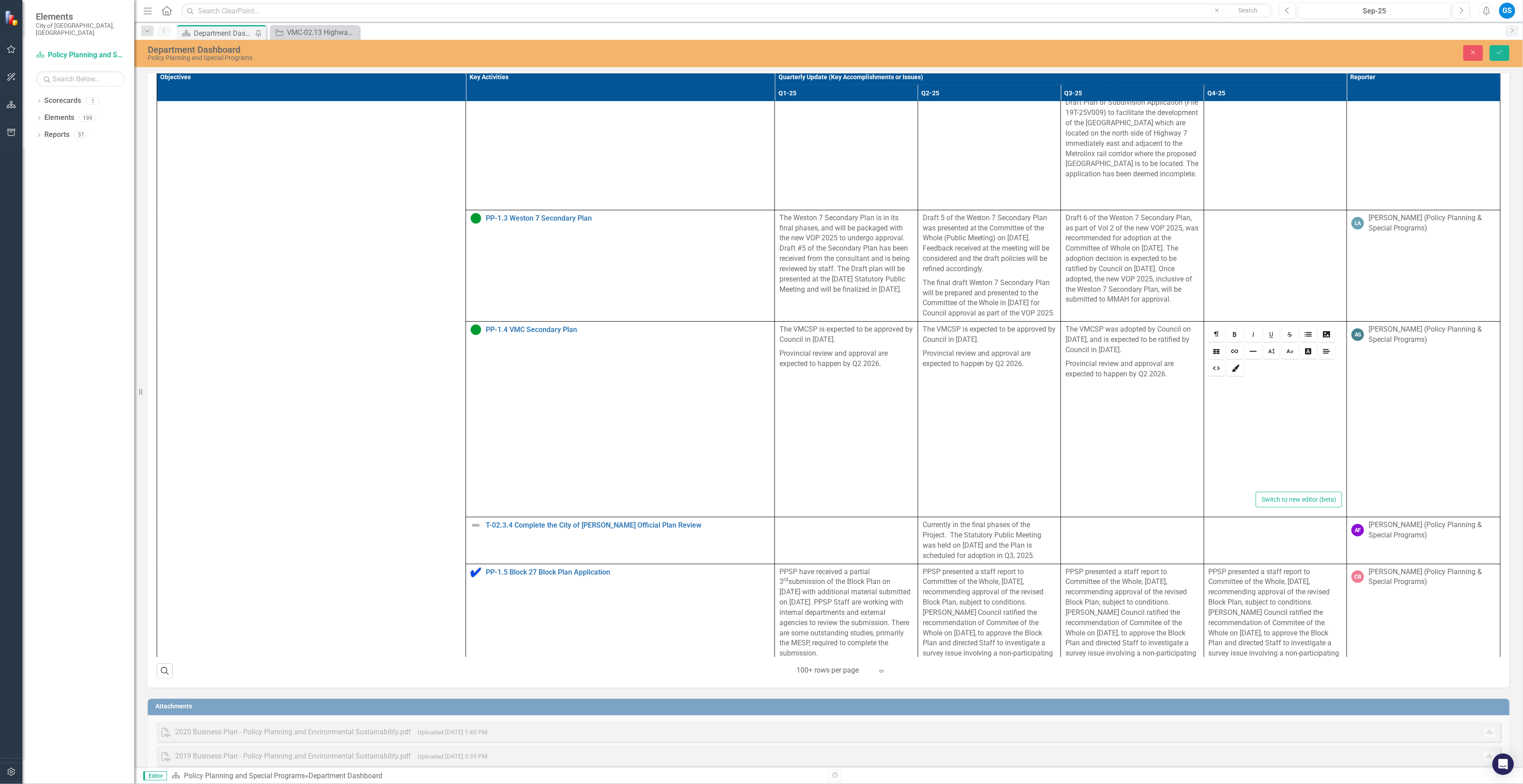
scroll to position [572, 0]
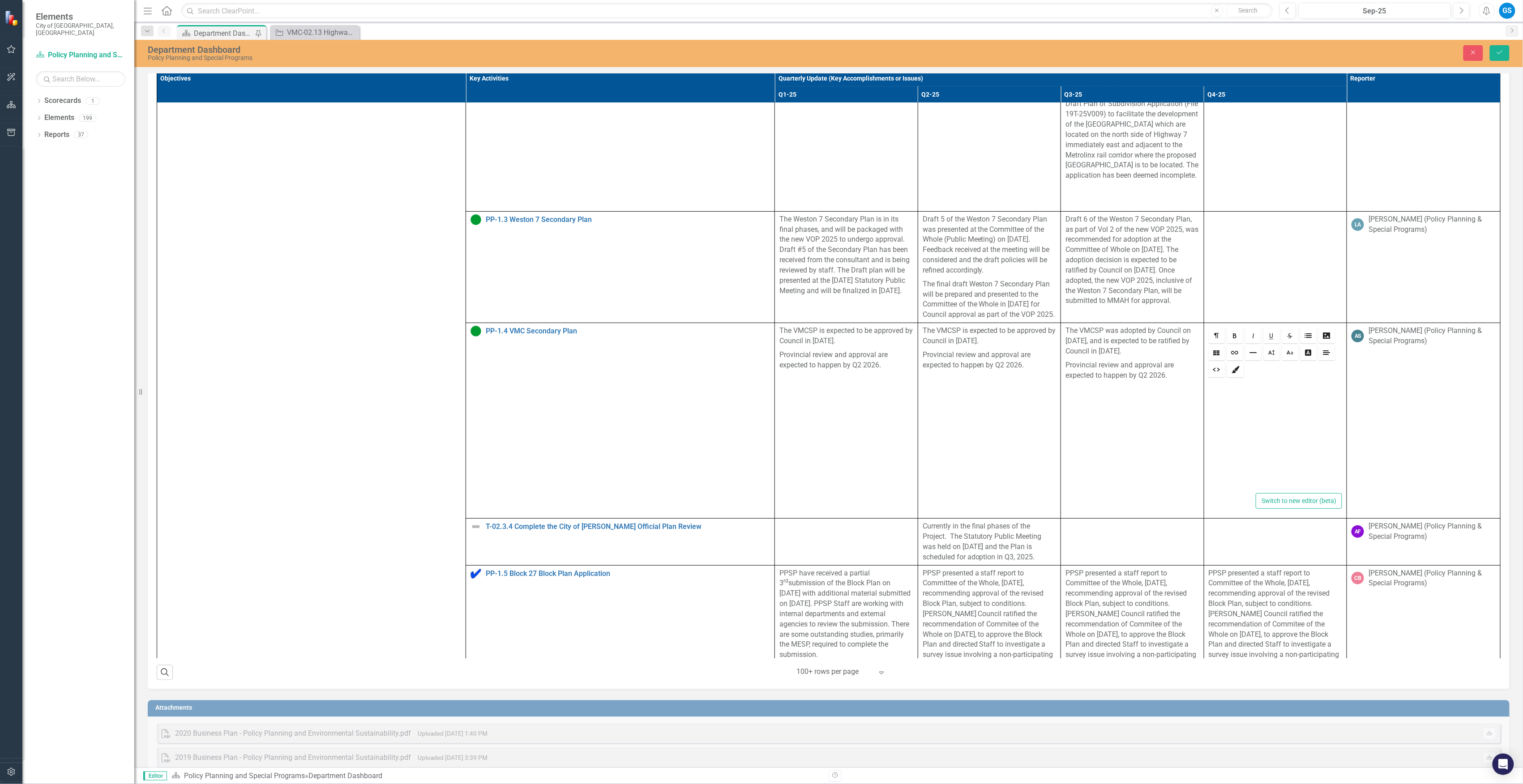
click at [1232, 445] on div at bounding box center [1276, 435] width 134 height 112
click at [1471, 47] on button "Close" at bounding box center [1473, 53] width 20 height 16
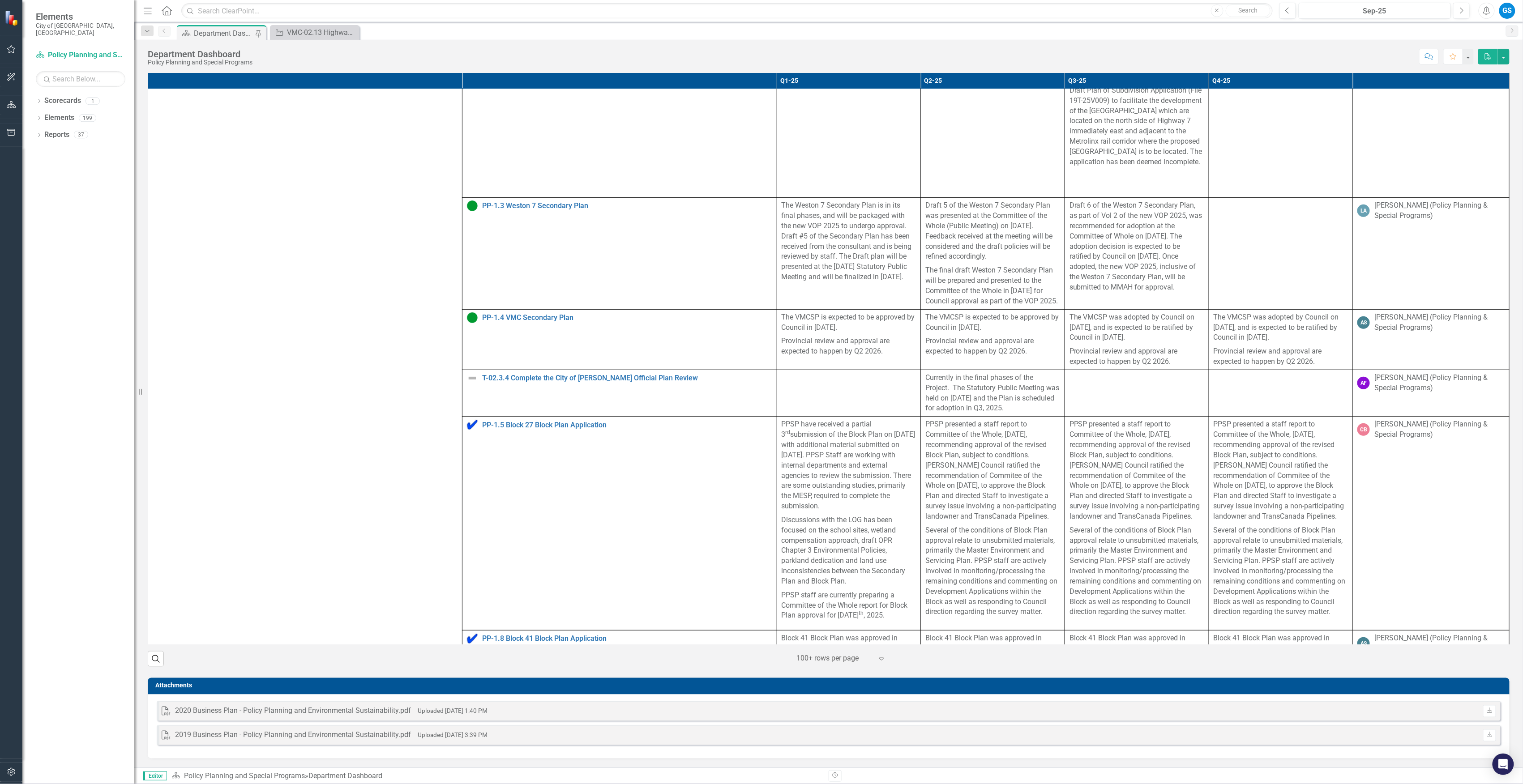
click at [1237, 332] on p "The VMCSP was adopted by Council on [DATE], and is expected to be ratified by C…" at bounding box center [1281, 328] width 134 height 33
drag, startPoint x: 1238, startPoint y: 332, endPoint x: 1231, endPoint y: 320, distance: 13.9
click at [1231, 320] on p "The VMCSP was adopted by Council on [DATE], and is expected to be ratified by C…" at bounding box center [1281, 328] width 134 height 33
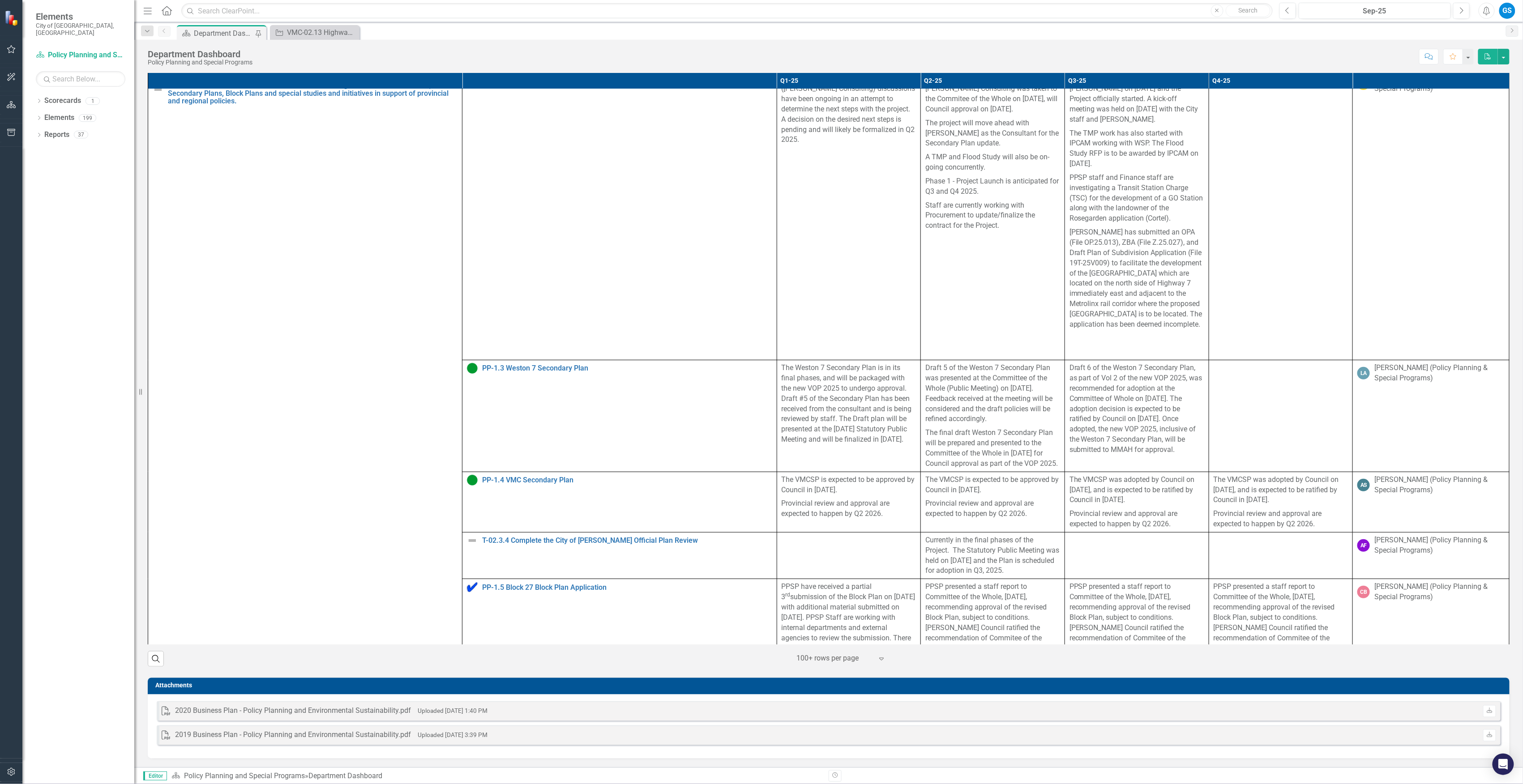
scroll to position [1, 0]
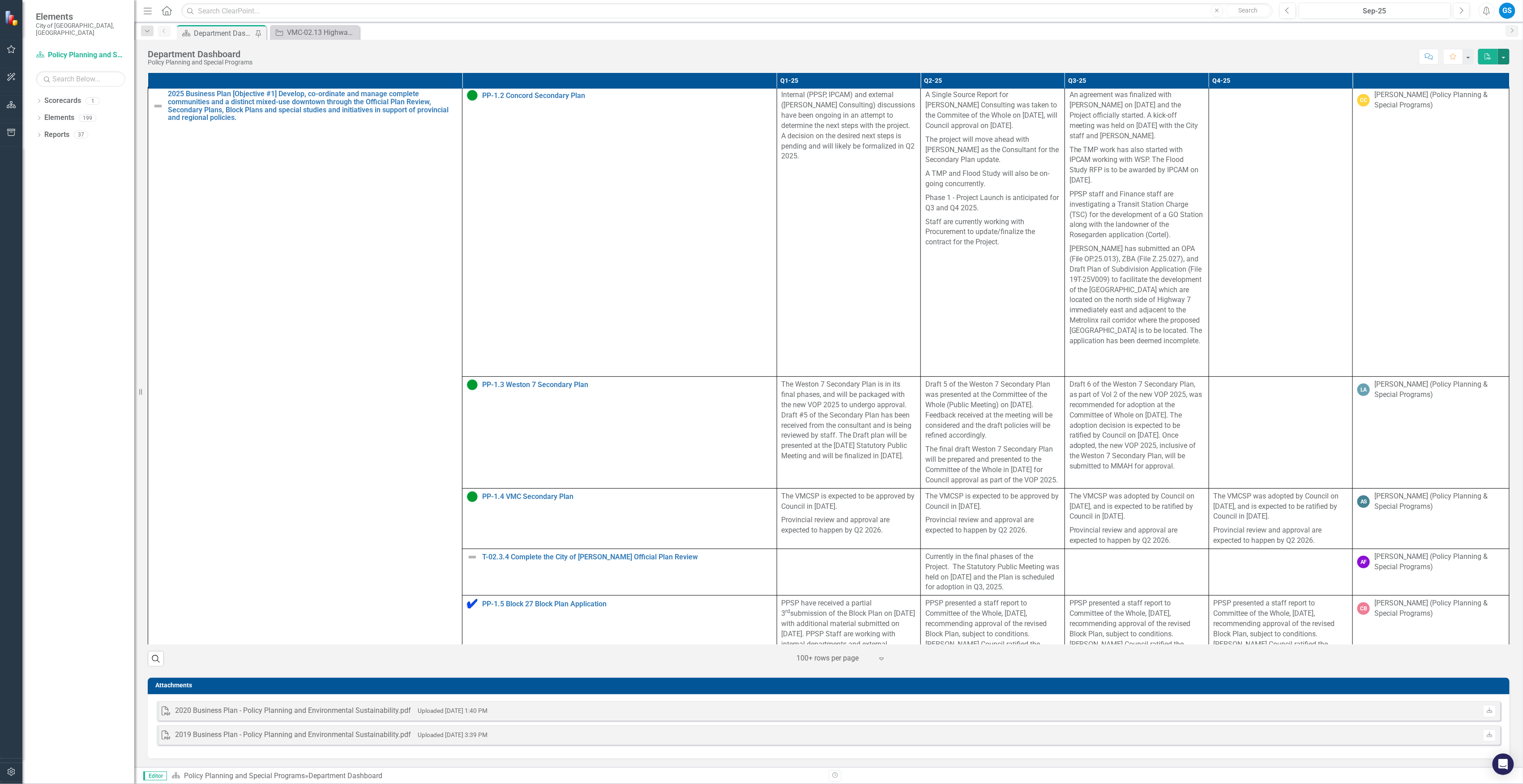
click at [1508, 57] on button "button" at bounding box center [1504, 57] width 12 height 16
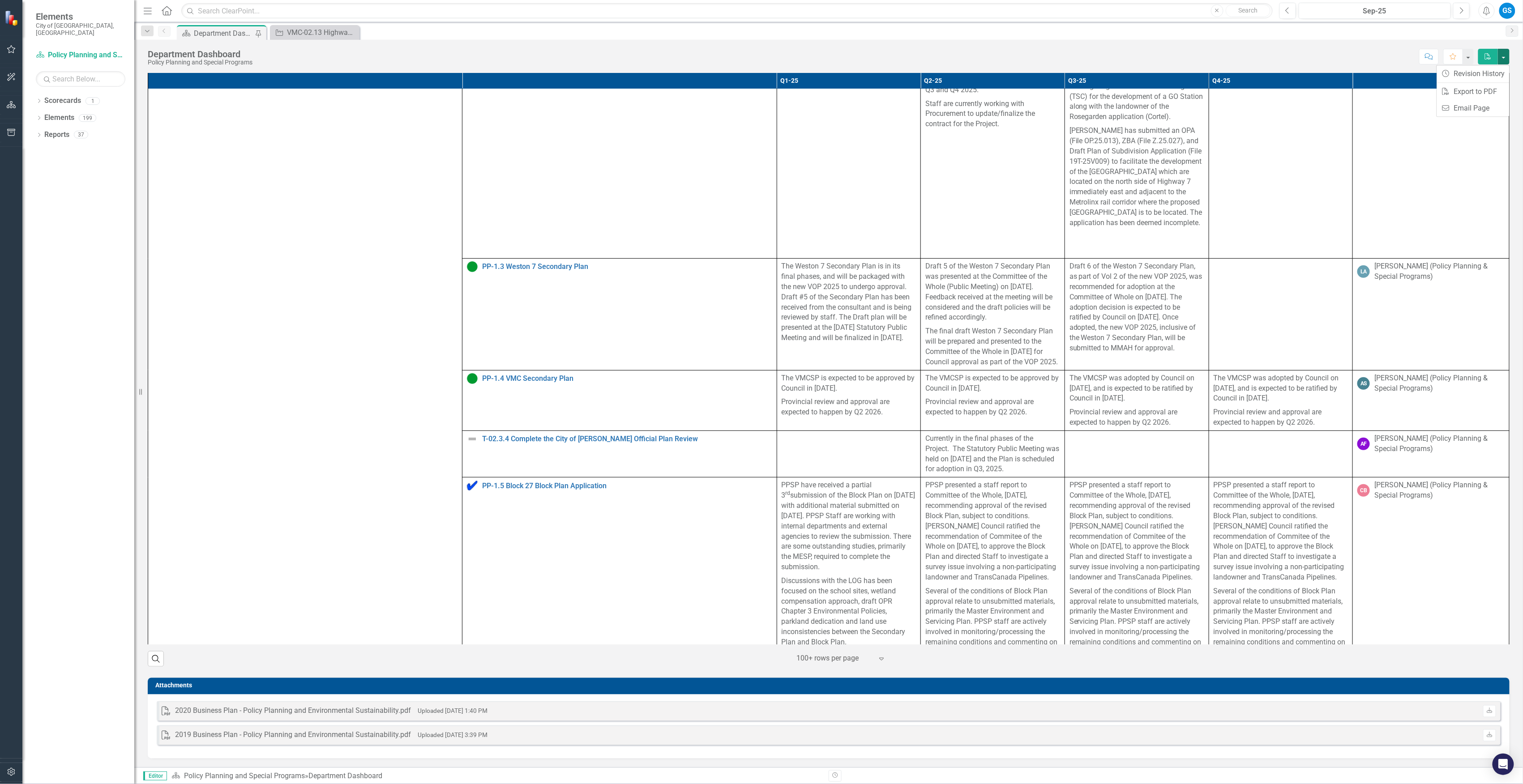
scroll to position [121, 0]
drag, startPoint x: 351, startPoint y: 32, endPoint x: 366, endPoint y: 54, distance: 26.6
click at [0, 0] on icon "Close" at bounding box center [0, 0] width 0 height 0
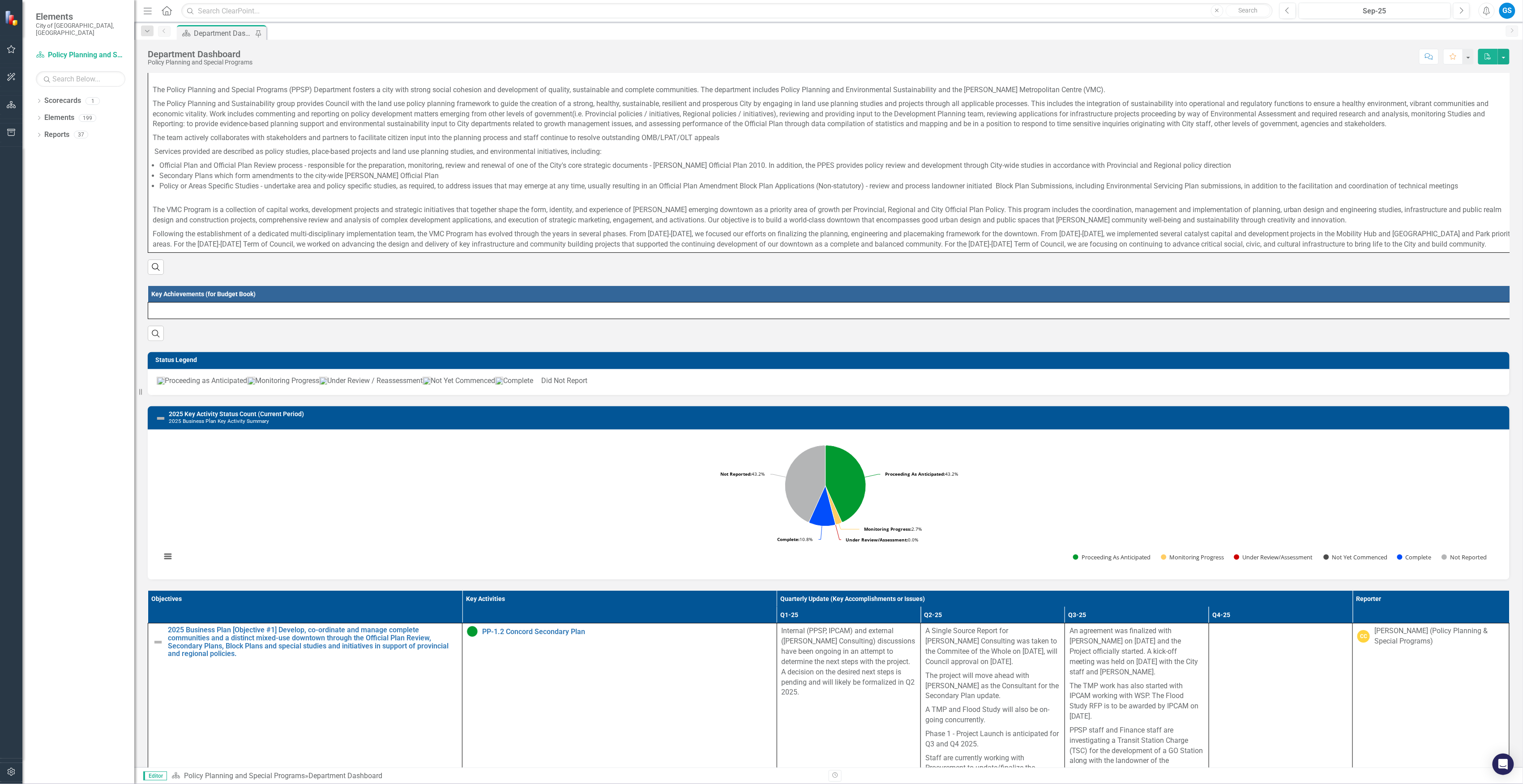
scroll to position [0, 0]
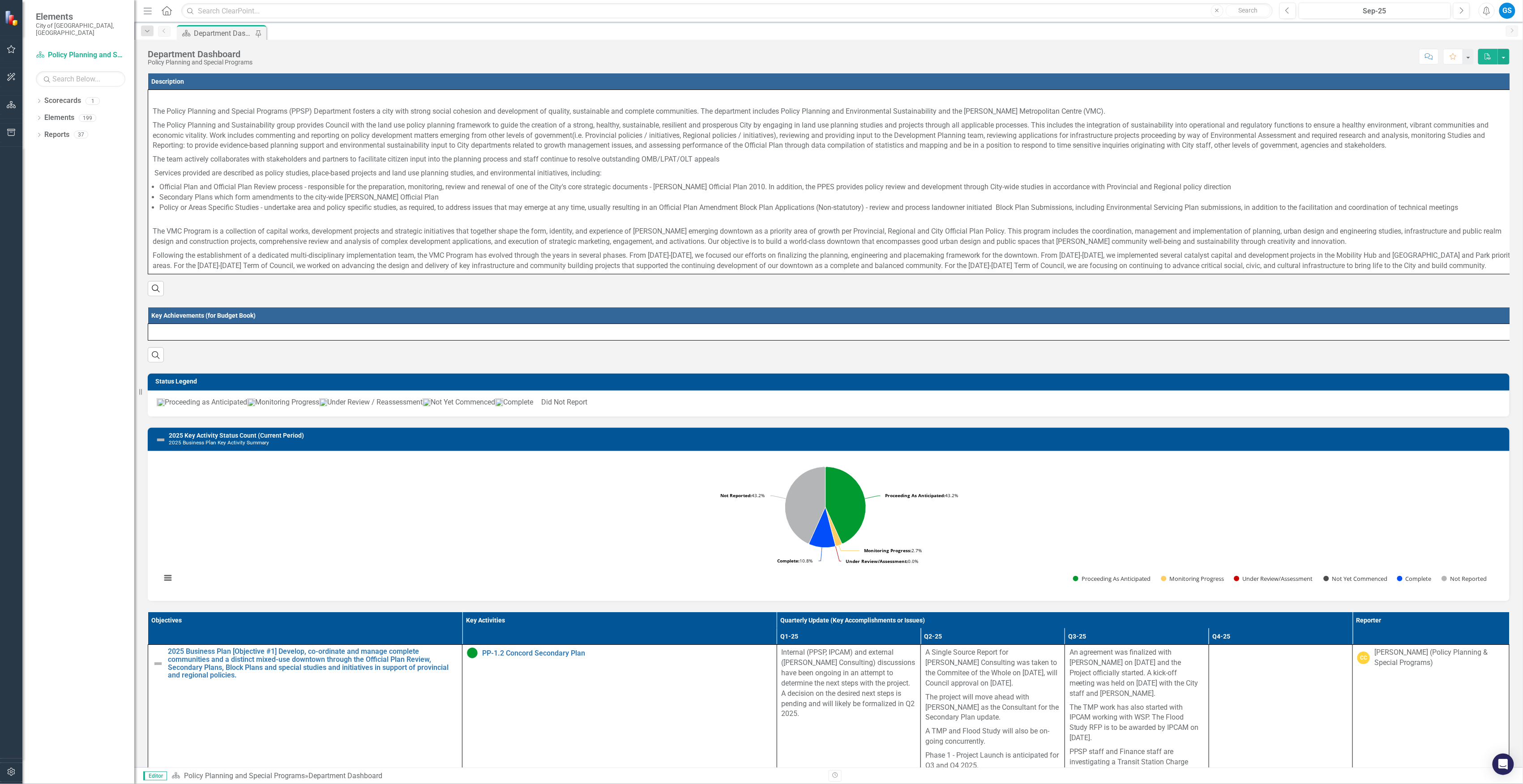
click at [67, 96] on link "Scorecards" at bounding box center [63, 101] width 37 height 10
click at [55, 113] on link "Elements" at bounding box center [59, 118] width 30 height 10
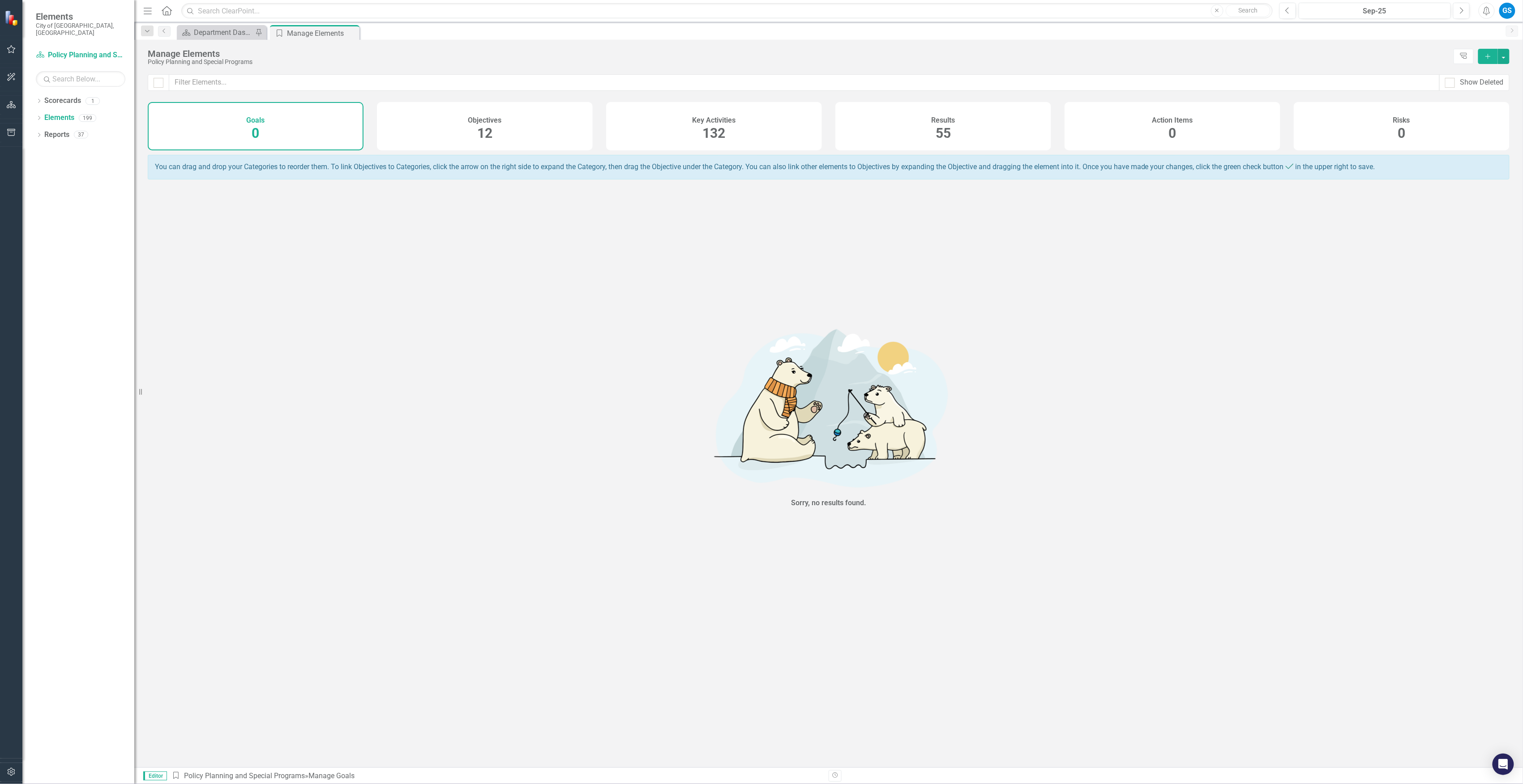
click at [70, 128] on div "Reports 37" at bounding box center [89, 136] width 90 height 17
click at [499, 124] on div "Objectives 12" at bounding box center [485, 126] width 216 height 49
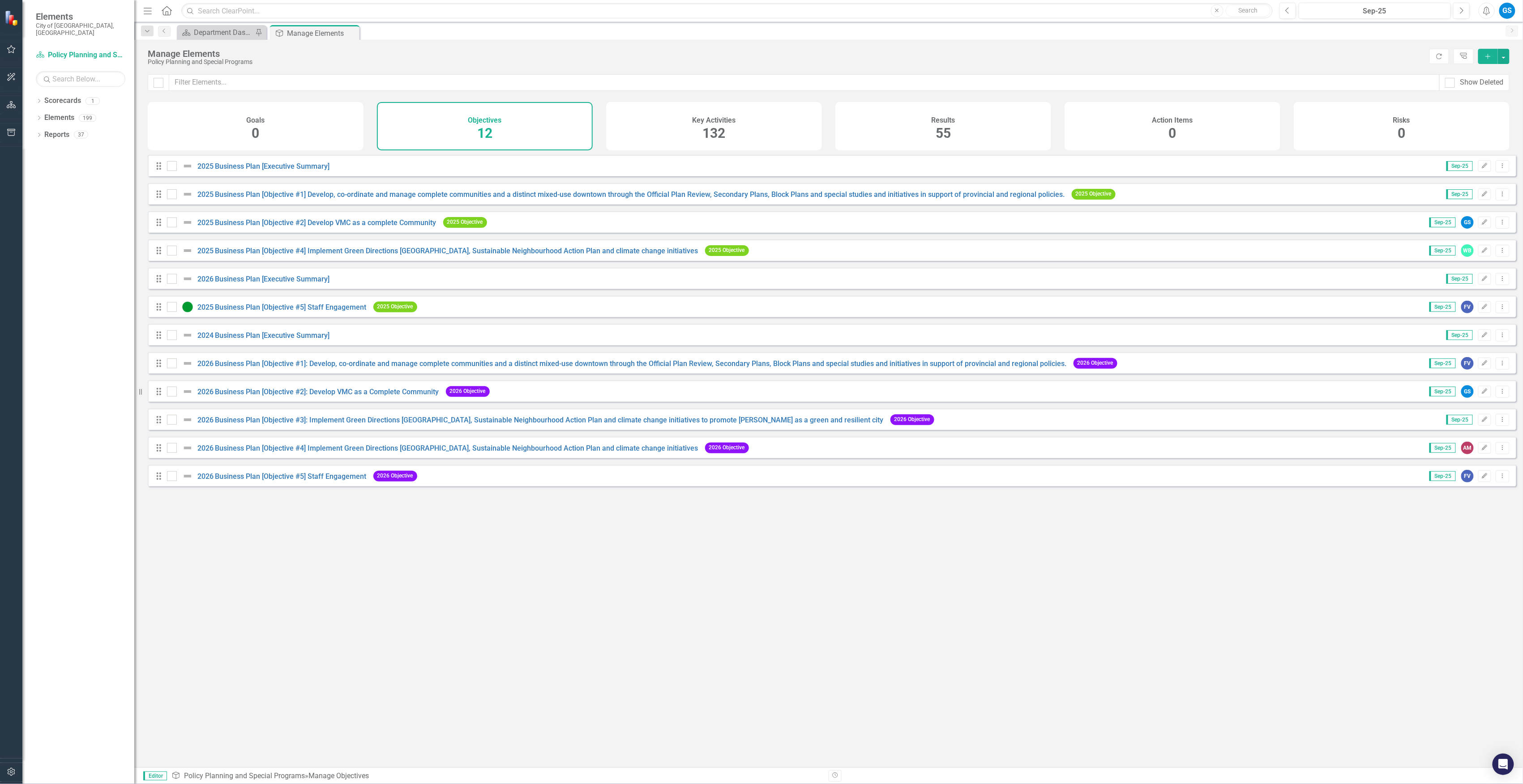
click at [715, 129] on span "132" at bounding box center [714, 133] width 23 height 16
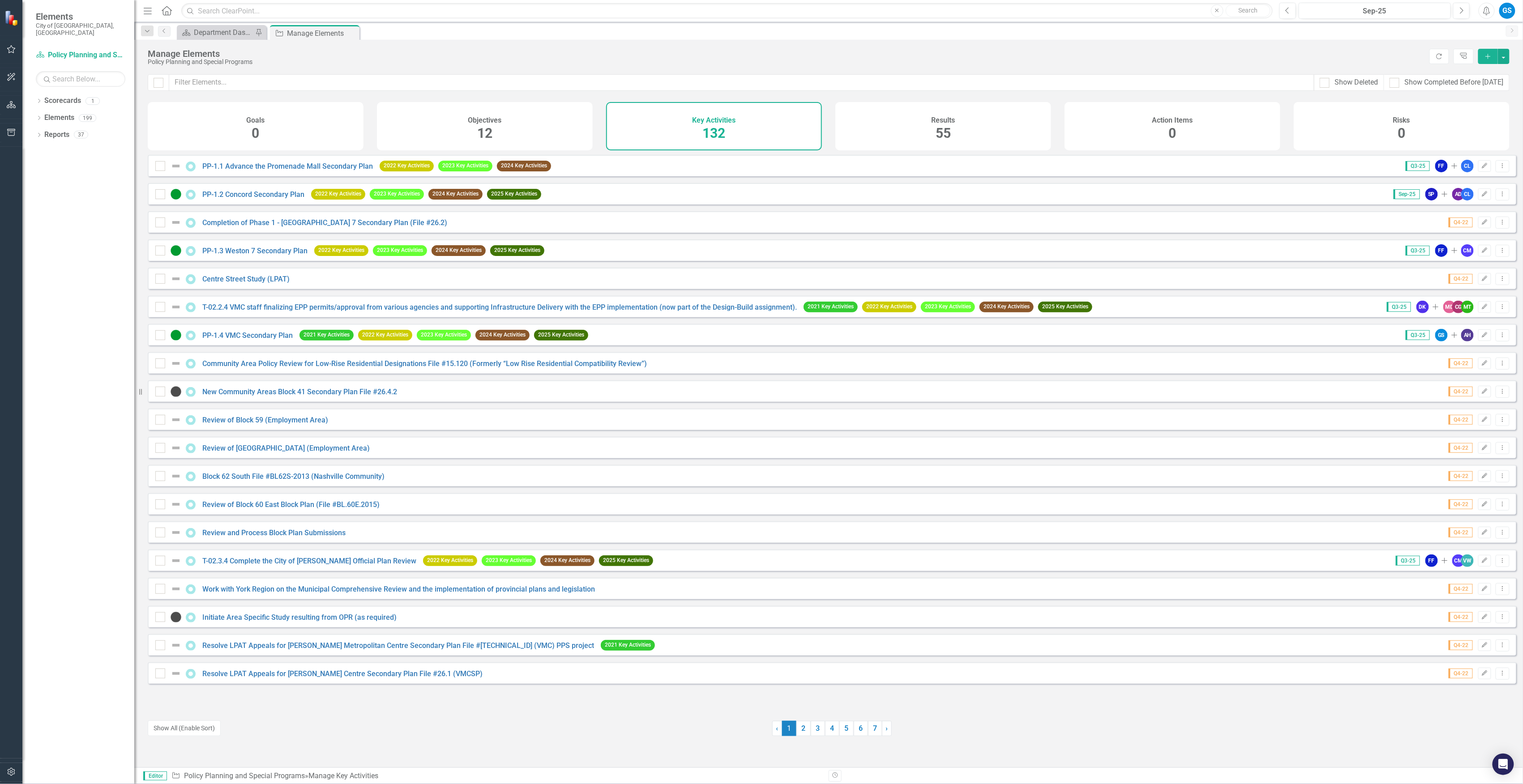
click at [948, 134] on span "55" at bounding box center [943, 133] width 15 height 16
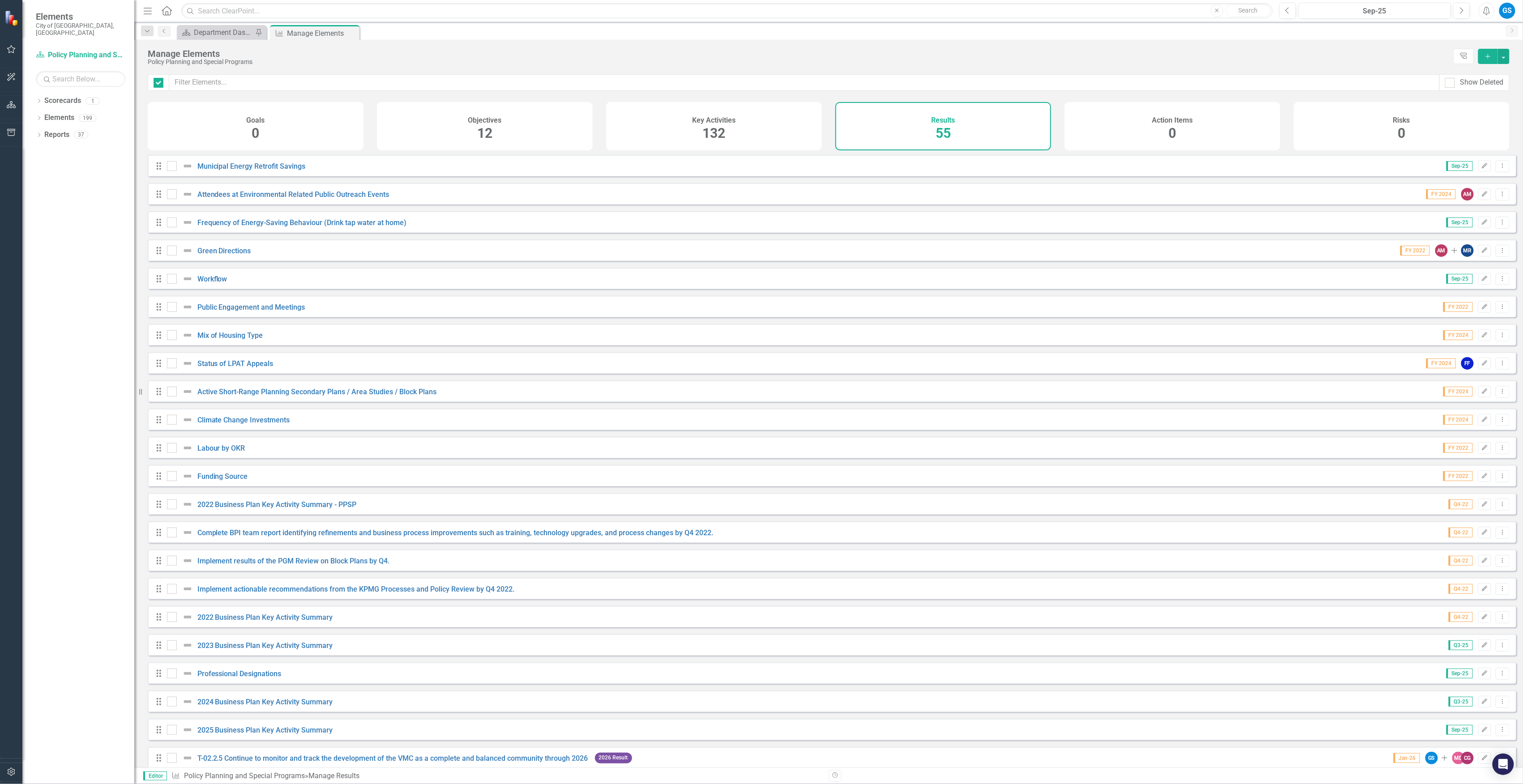
checkbox input "false"
click at [257, 127] on span "0" at bounding box center [256, 133] width 7 height 16
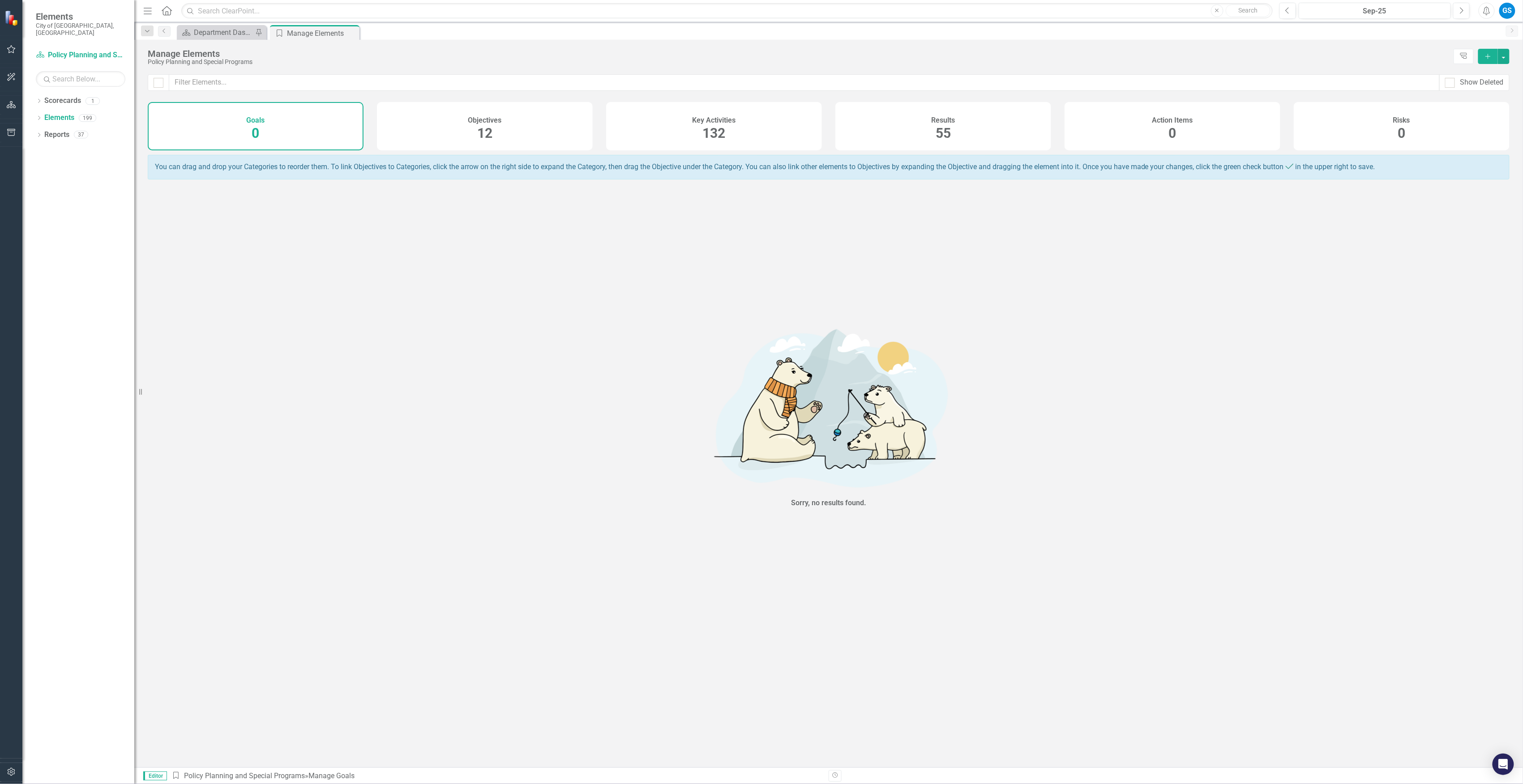
click at [495, 127] on div "Objectives 12" at bounding box center [485, 126] width 216 height 49
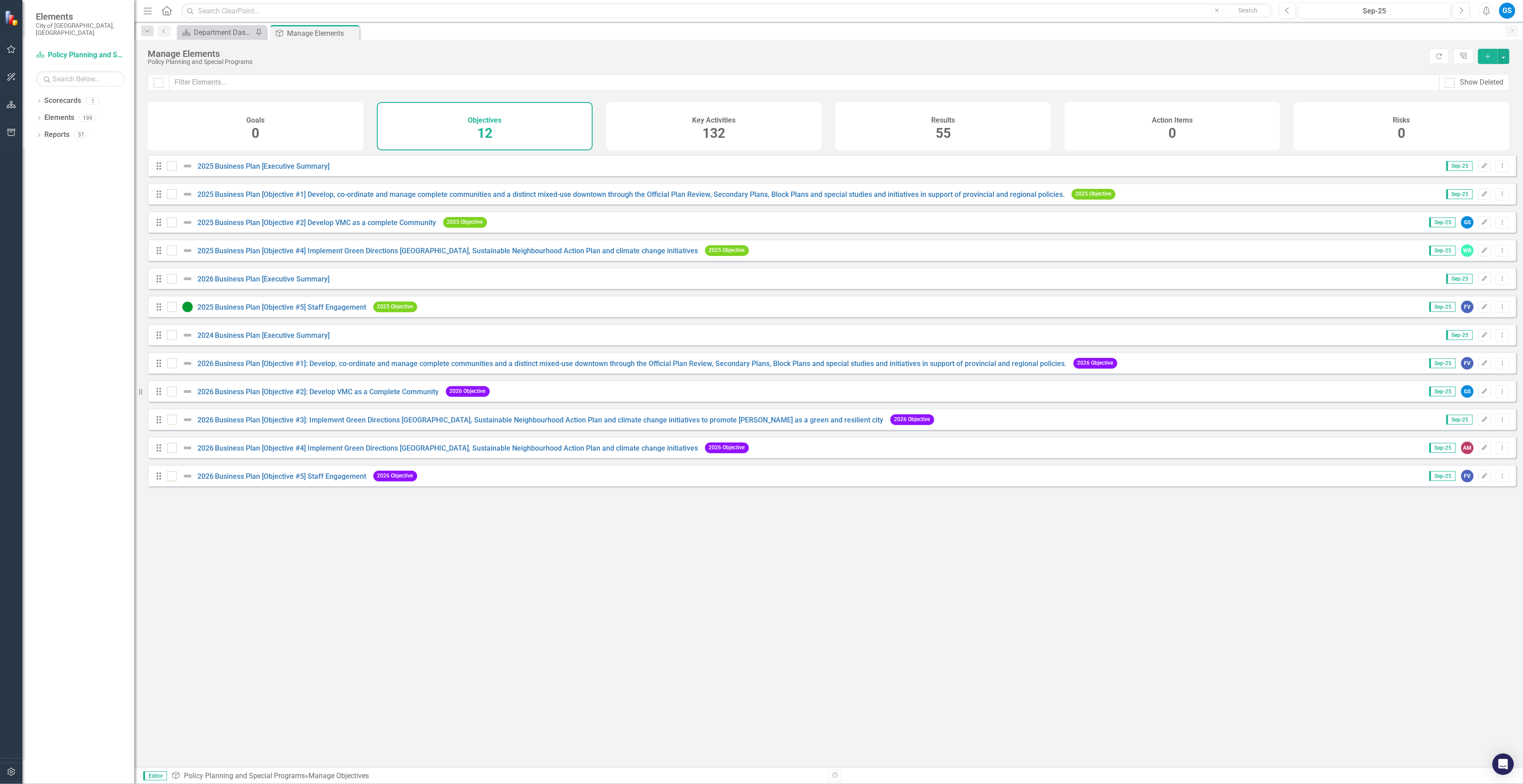
click at [941, 126] on span "55" at bounding box center [943, 133] width 15 height 16
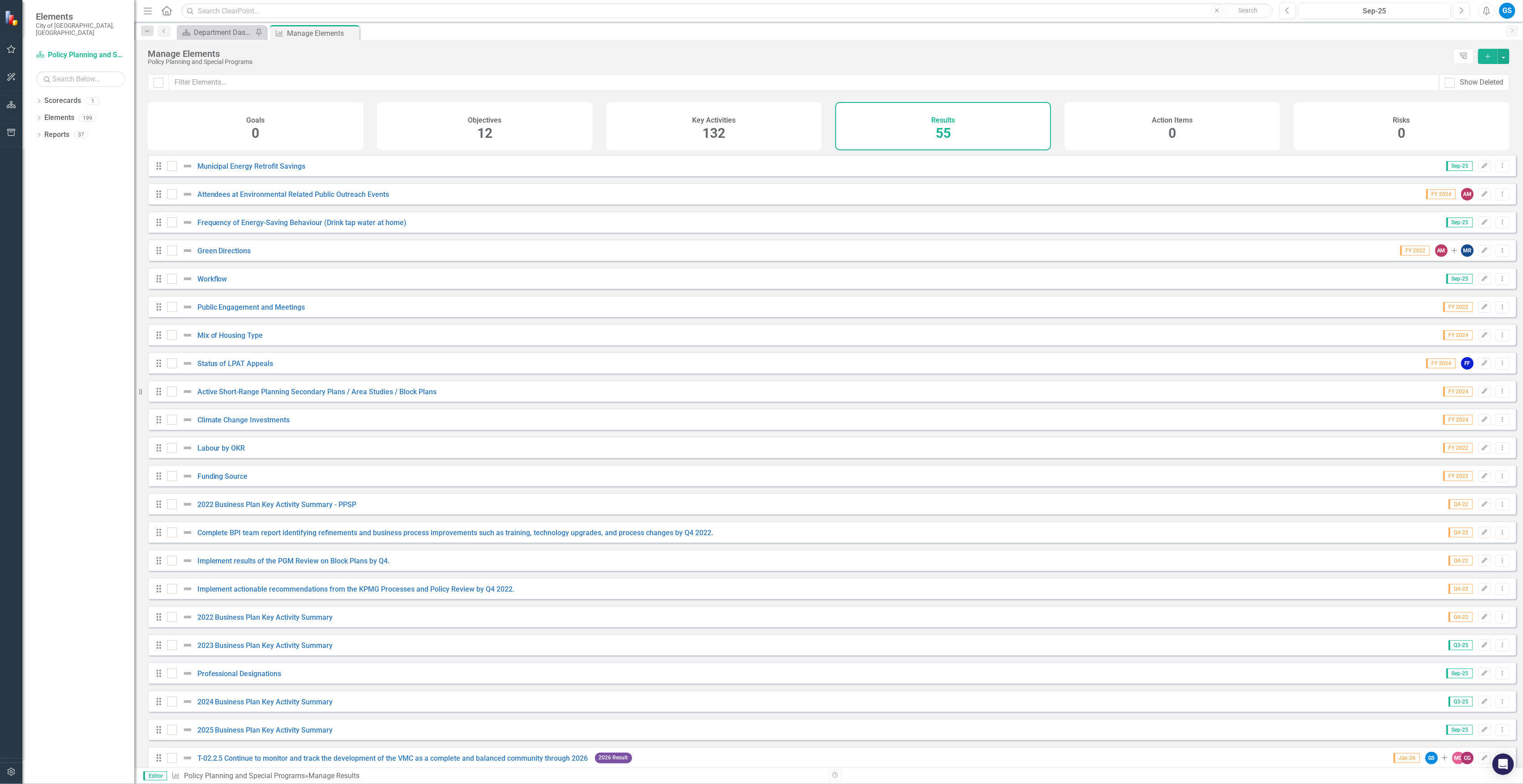
click at [713, 125] on span "132" at bounding box center [714, 133] width 23 height 16
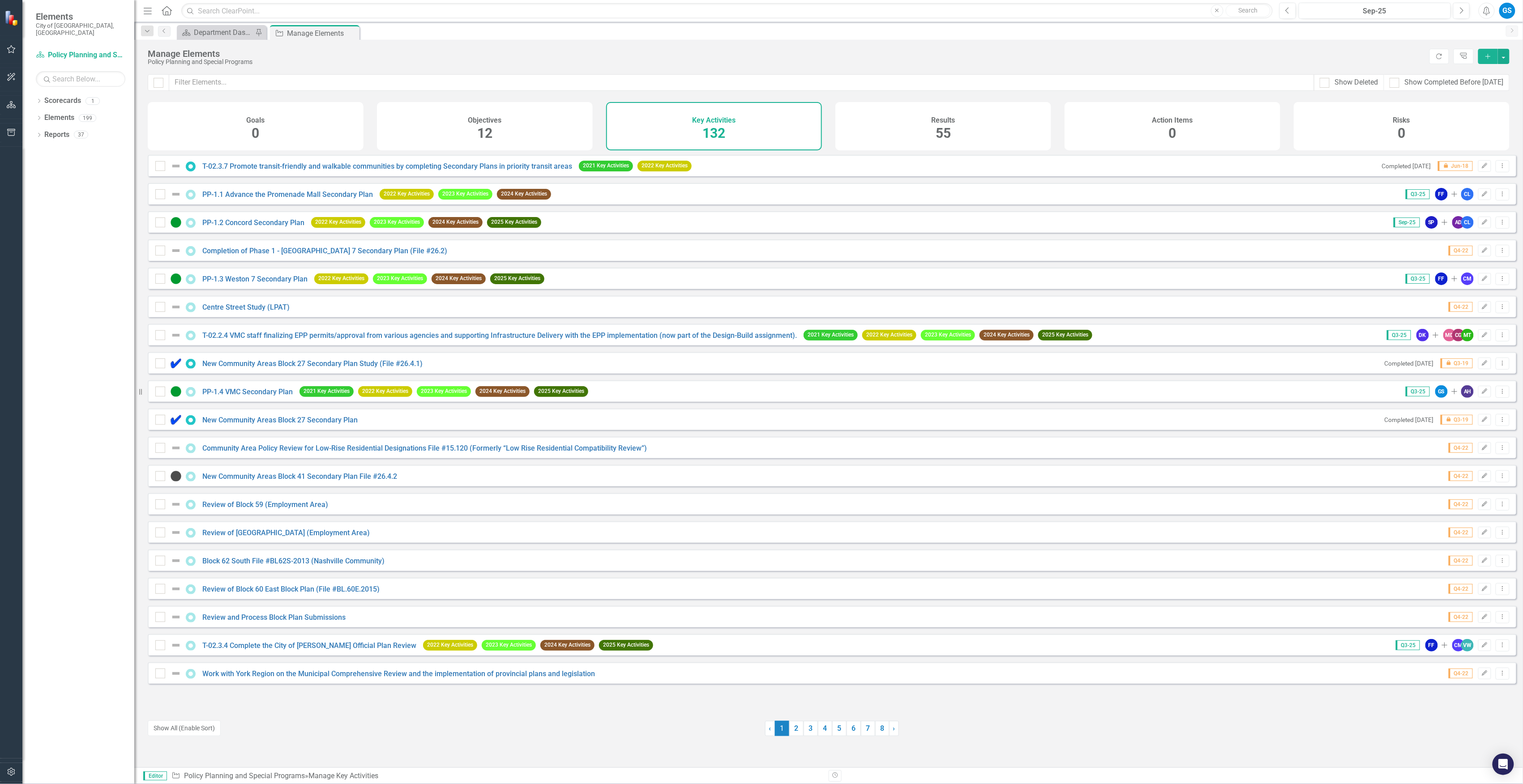
click at [276, 129] on div "Goals 0" at bounding box center [255, 126] width 216 height 49
